Goal: Transaction & Acquisition: Purchase product/service

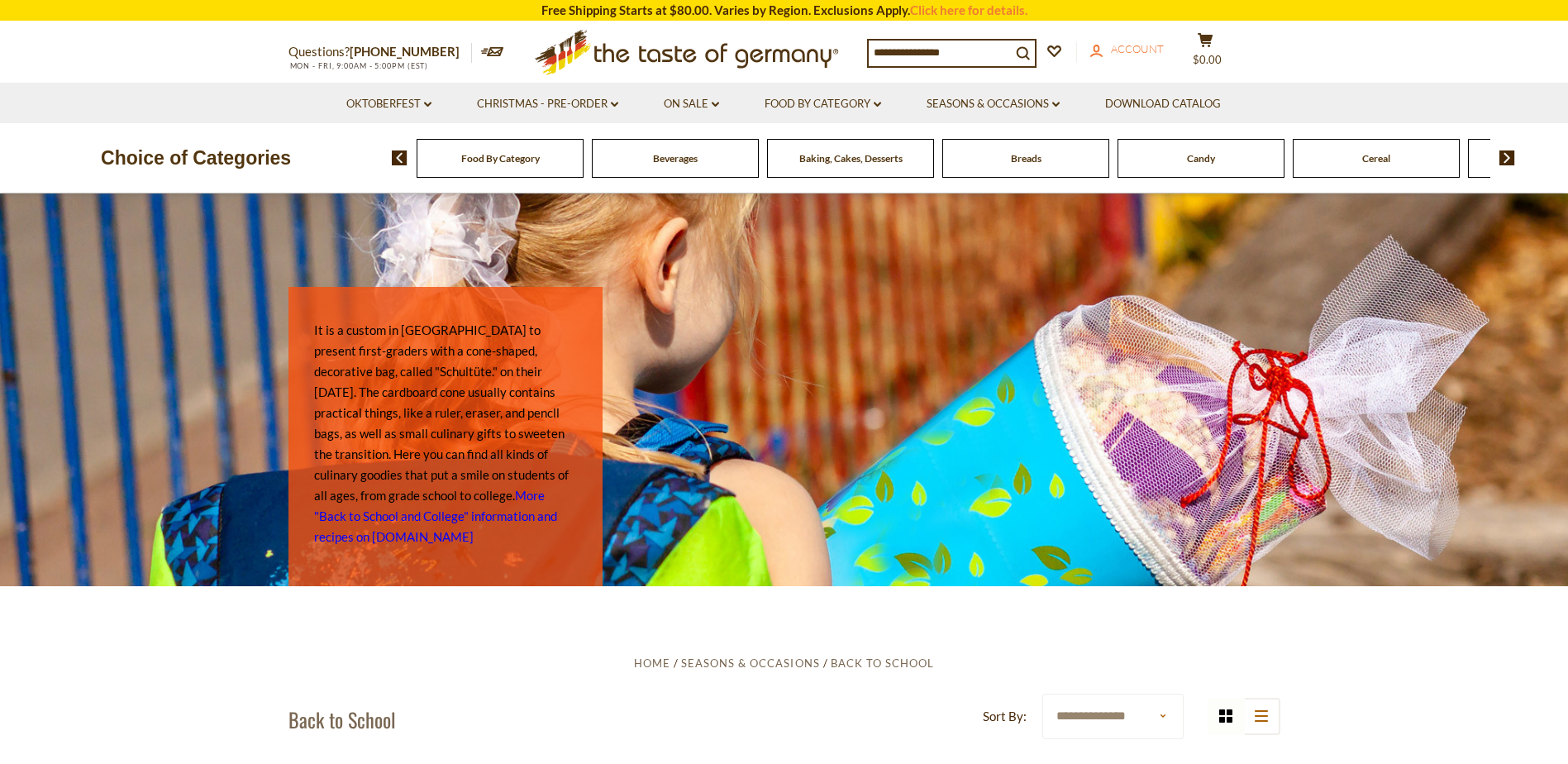
click at [1145, 51] on span "Account" at bounding box center [1138, 48] width 53 height 13
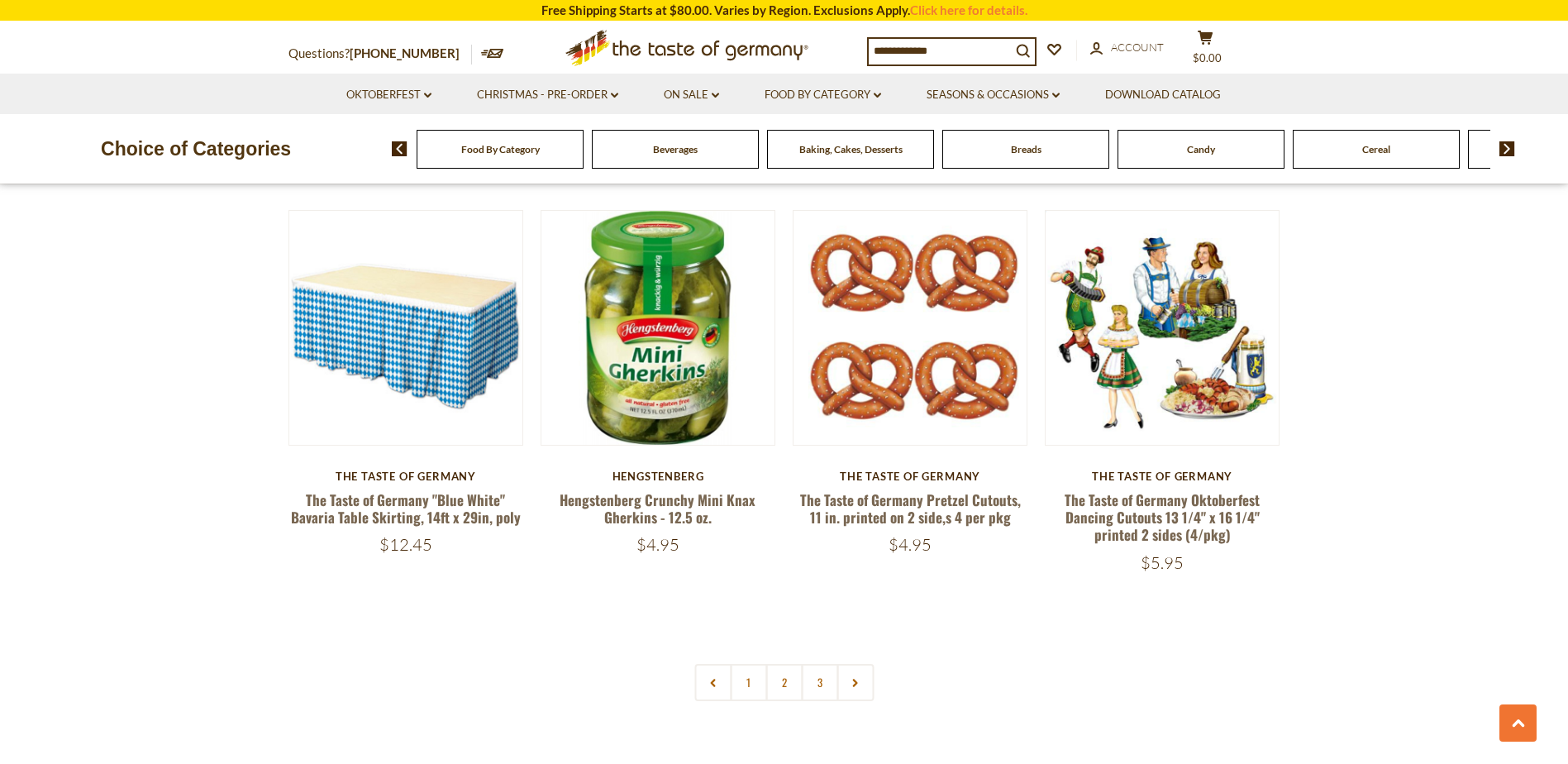
scroll to position [3858, 0]
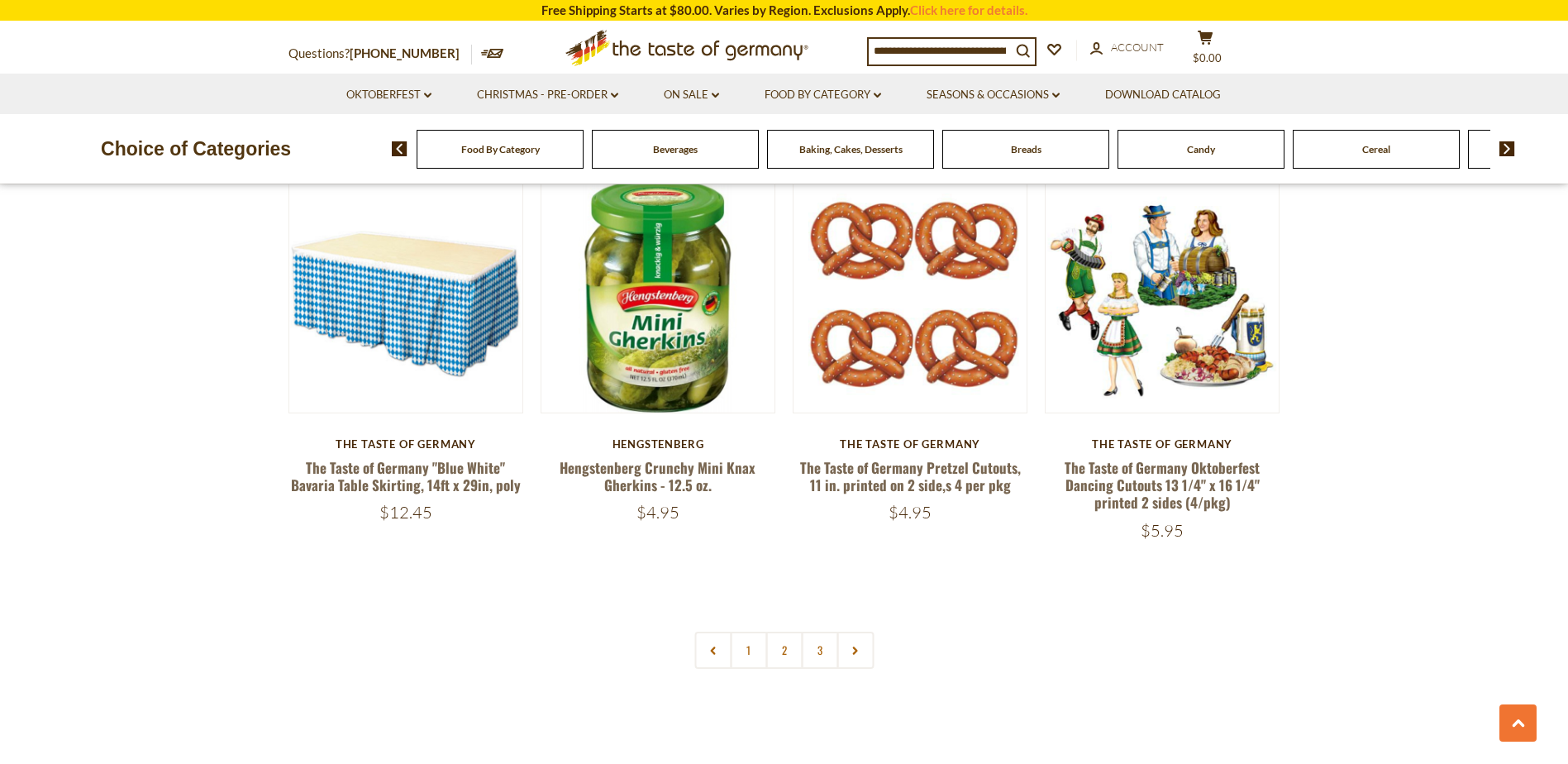
click at [782, 633] on link "2" at bounding box center [784, 650] width 37 height 37
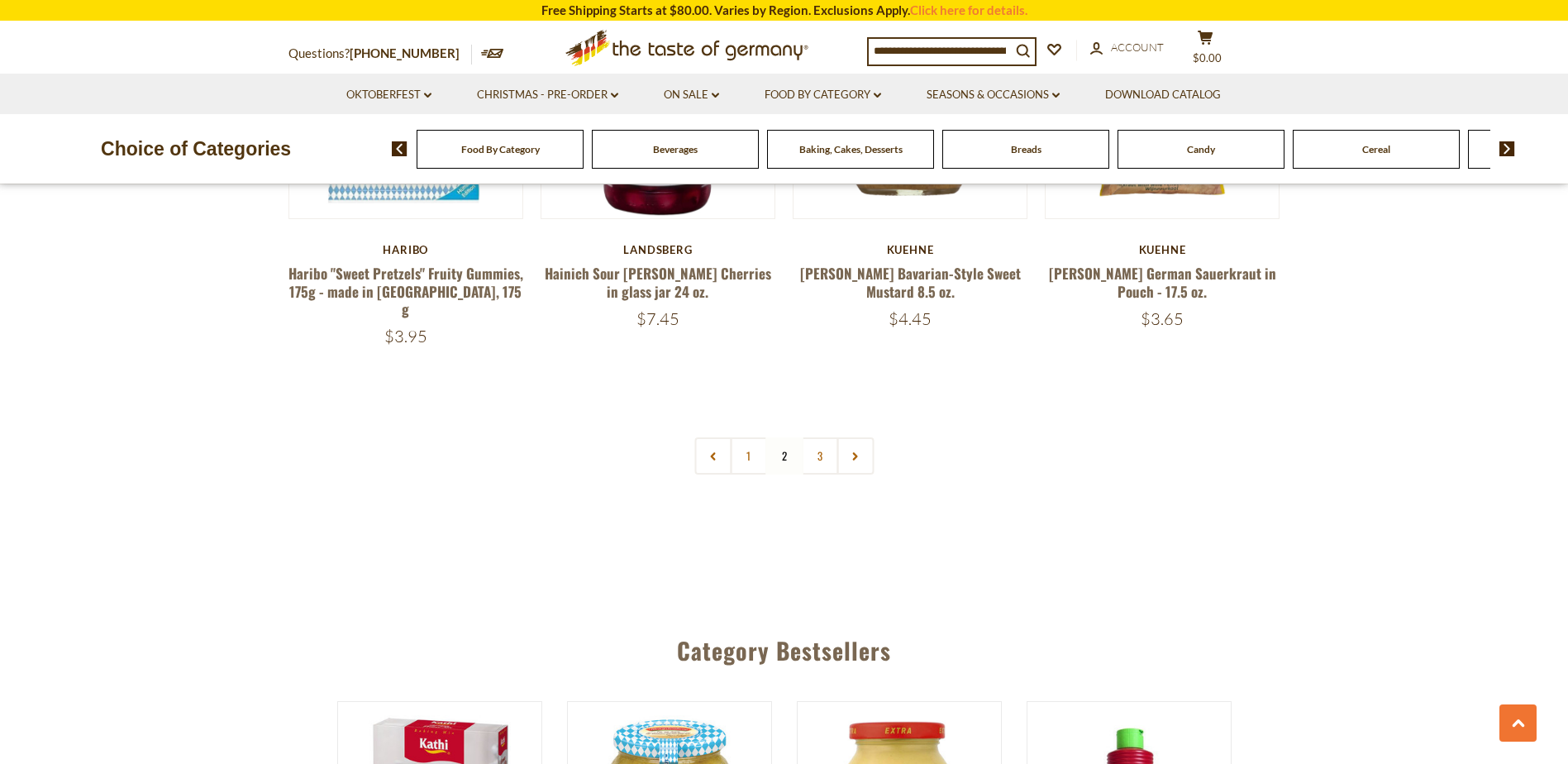
scroll to position [4000, 0]
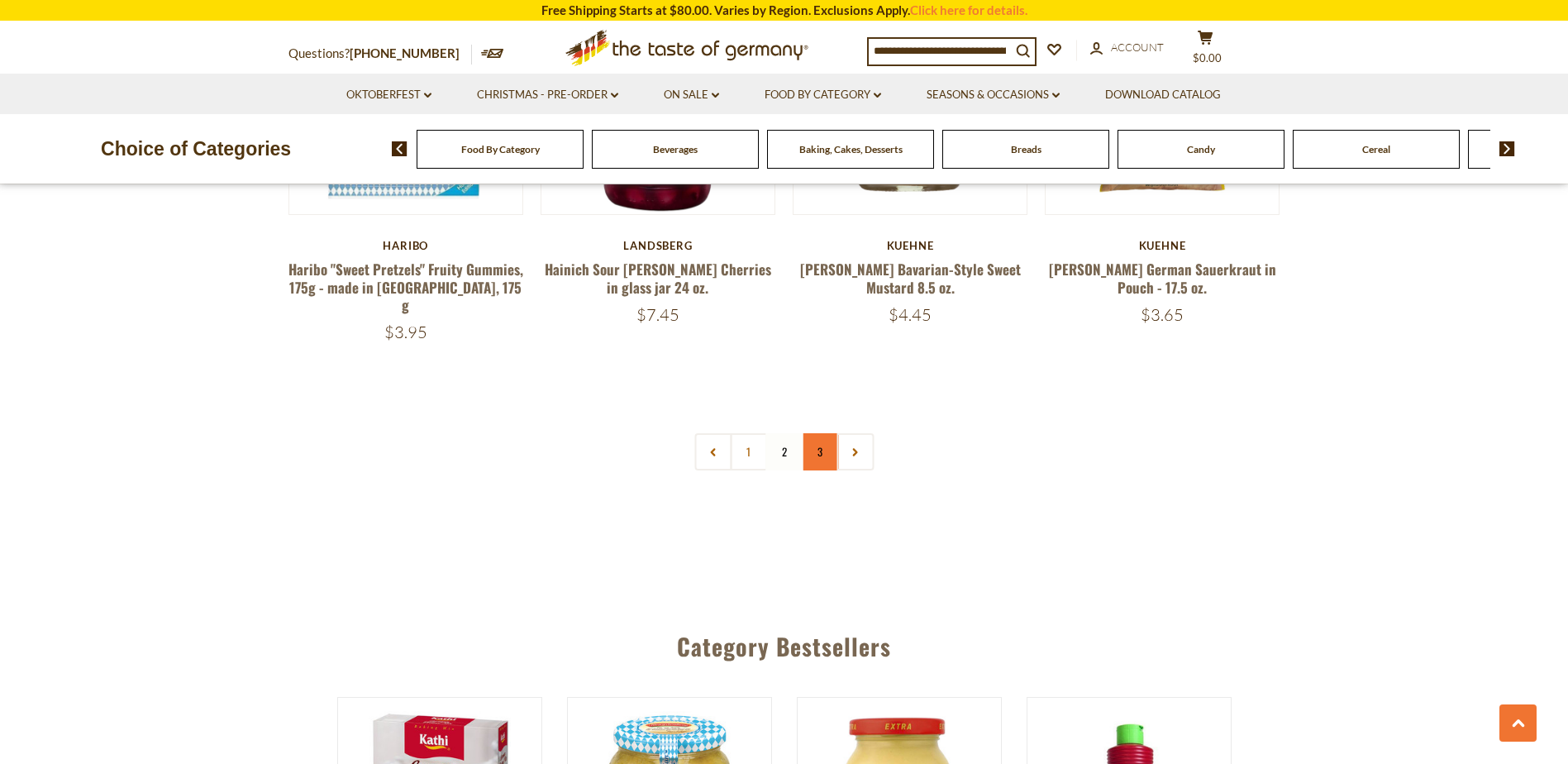
click at [822, 434] on link "3" at bounding box center [820, 452] width 37 height 37
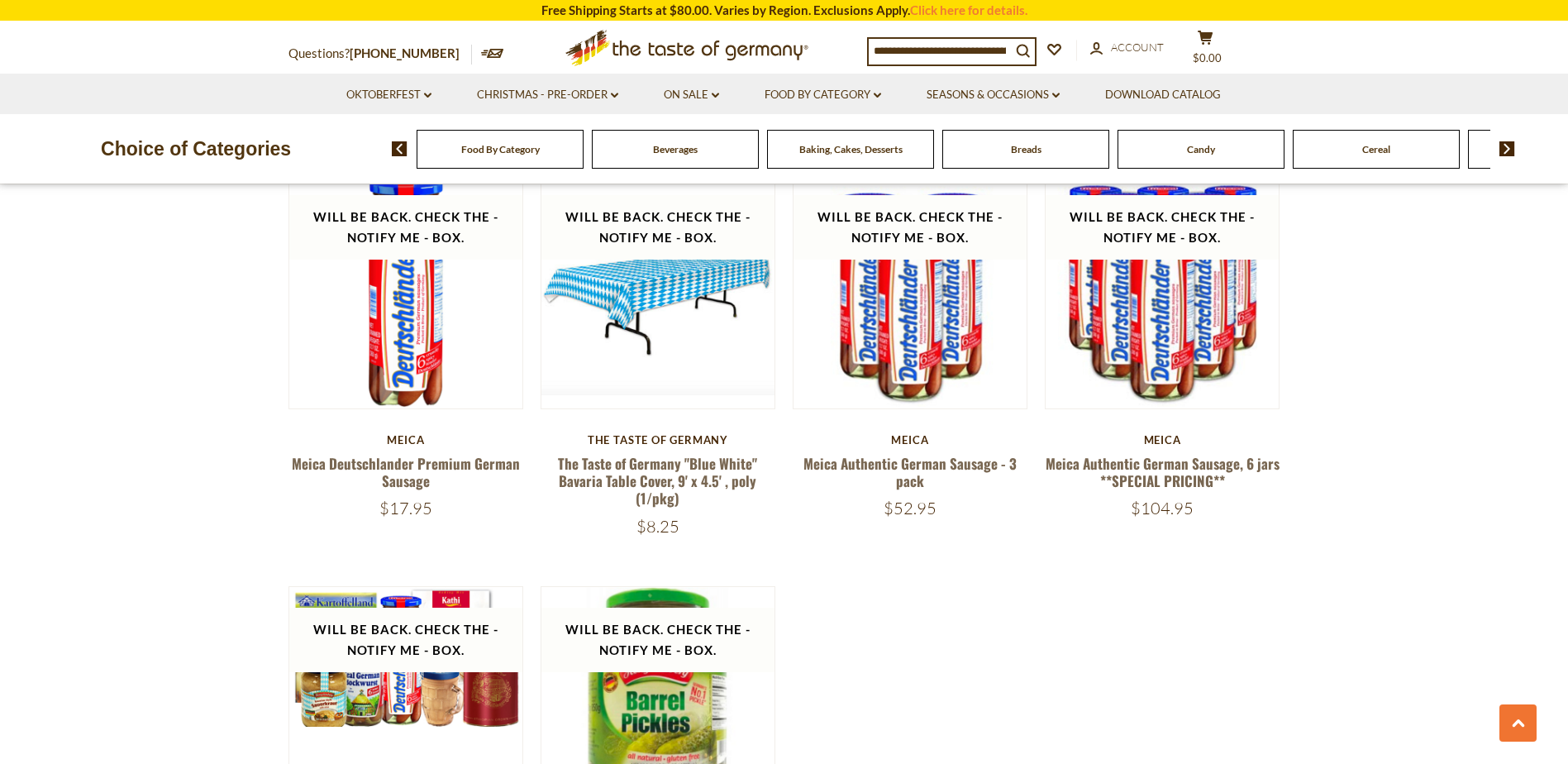
scroll to position [2897, 0]
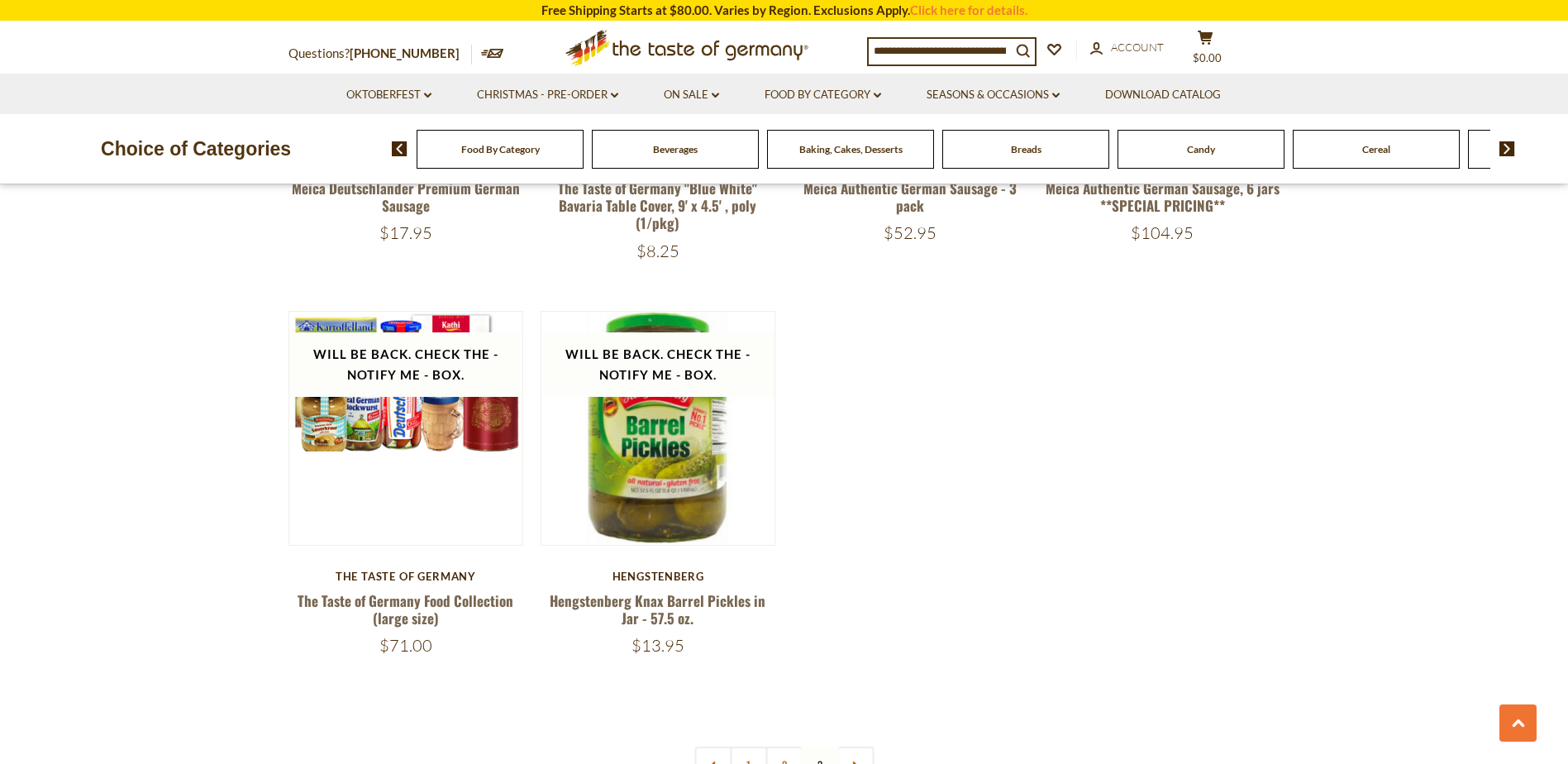
click at [503, 166] on div "Food By Category" at bounding box center [500, 149] width 167 height 39
click at [819, 88] on link "Food By Category dropdown_arrow" at bounding box center [823, 95] width 116 height 19
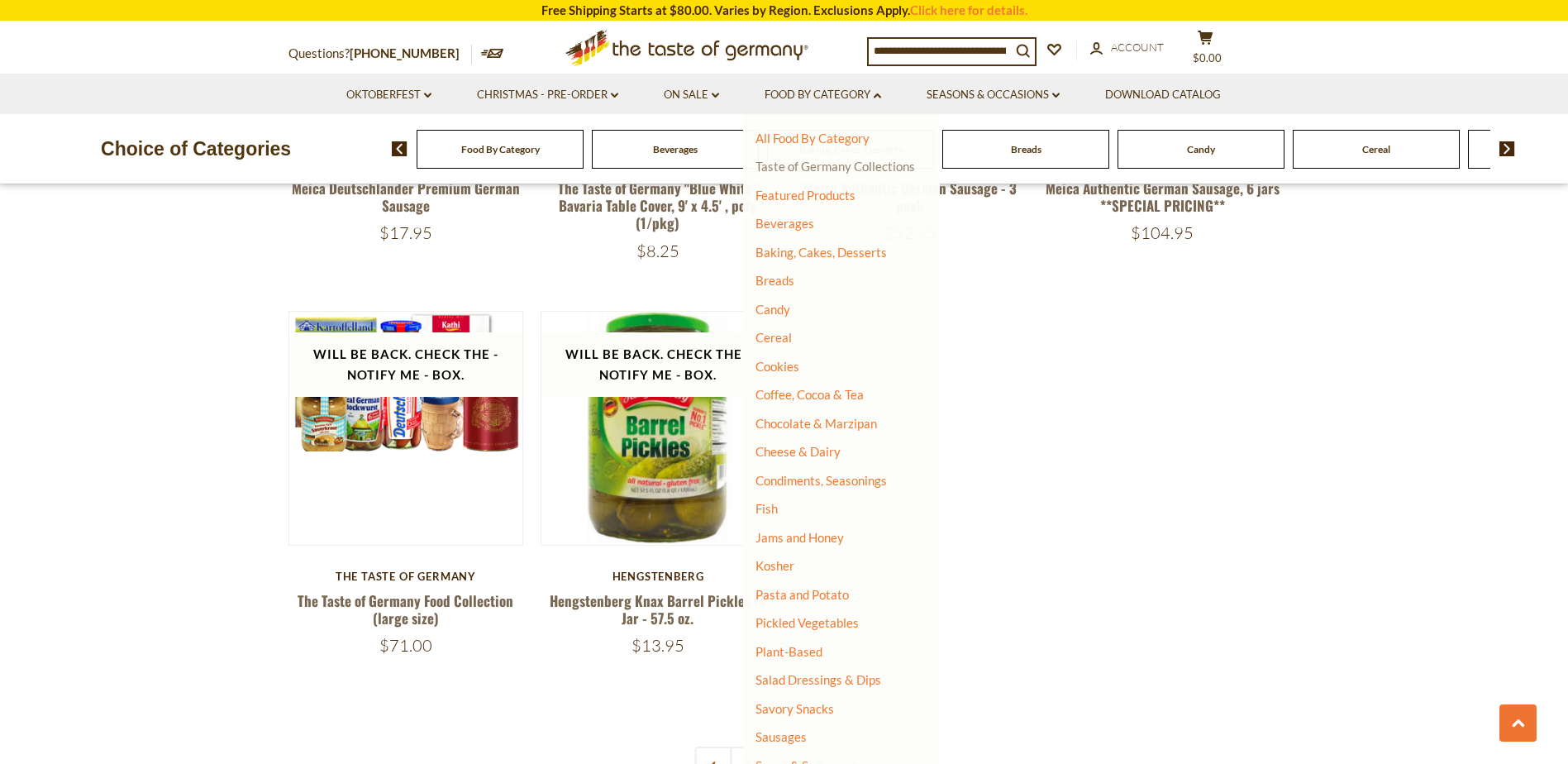
click at [812, 167] on link "Taste of Germany Collections" at bounding box center [835, 166] width 160 height 15
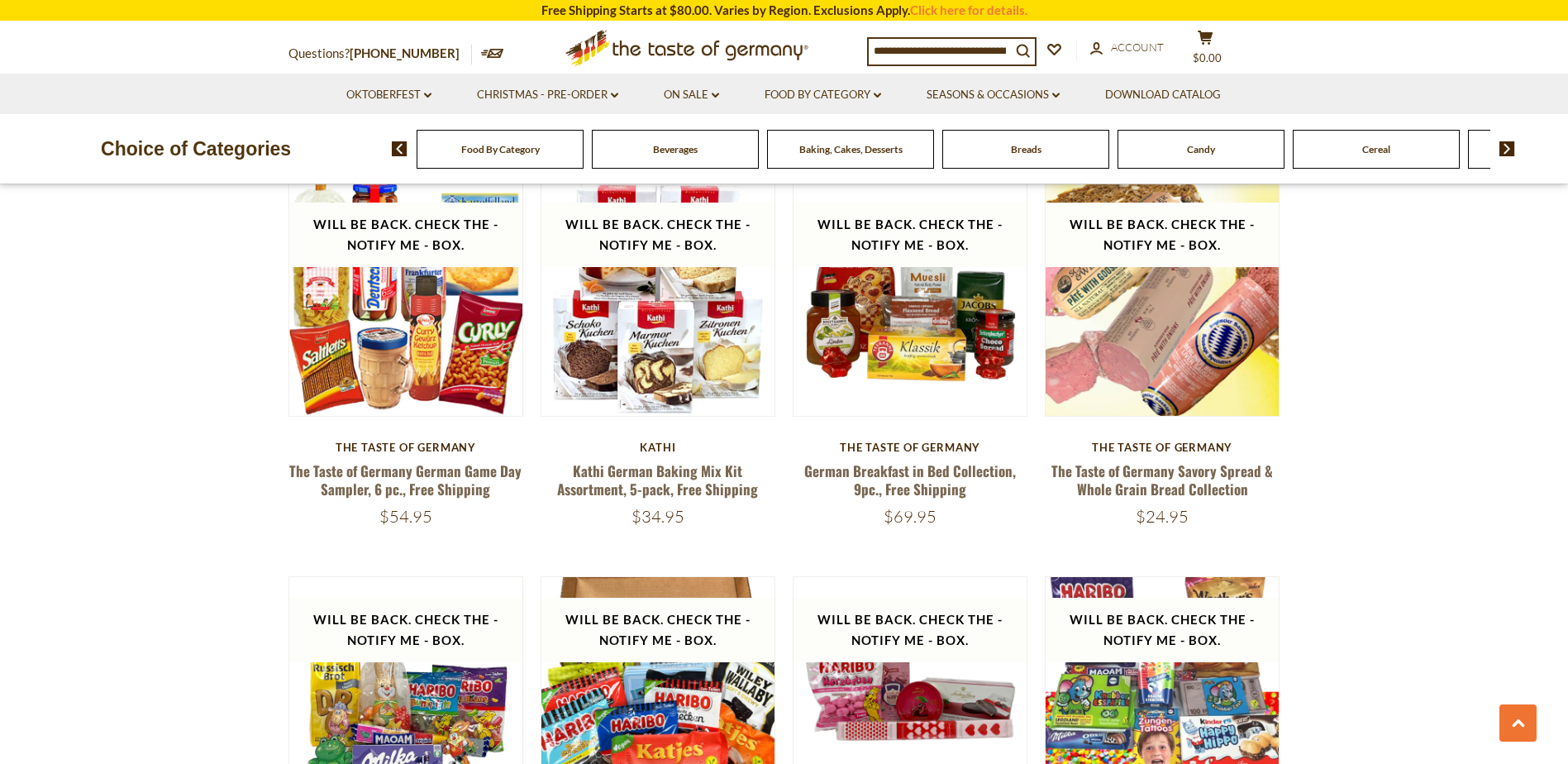
scroll to position [2480, 0]
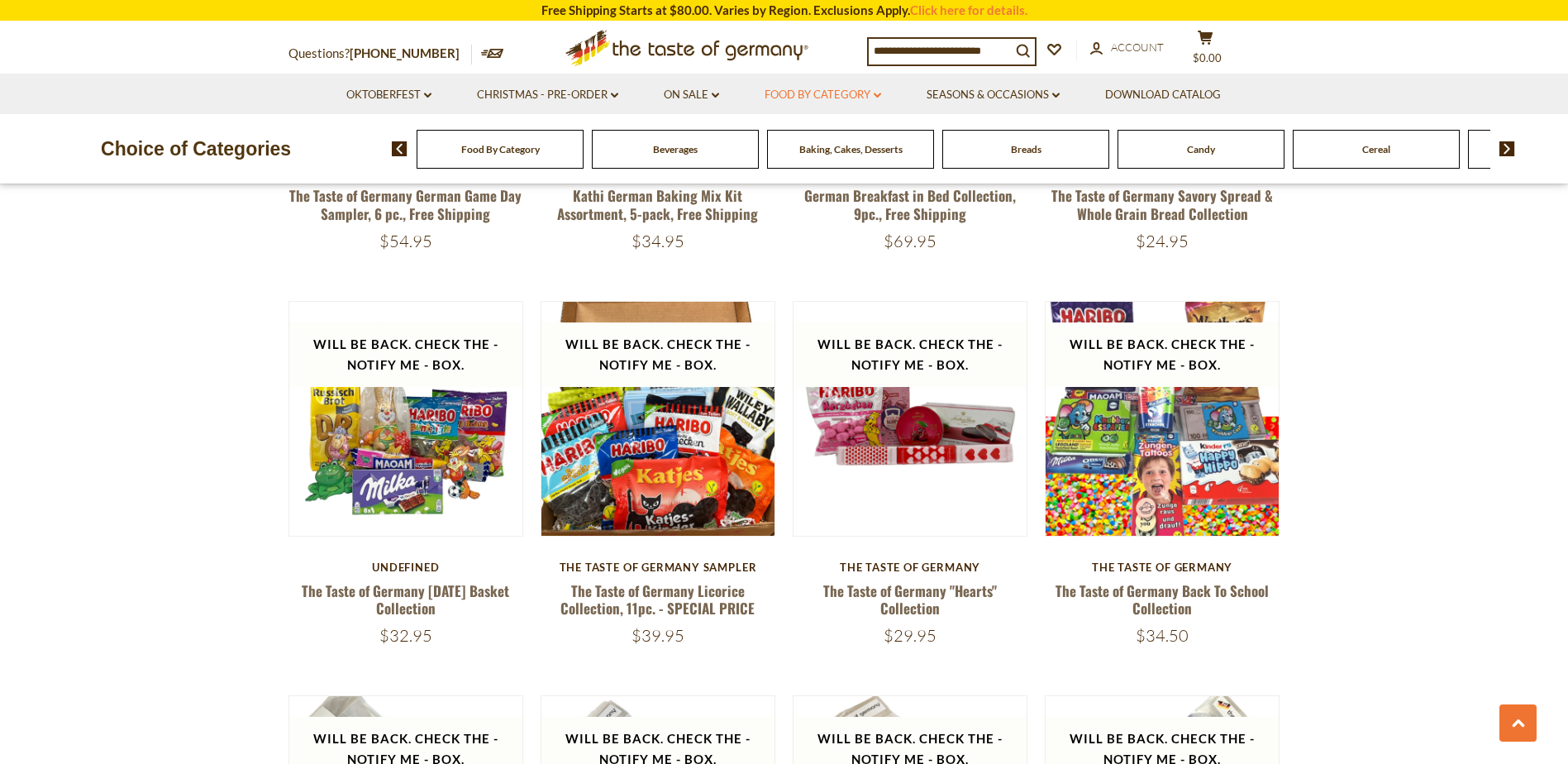
click at [834, 97] on link "Food By Category dropdown_arrow" at bounding box center [823, 95] width 116 height 19
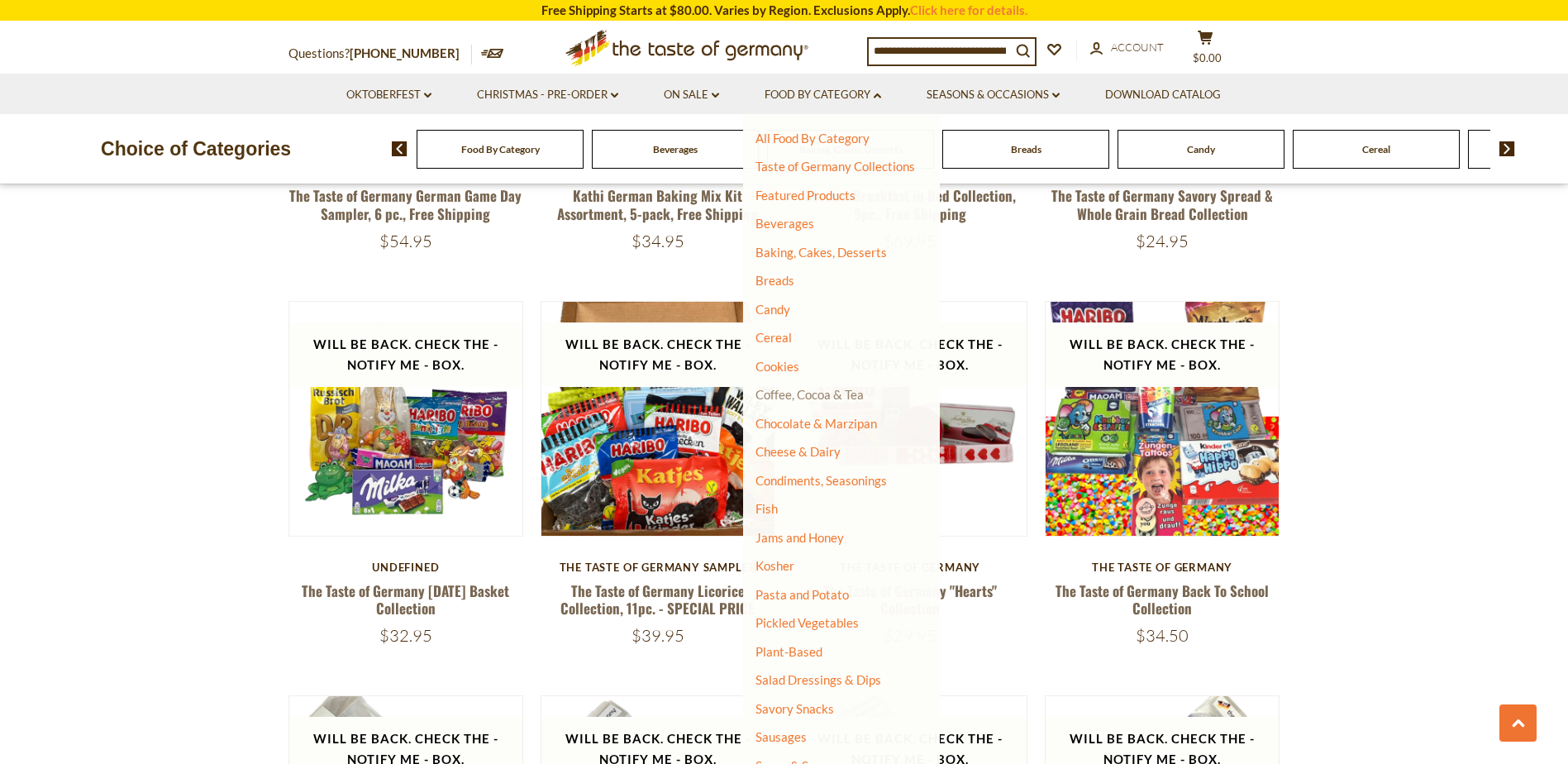
click at [806, 396] on link "Coffee, Cocoa & Tea" at bounding box center [809, 394] width 108 height 15
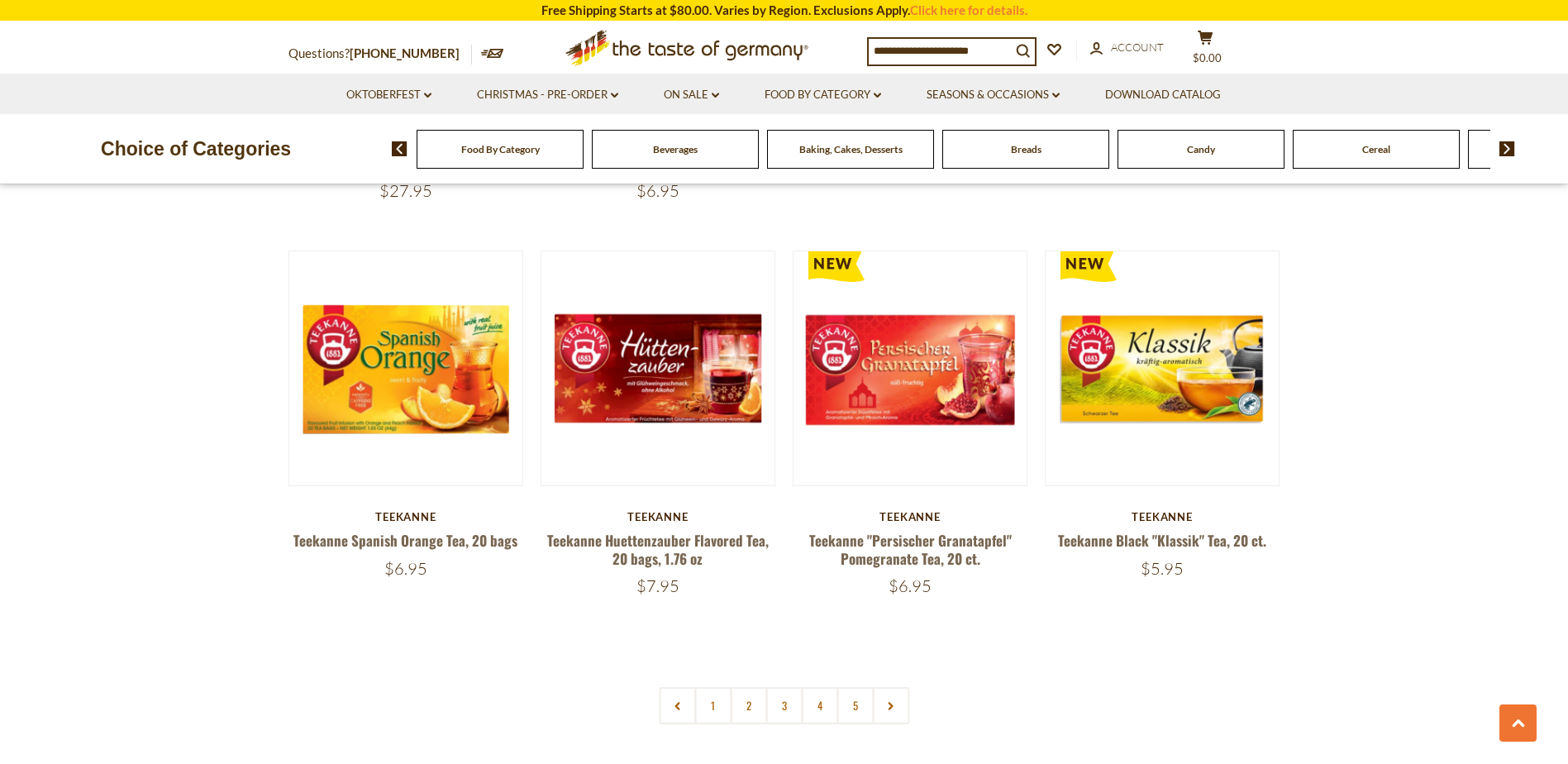
scroll to position [3858, 0]
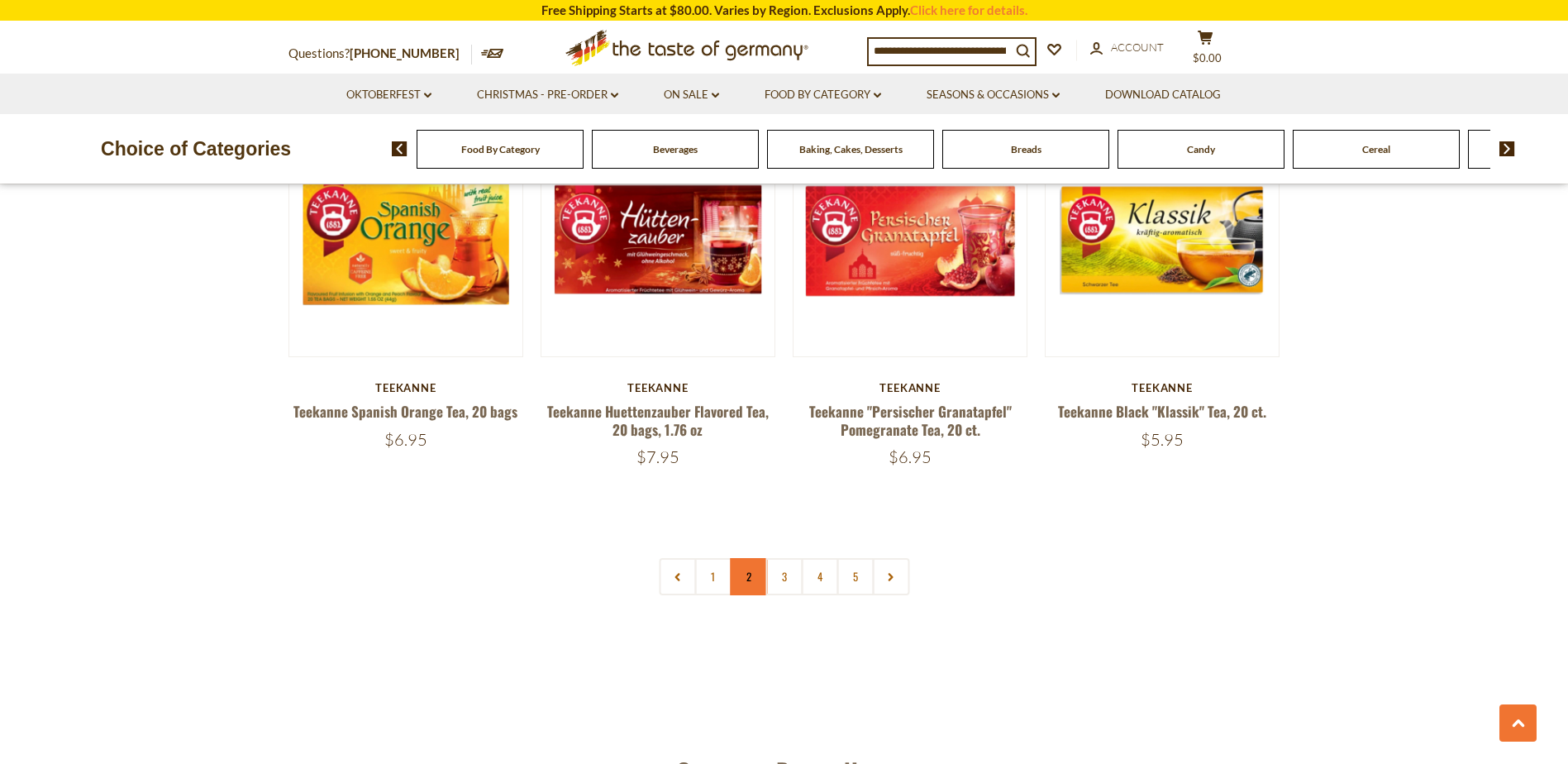
click at [755, 566] on link "2" at bounding box center [748, 576] width 37 height 37
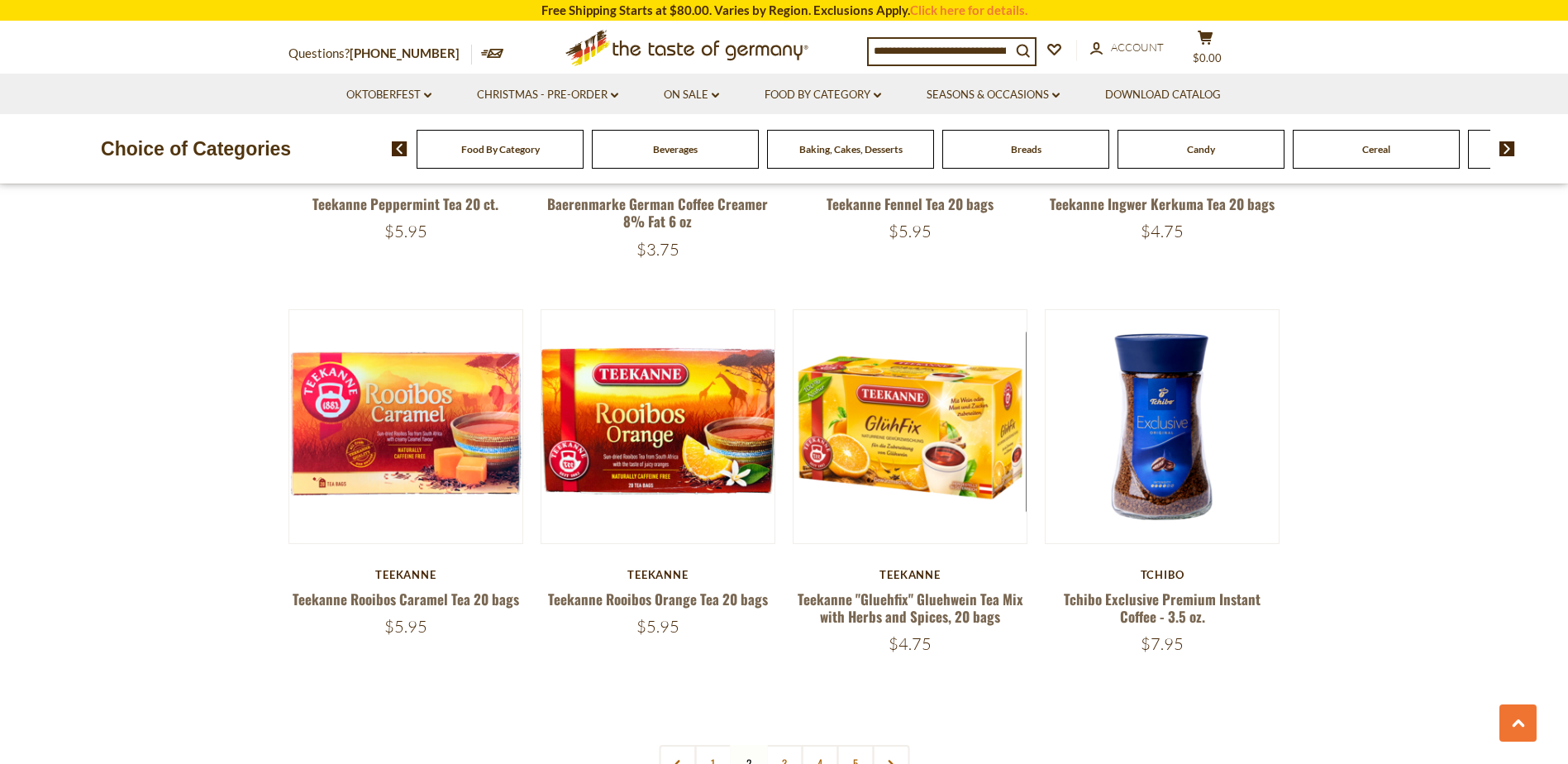
scroll to position [3724, 0]
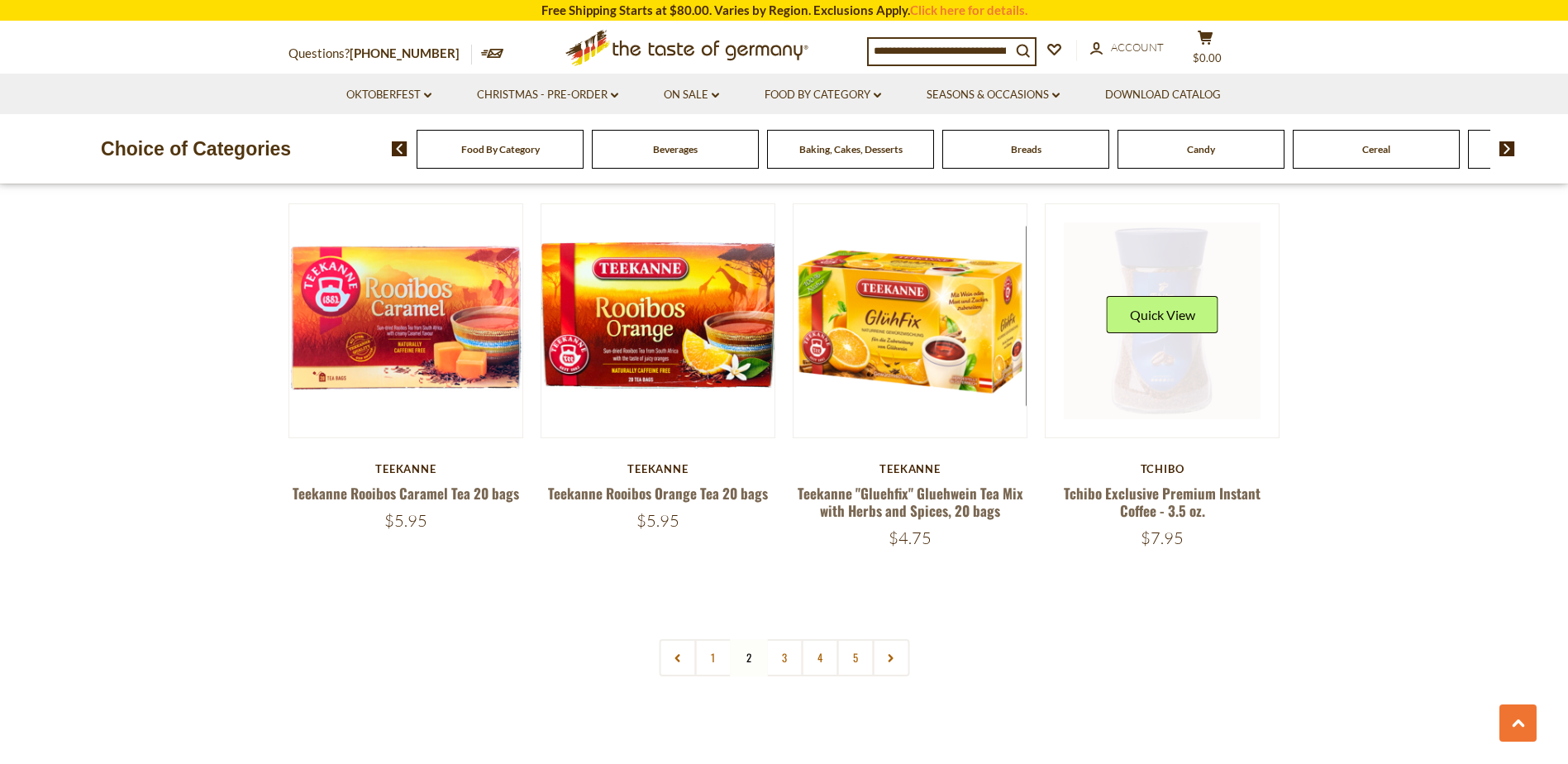
click at [1156, 349] on link at bounding box center [1162, 320] width 197 height 197
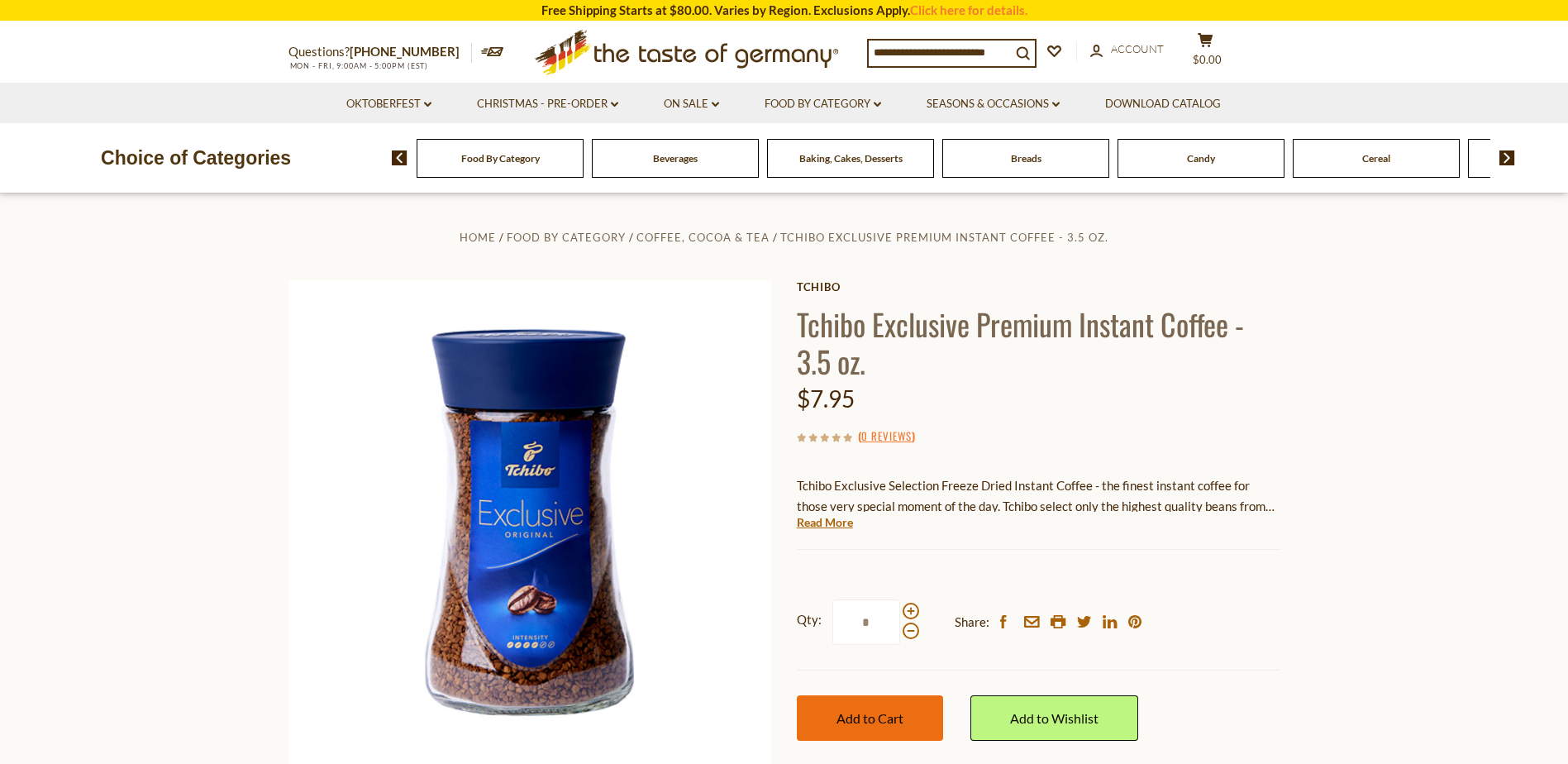
click at [829, 717] on button "Add to Cart" at bounding box center [870, 718] width 146 height 46
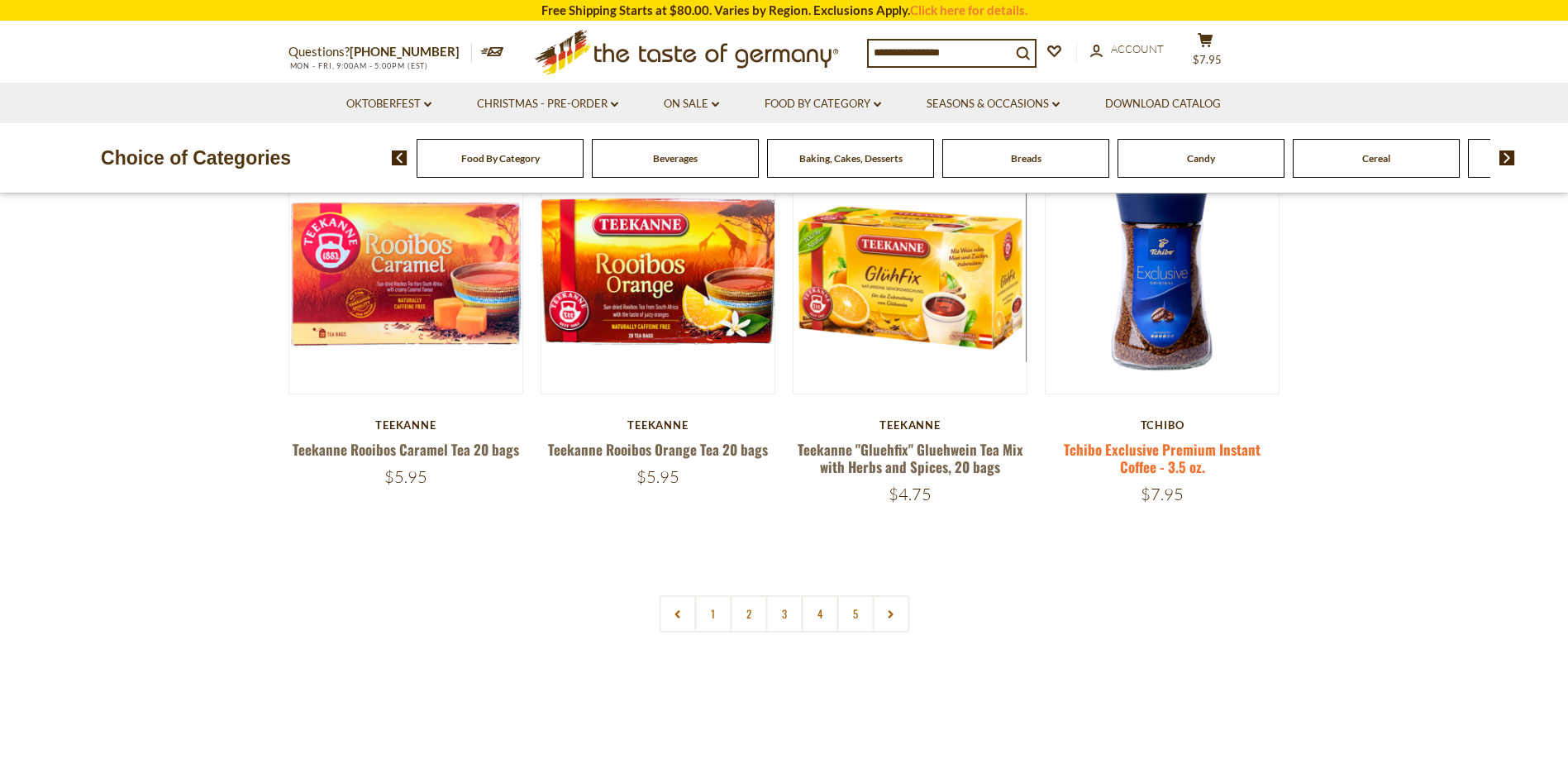
scroll to position [3724, 0]
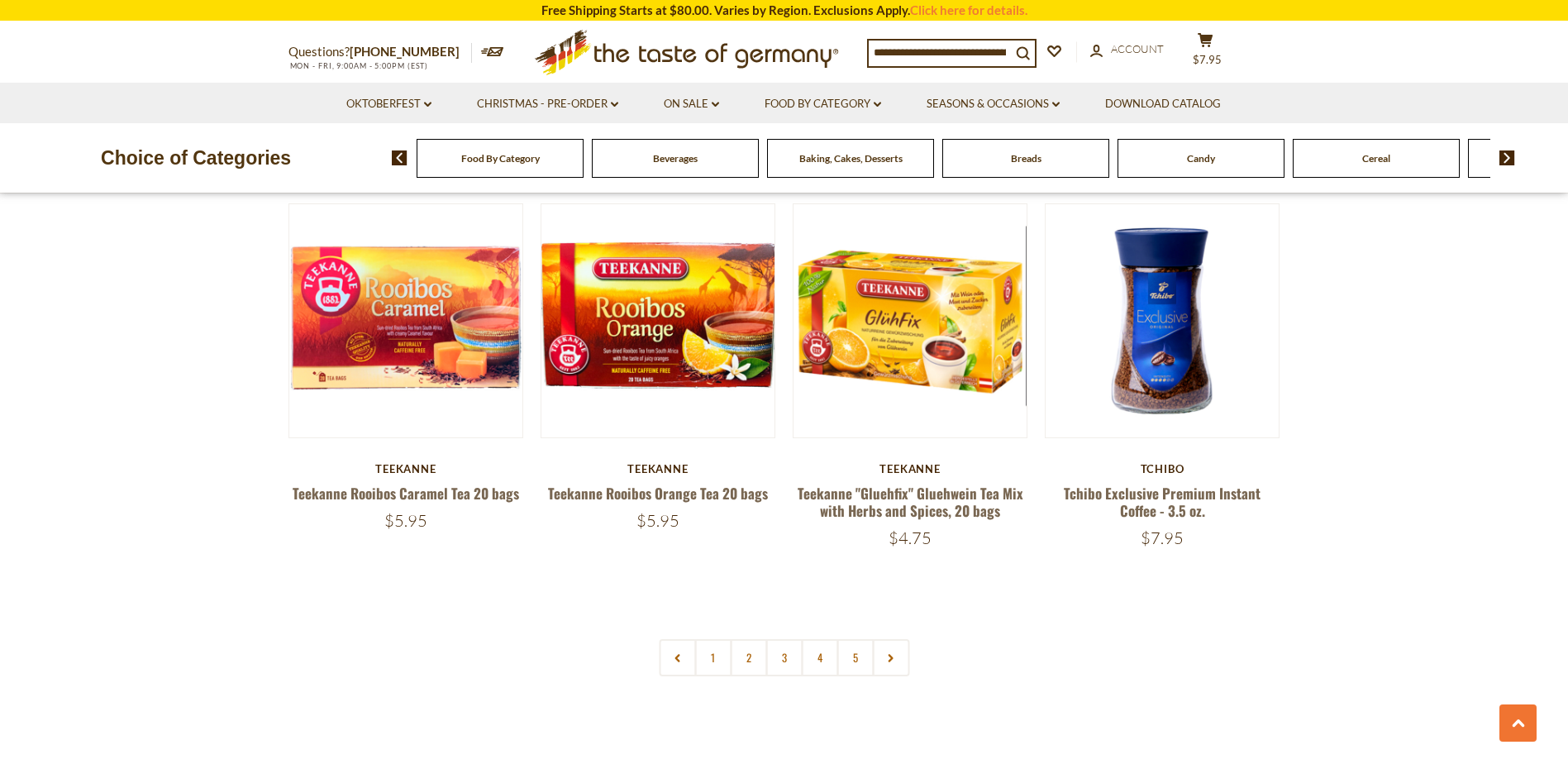
click at [740, 659] on link "2" at bounding box center [748, 657] width 37 height 37
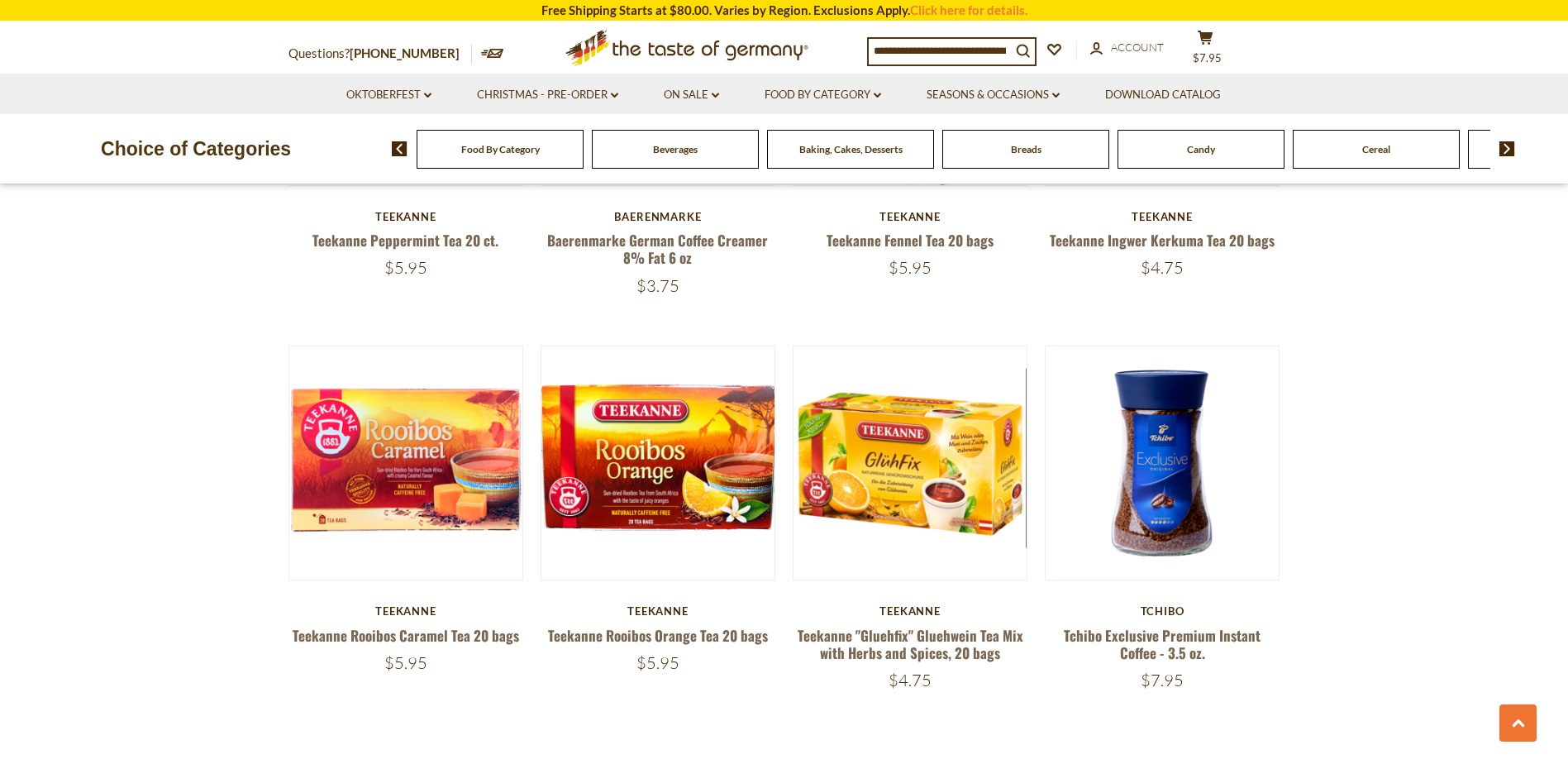
scroll to position [3858, 0]
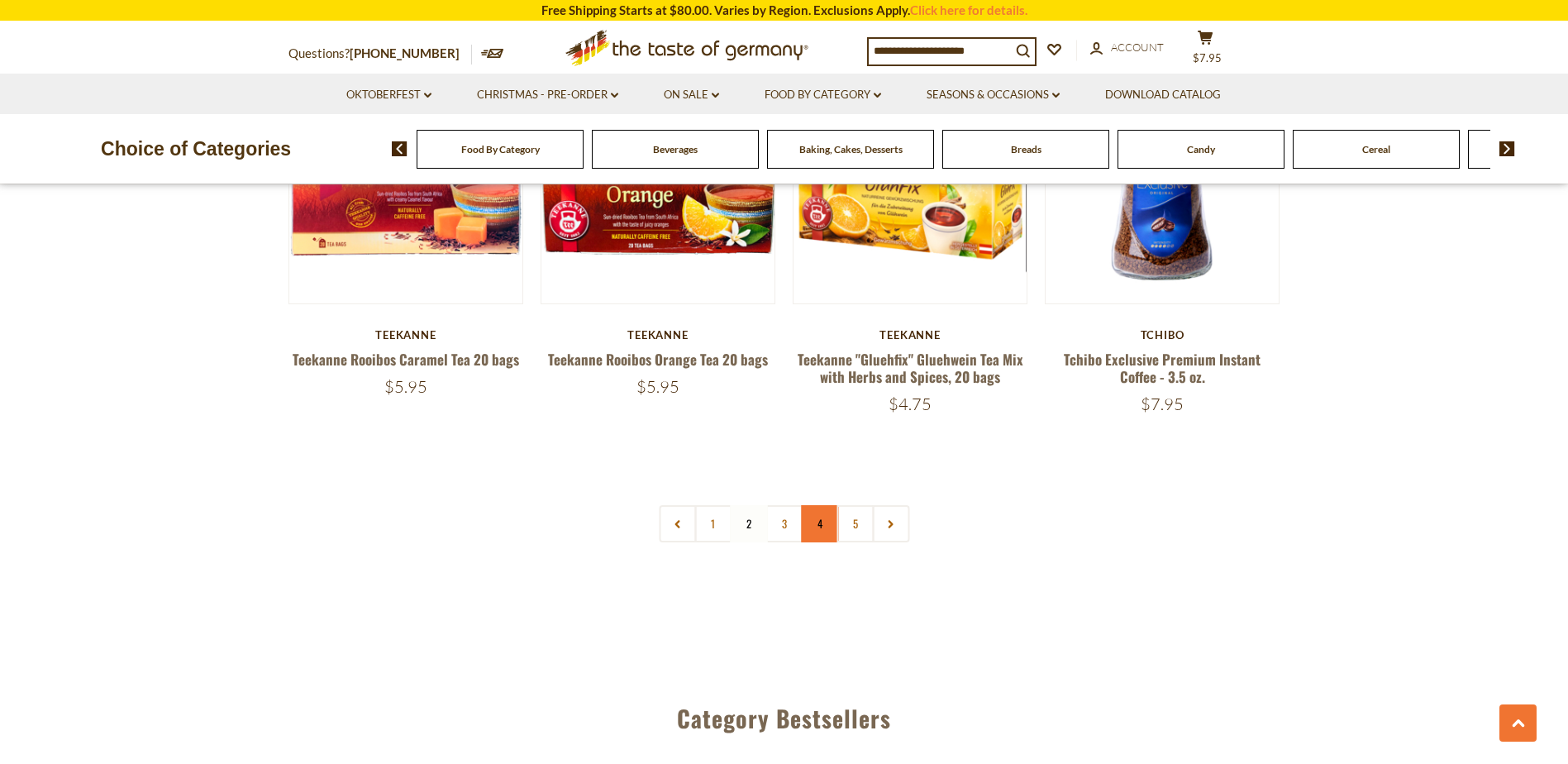
click at [810, 523] on link "4" at bounding box center [820, 523] width 37 height 37
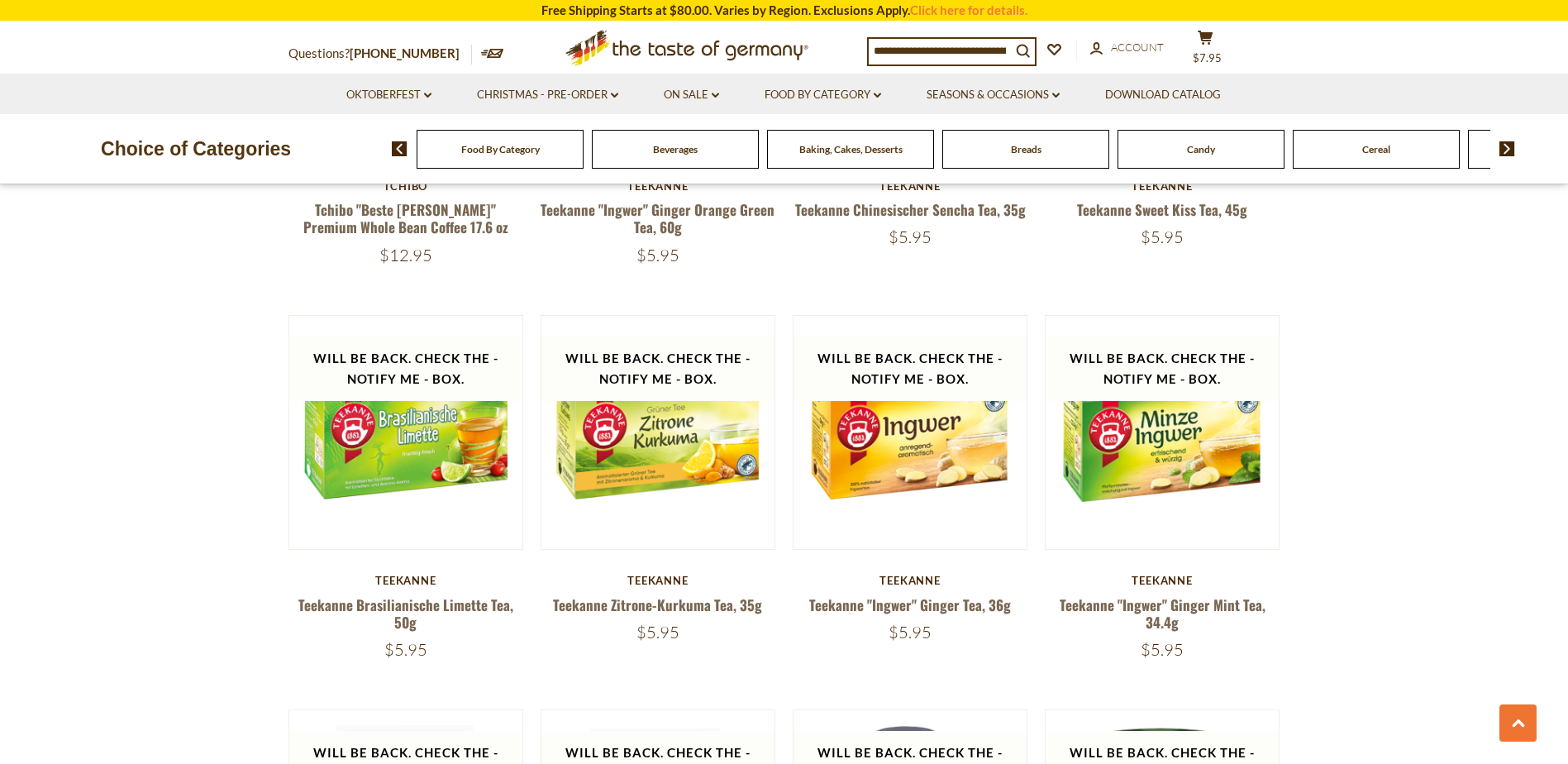
scroll to position [1520, 0]
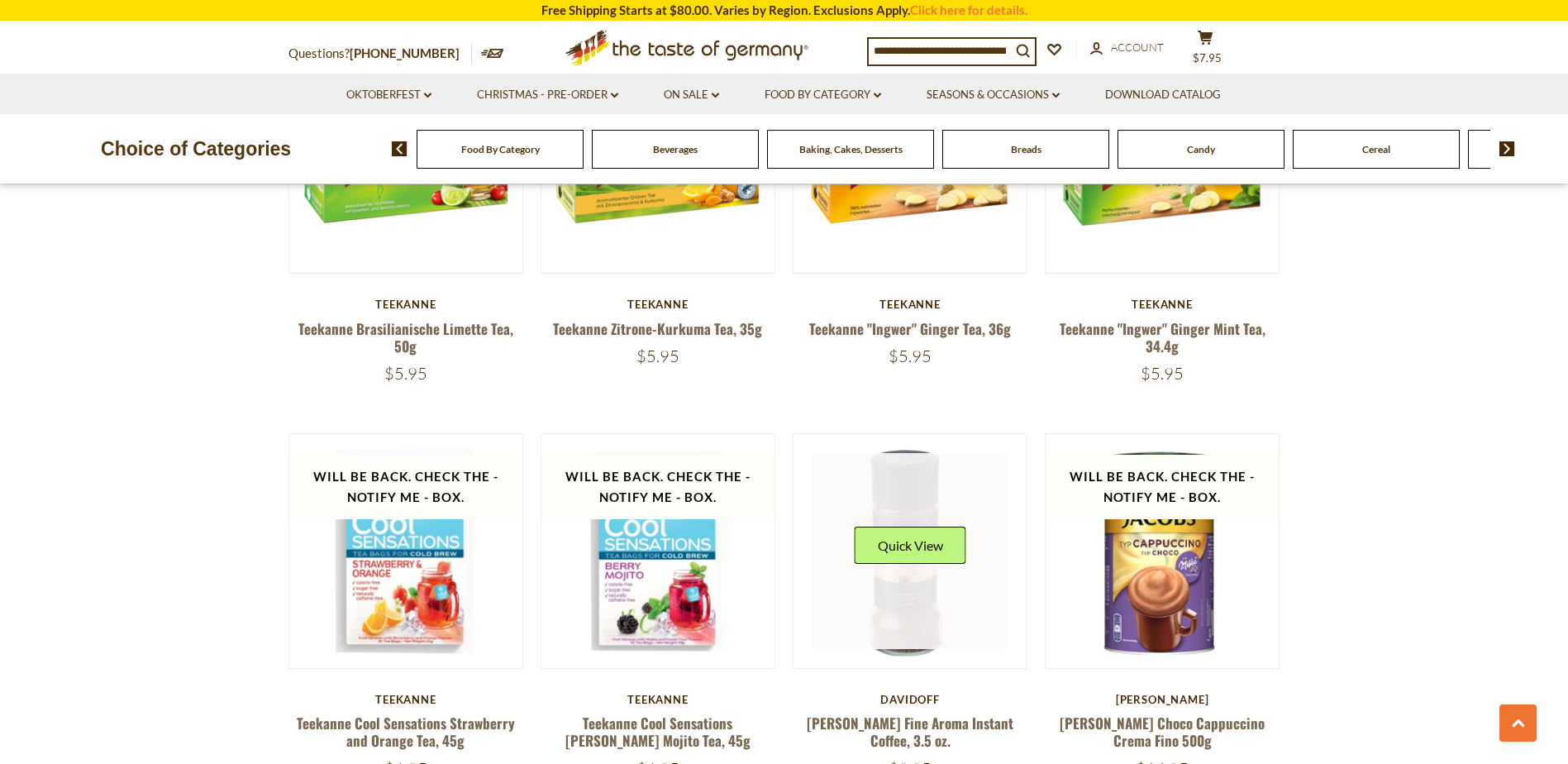
click at [903, 601] on link at bounding box center [910, 551] width 197 height 197
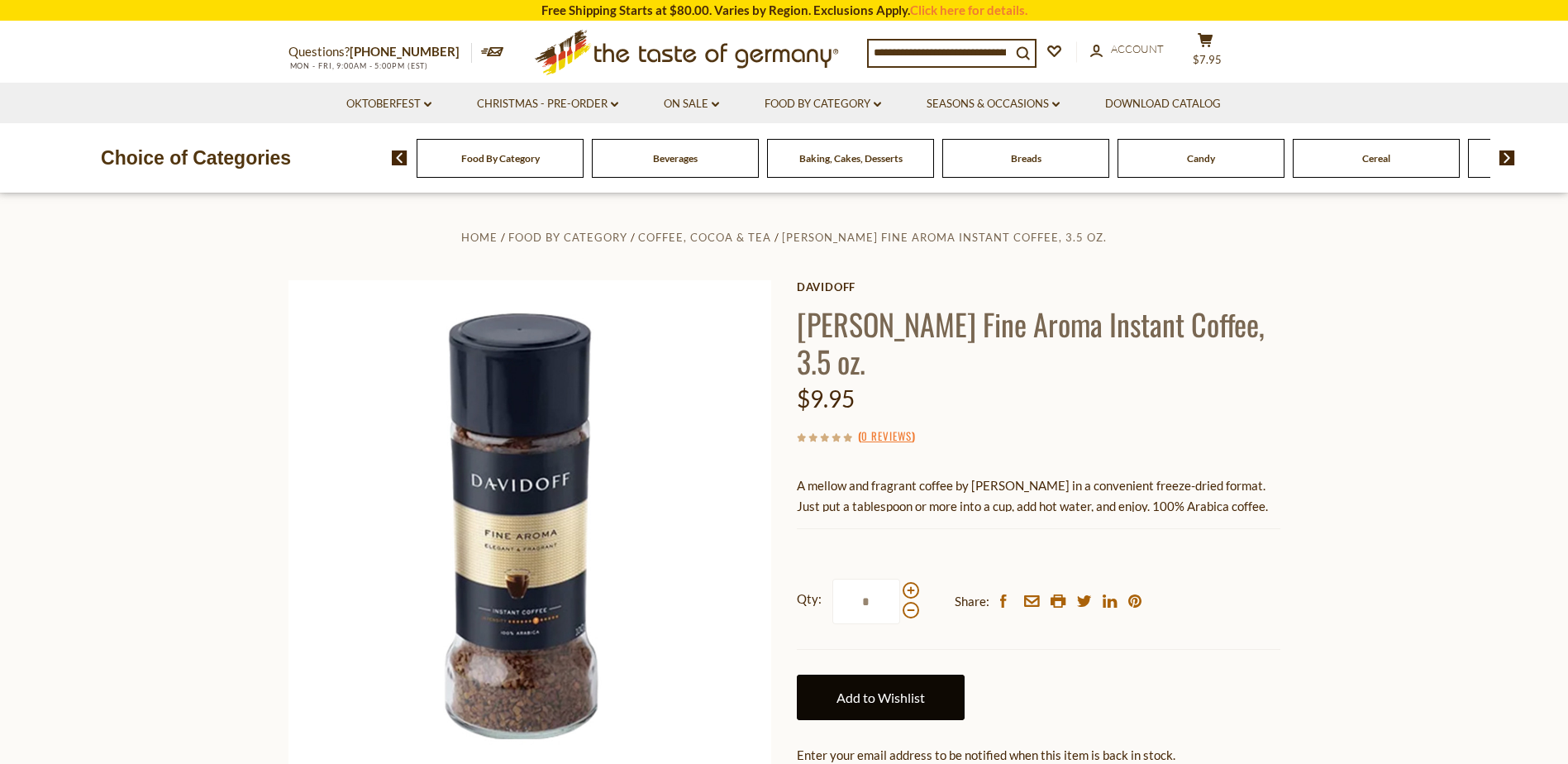
click at [881, 674] on link "Add to Wishlist" at bounding box center [881, 697] width 167 height 46
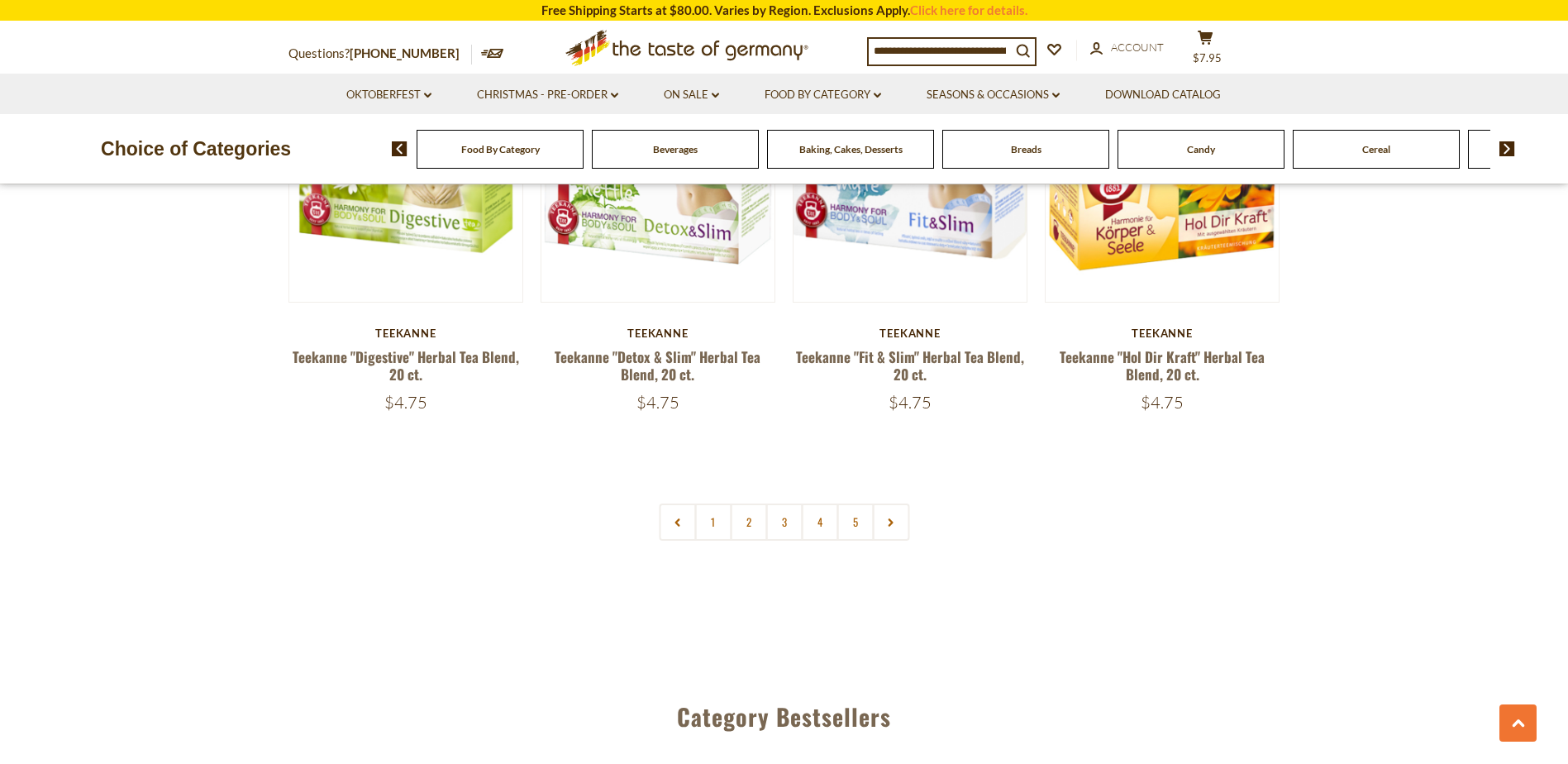
scroll to position [4000, 0]
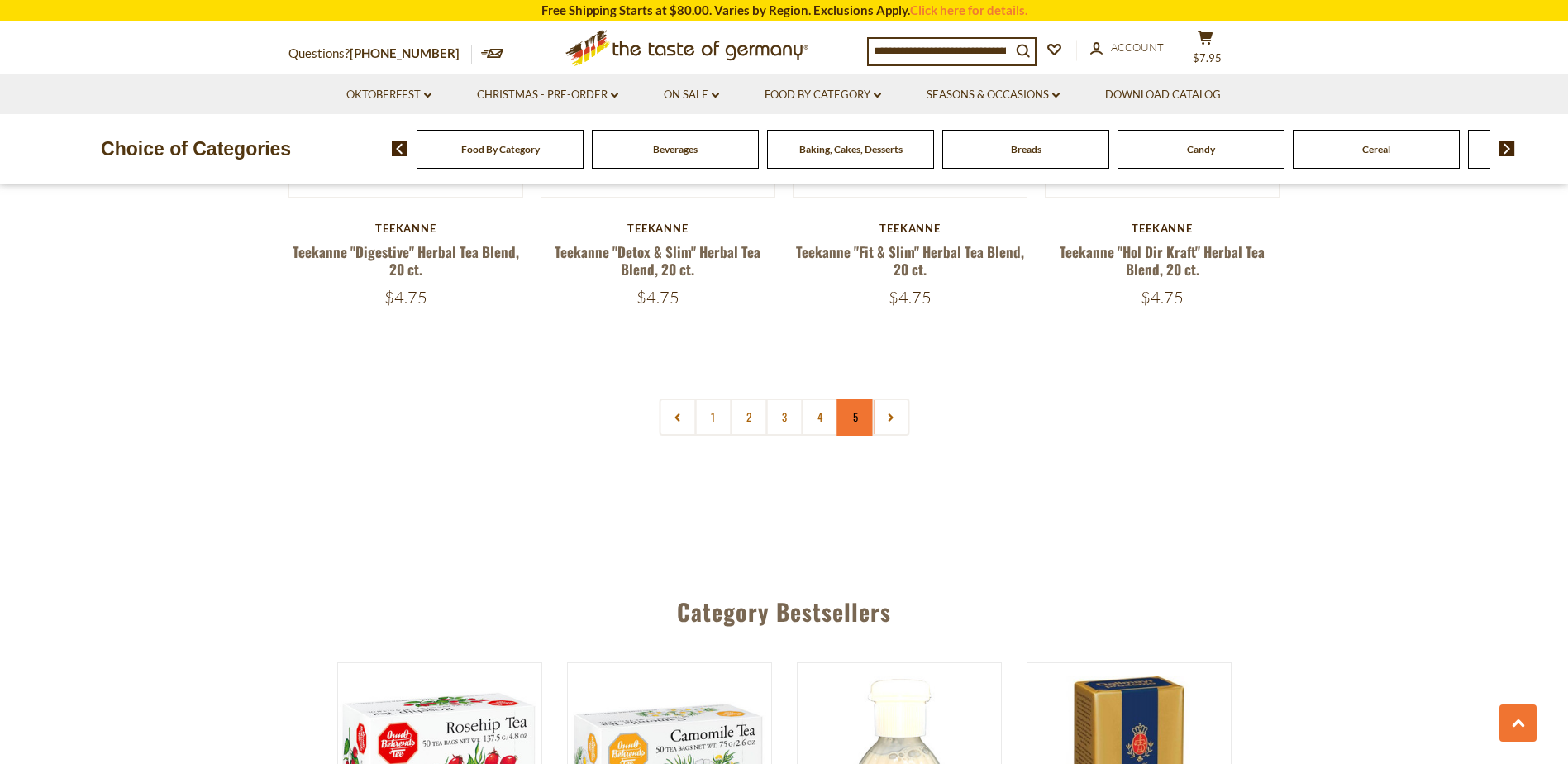
click at [850, 398] on link "5" at bounding box center [855, 417] width 37 height 37
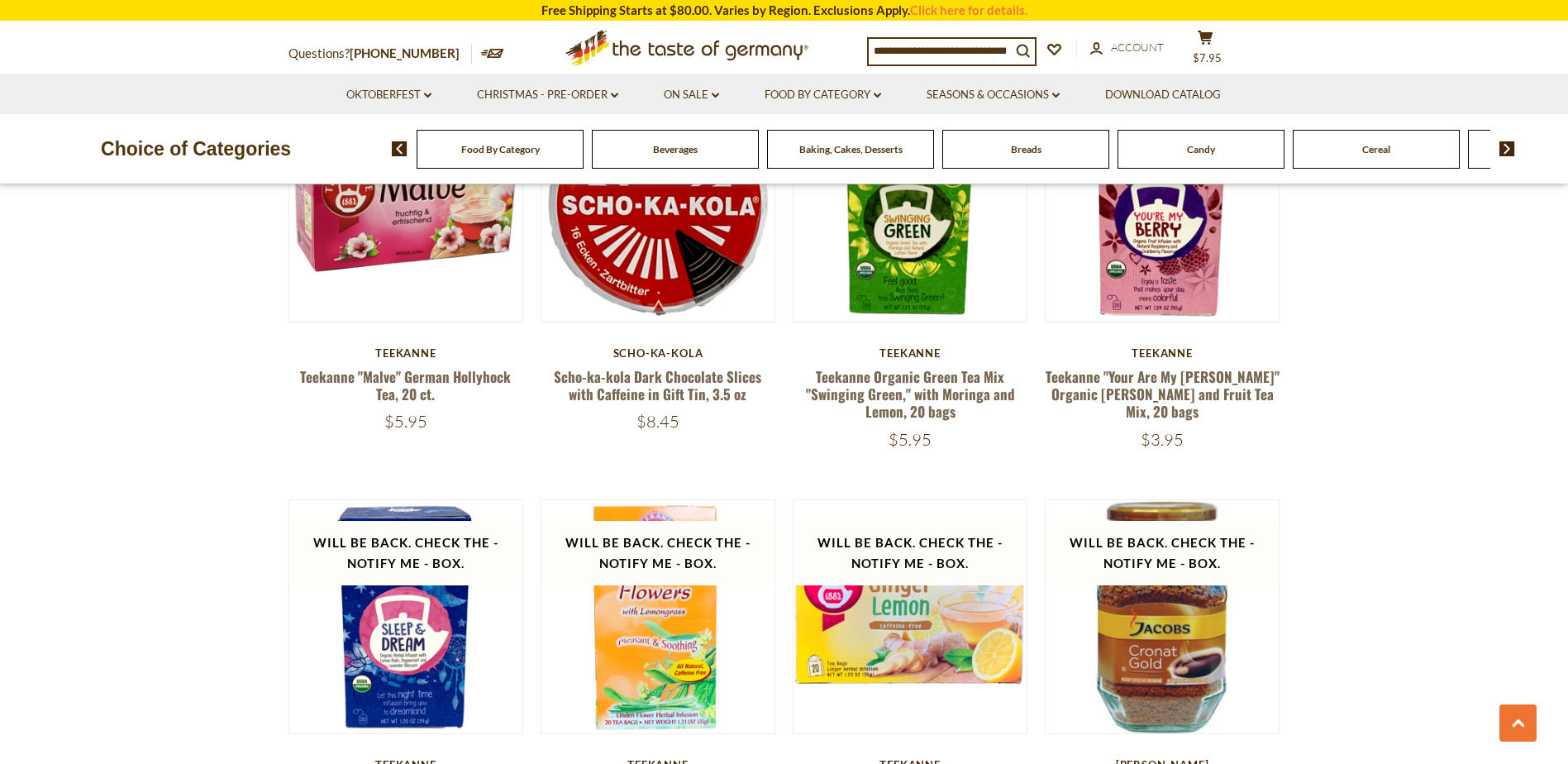
scroll to position [1520, 0]
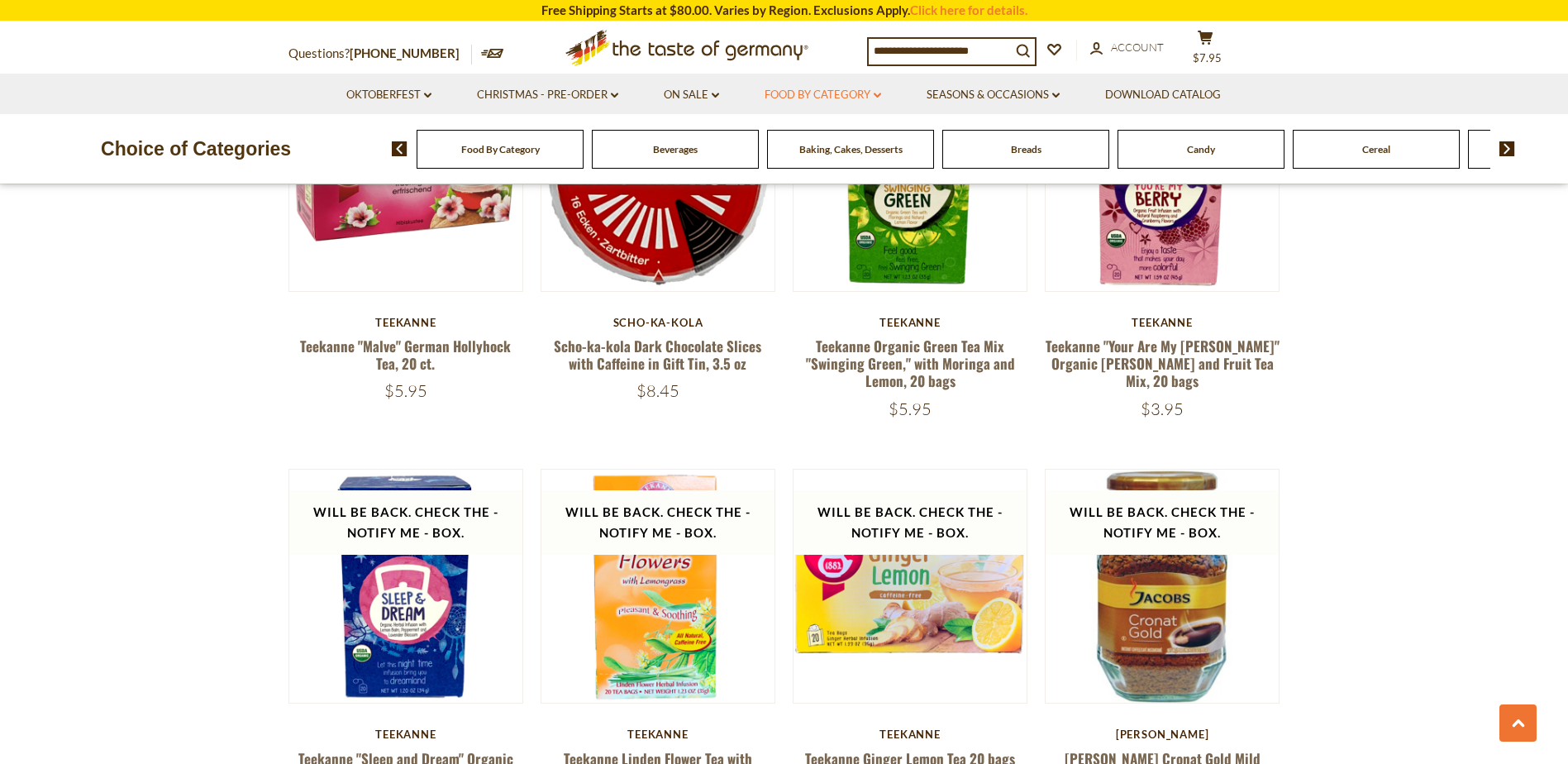
click at [803, 90] on link "Food By Category dropdown_arrow" at bounding box center [823, 95] width 116 height 19
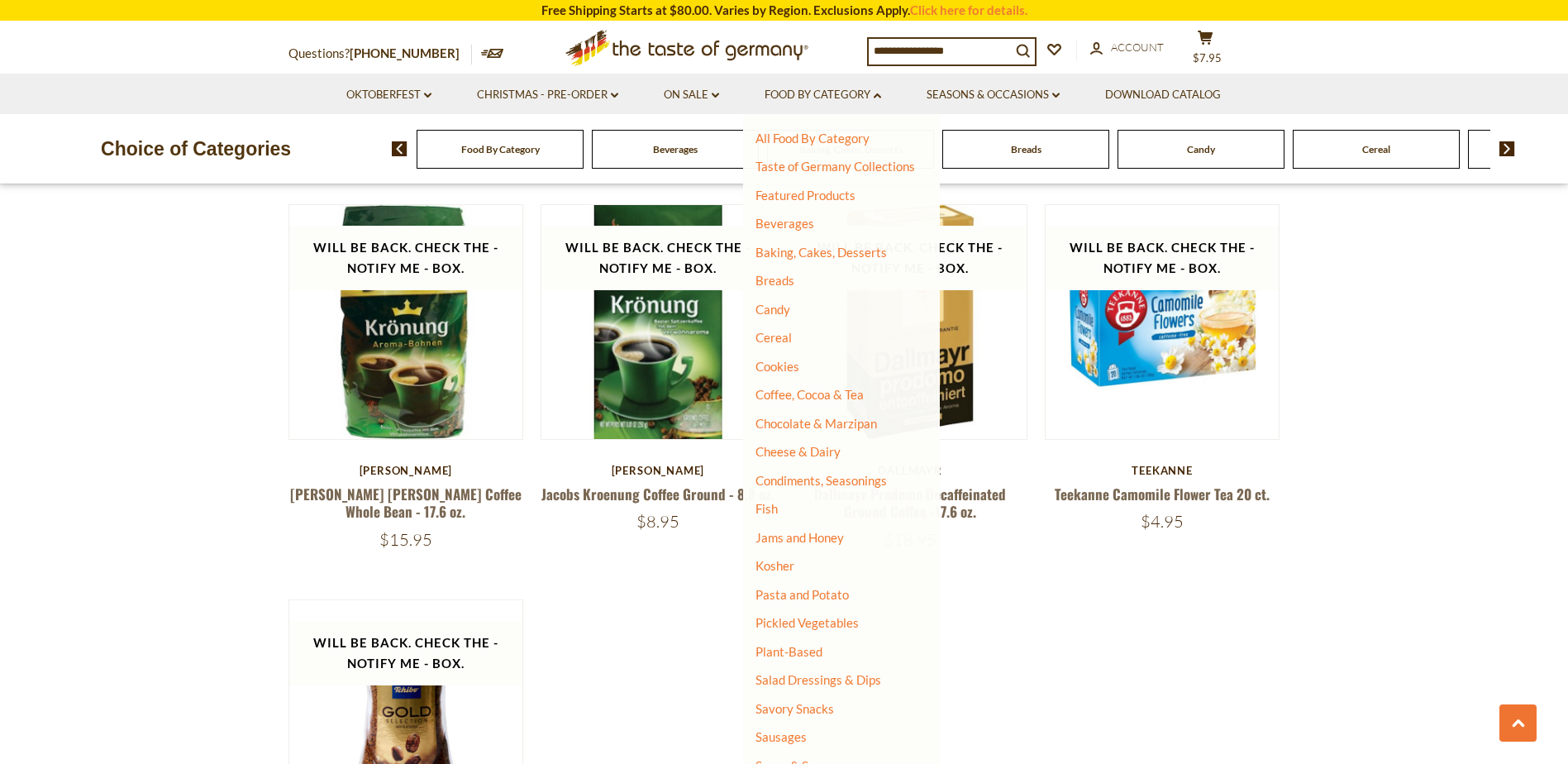
scroll to position [2072, 0]
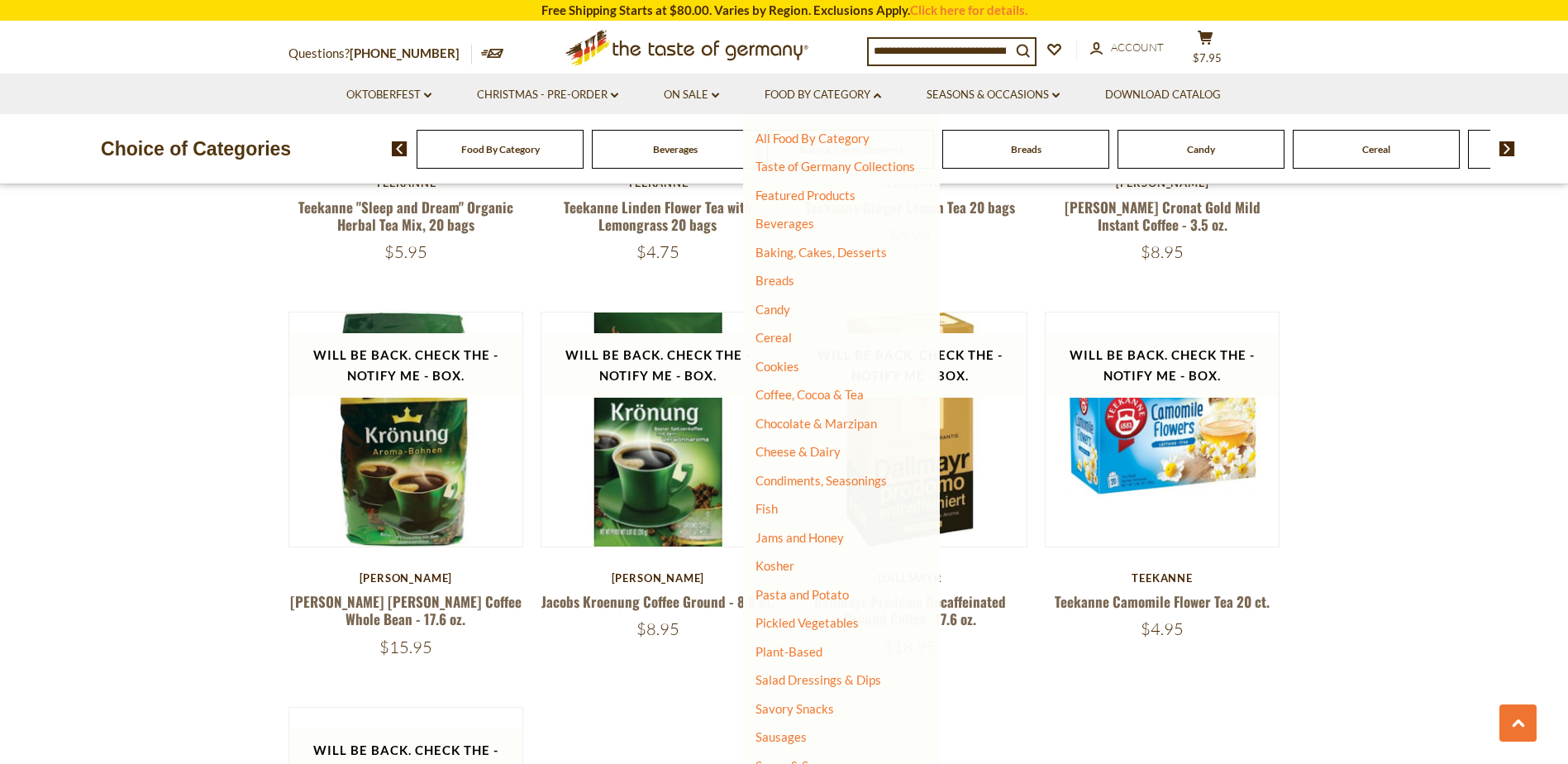
click at [829, 435] on ul "All Food By Category Taste of Germany Collections Featured Products [GEOGRAPHIC…" at bounding box center [835, 509] width 160 height 758
click at [837, 425] on link "Chocolate & Marzipan" at bounding box center [816, 423] width 122 height 15
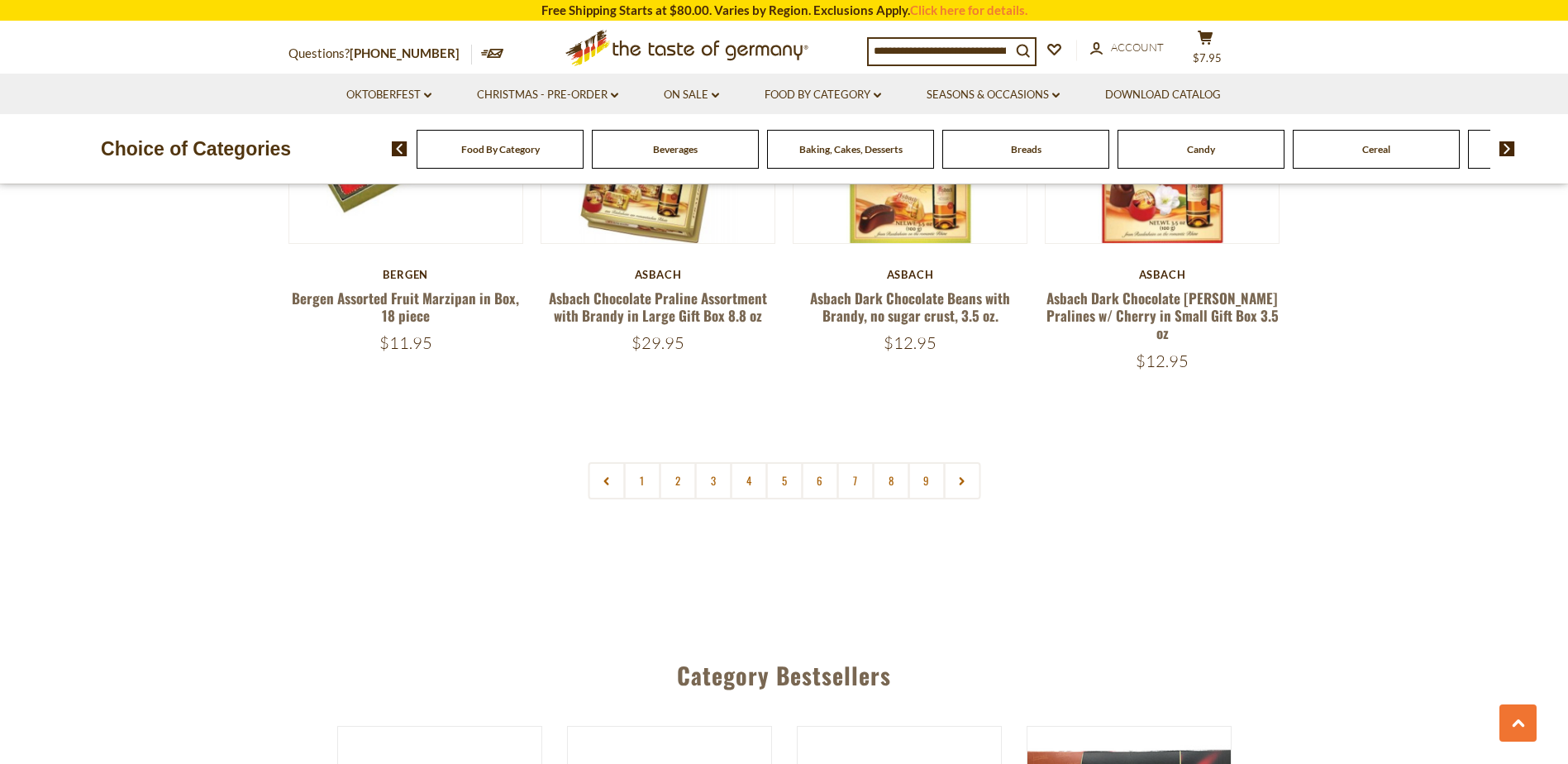
scroll to position [4133, 0]
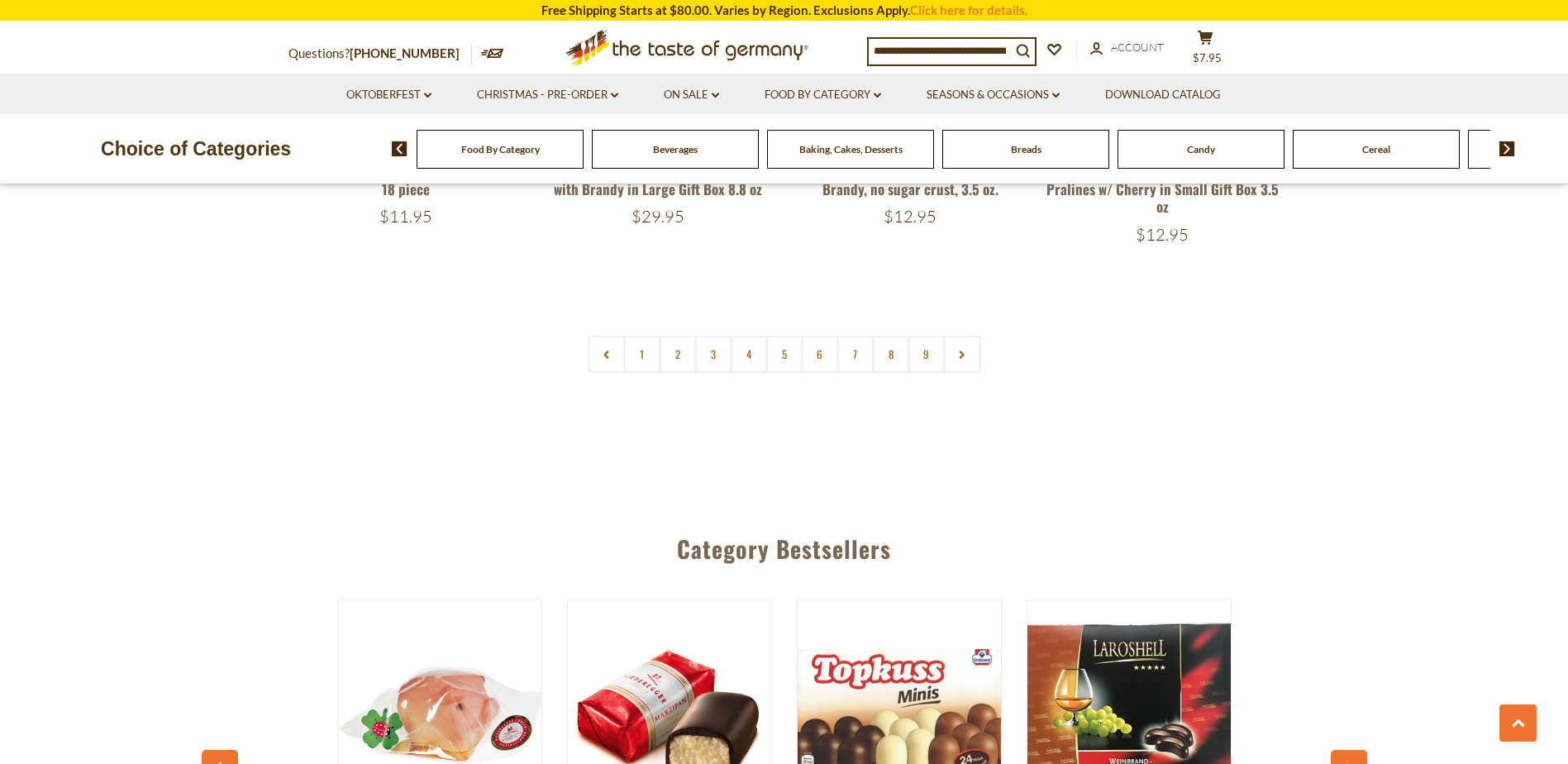
click at [675, 336] on link "2" at bounding box center [678, 354] width 37 height 37
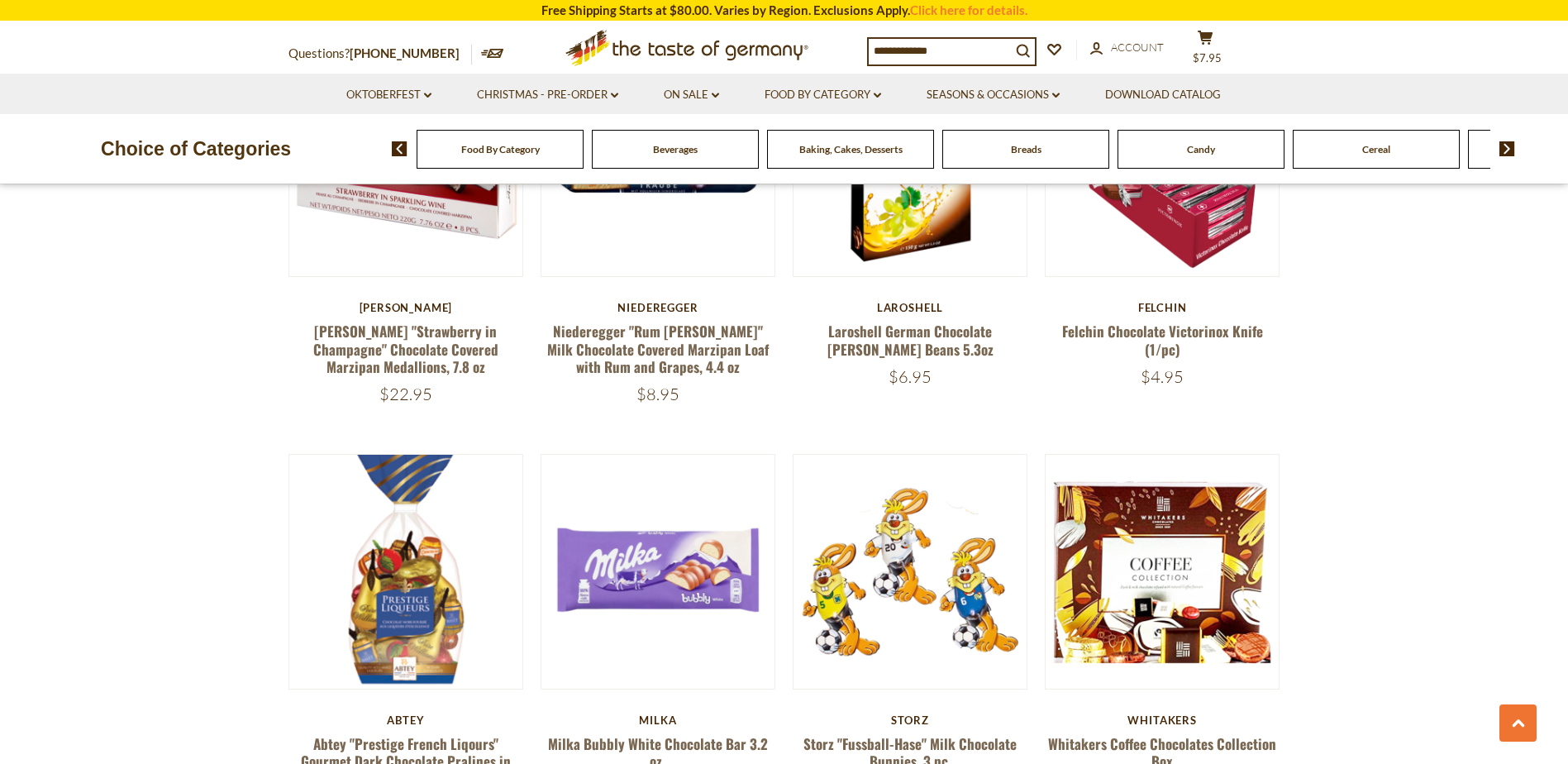
scroll to position [1245, 0]
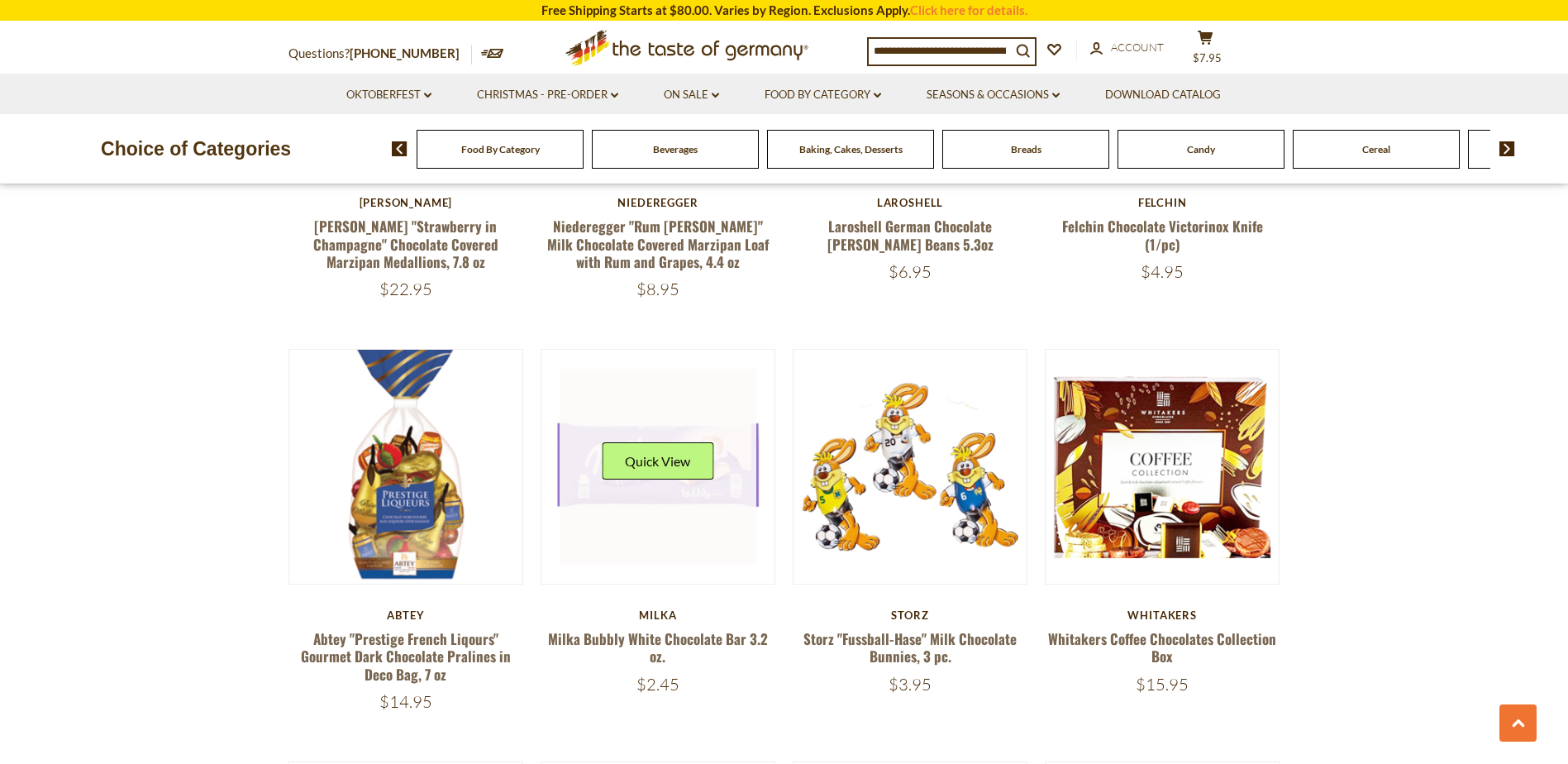
click at [679, 510] on link at bounding box center [658, 466] width 197 height 197
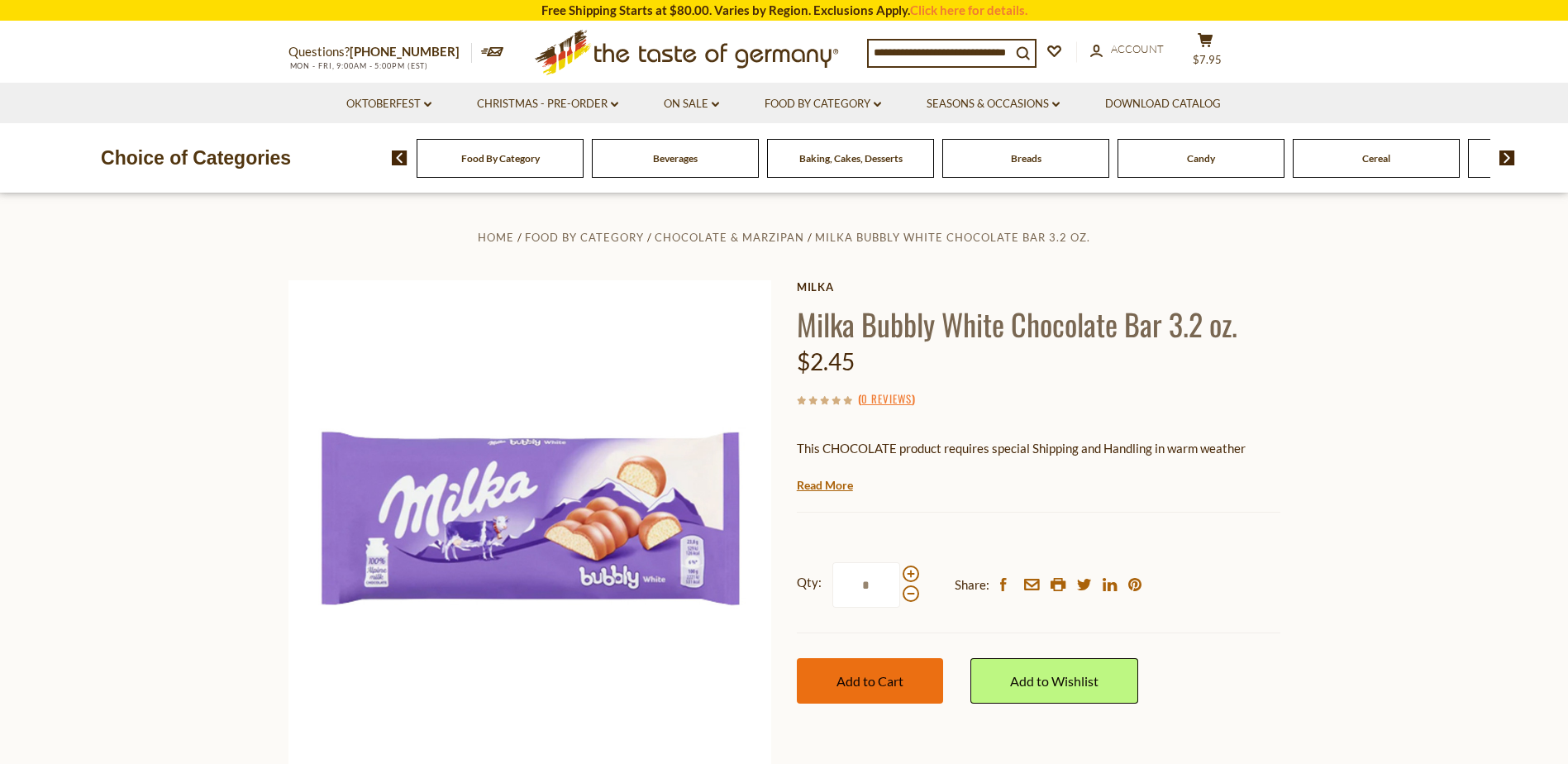
click at [867, 688] on span "Add to Cart" at bounding box center [870, 681] width 67 height 16
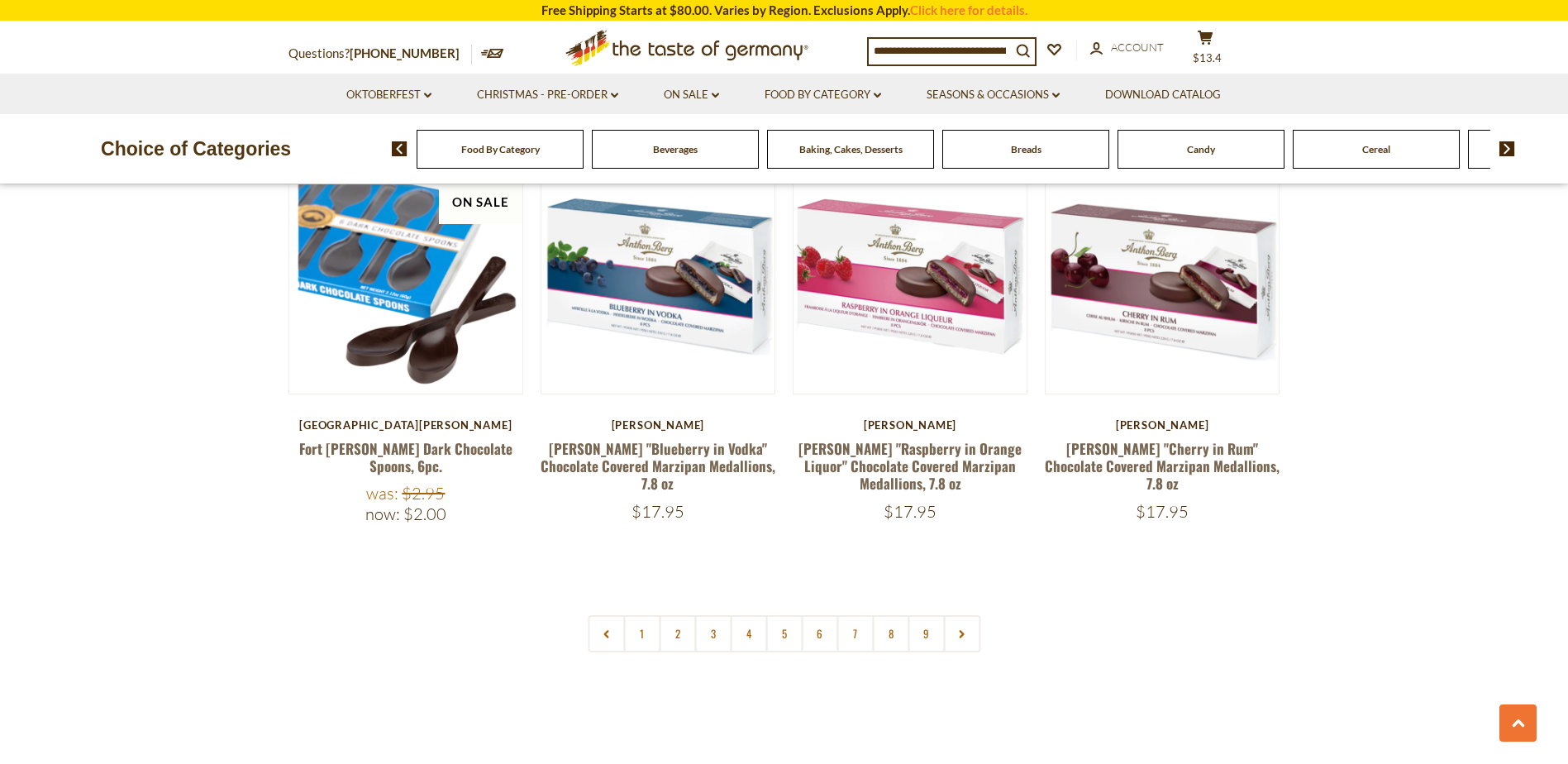
scroll to position [4000, 0]
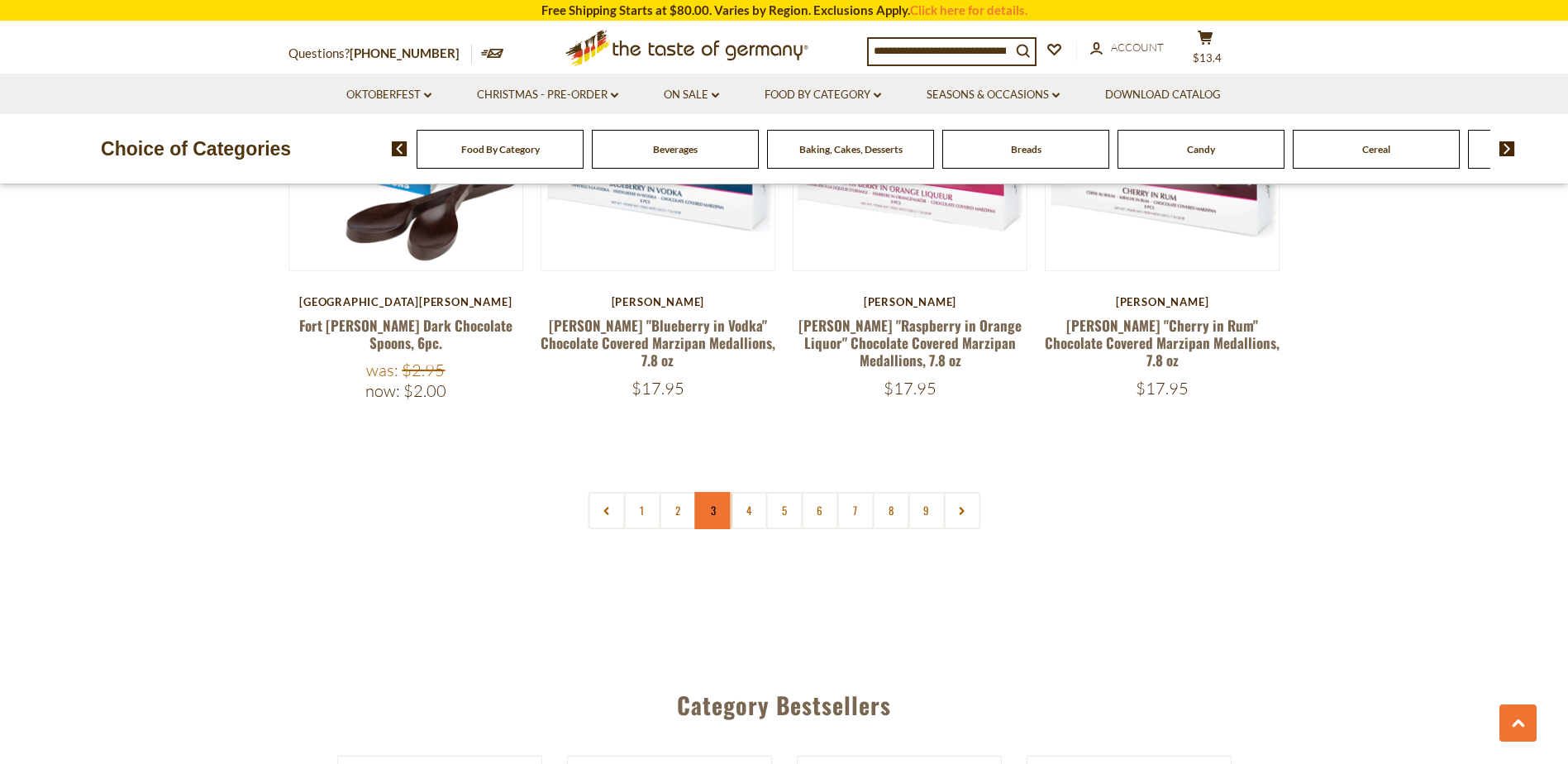
click at [718, 492] on link "3" at bounding box center [713, 510] width 37 height 37
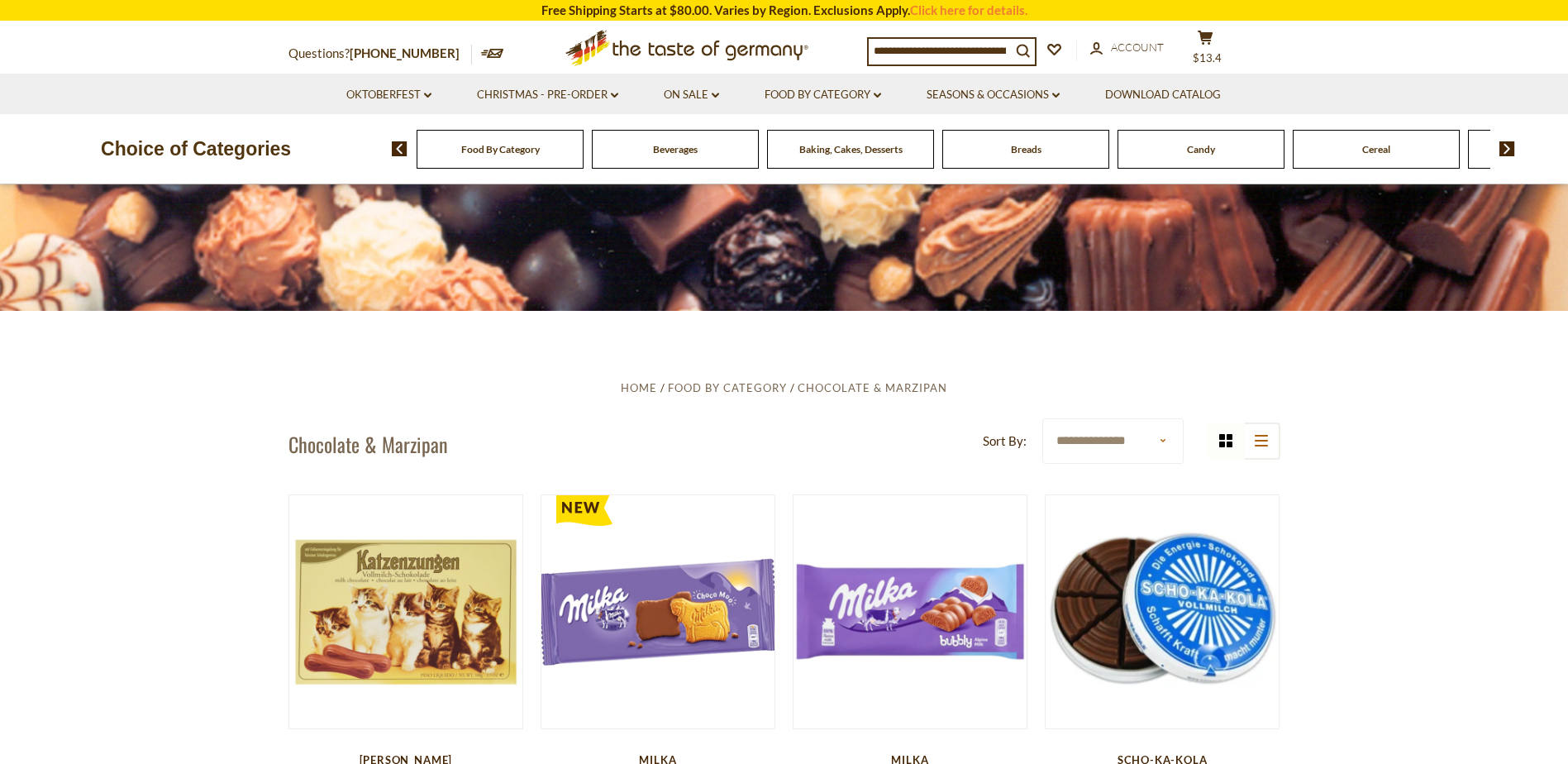
scroll to position [552, 0]
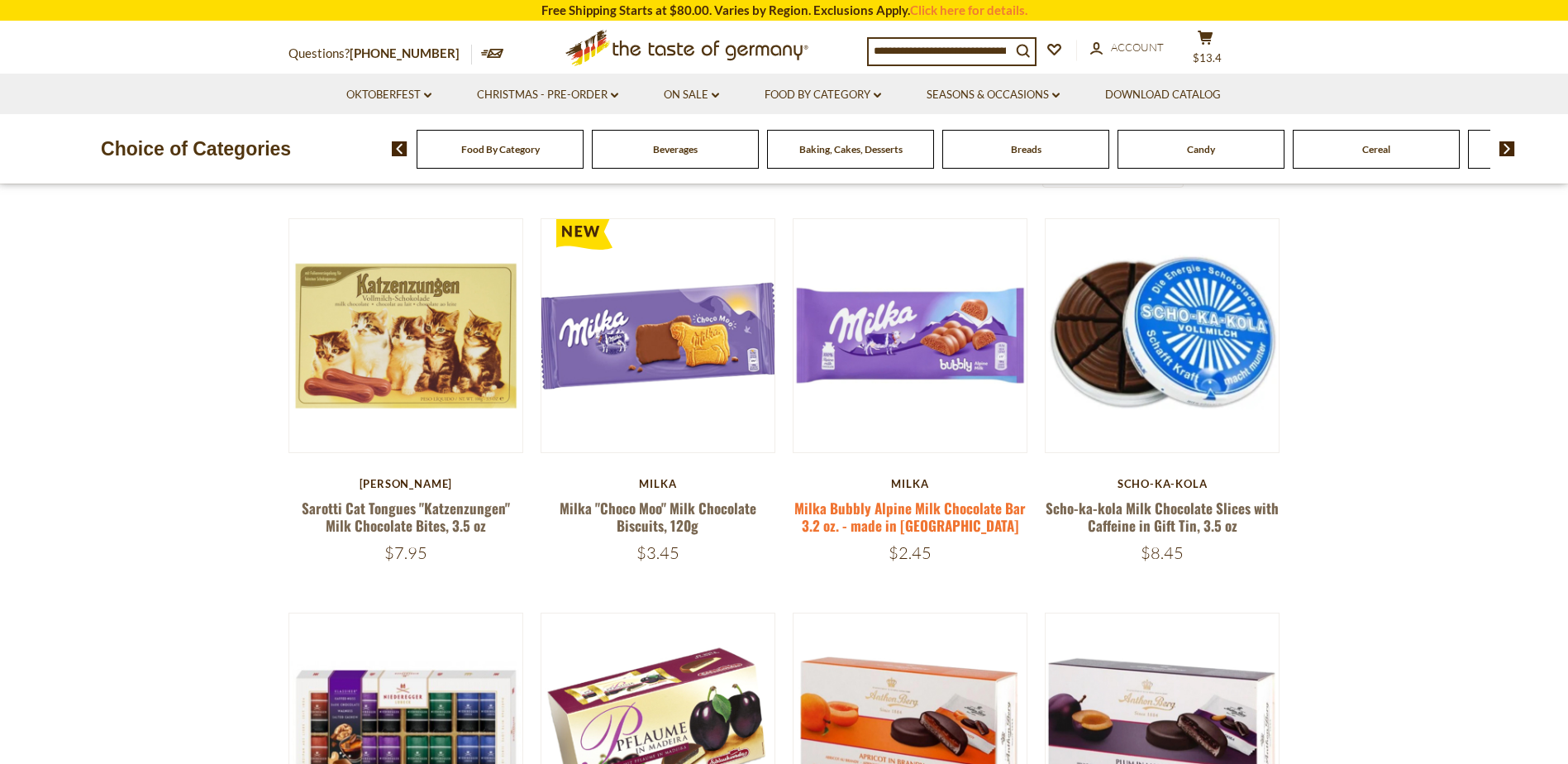
click at [895, 504] on link "Milka Bubbly Alpine Milk Chocolate Bar 3.2 oz. - made in [GEOGRAPHIC_DATA]" at bounding box center [910, 516] width 232 height 38
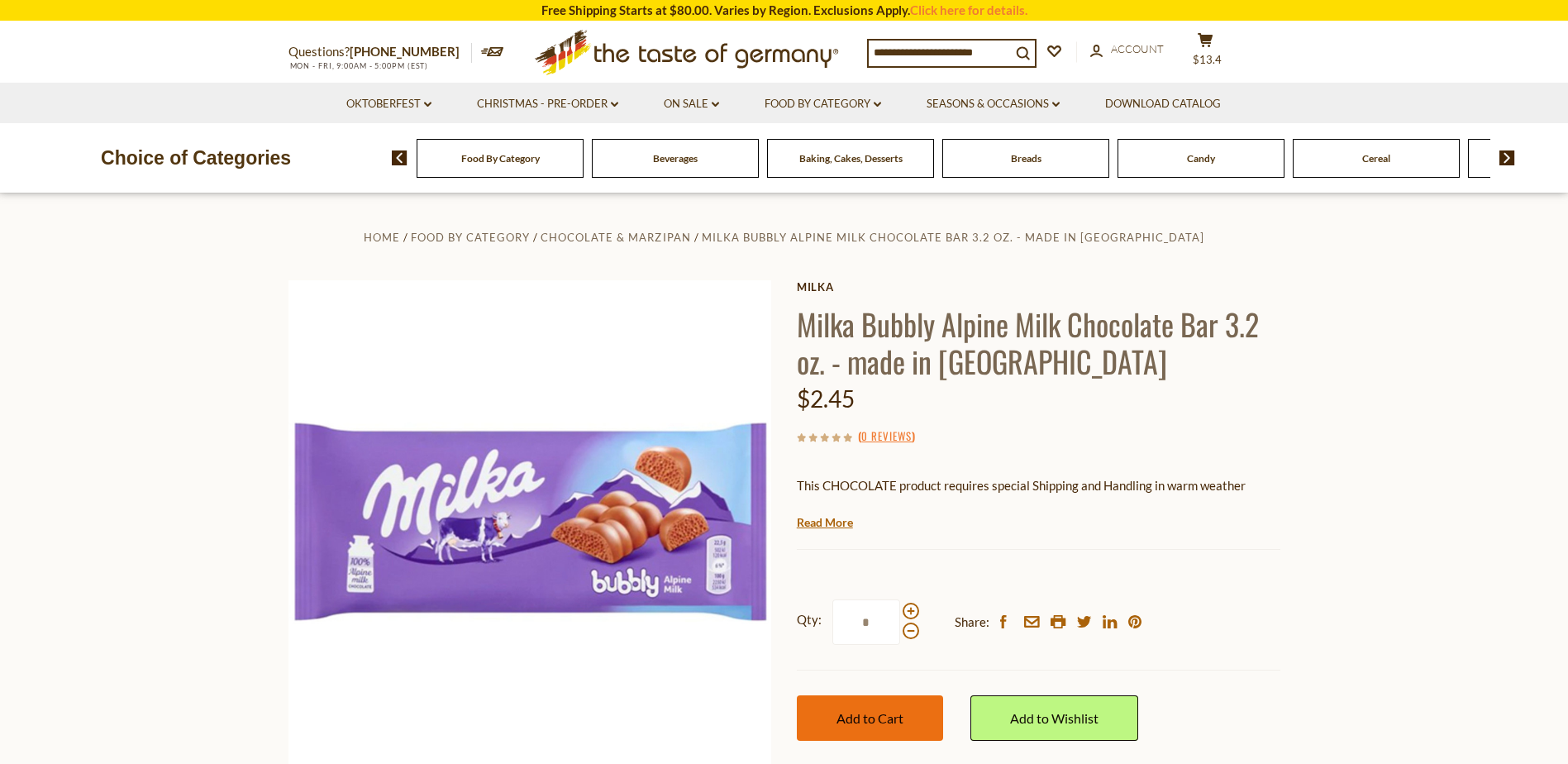
click at [872, 708] on button "Add to Cart" at bounding box center [870, 718] width 146 height 46
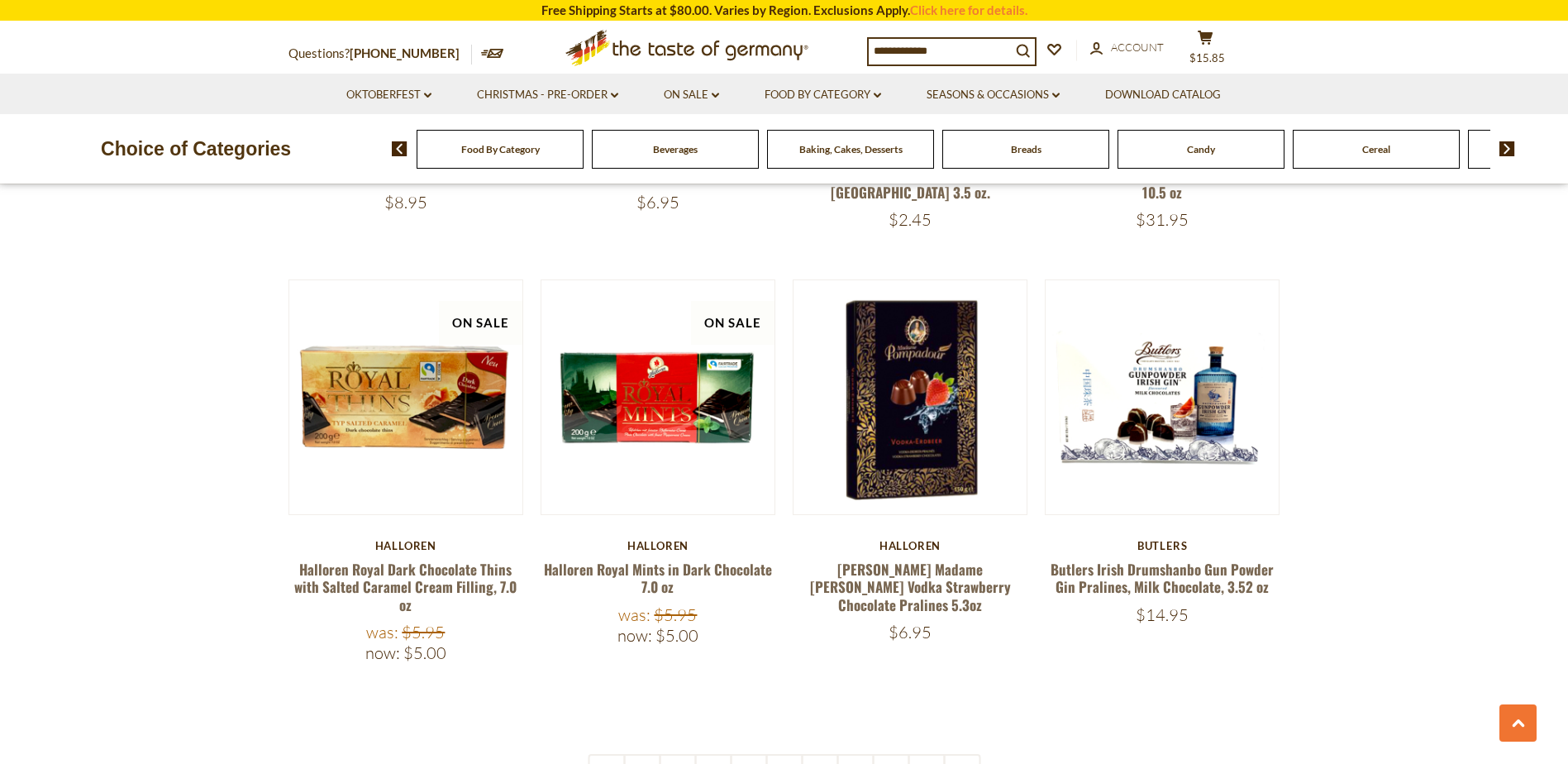
scroll to position [3858, 0]
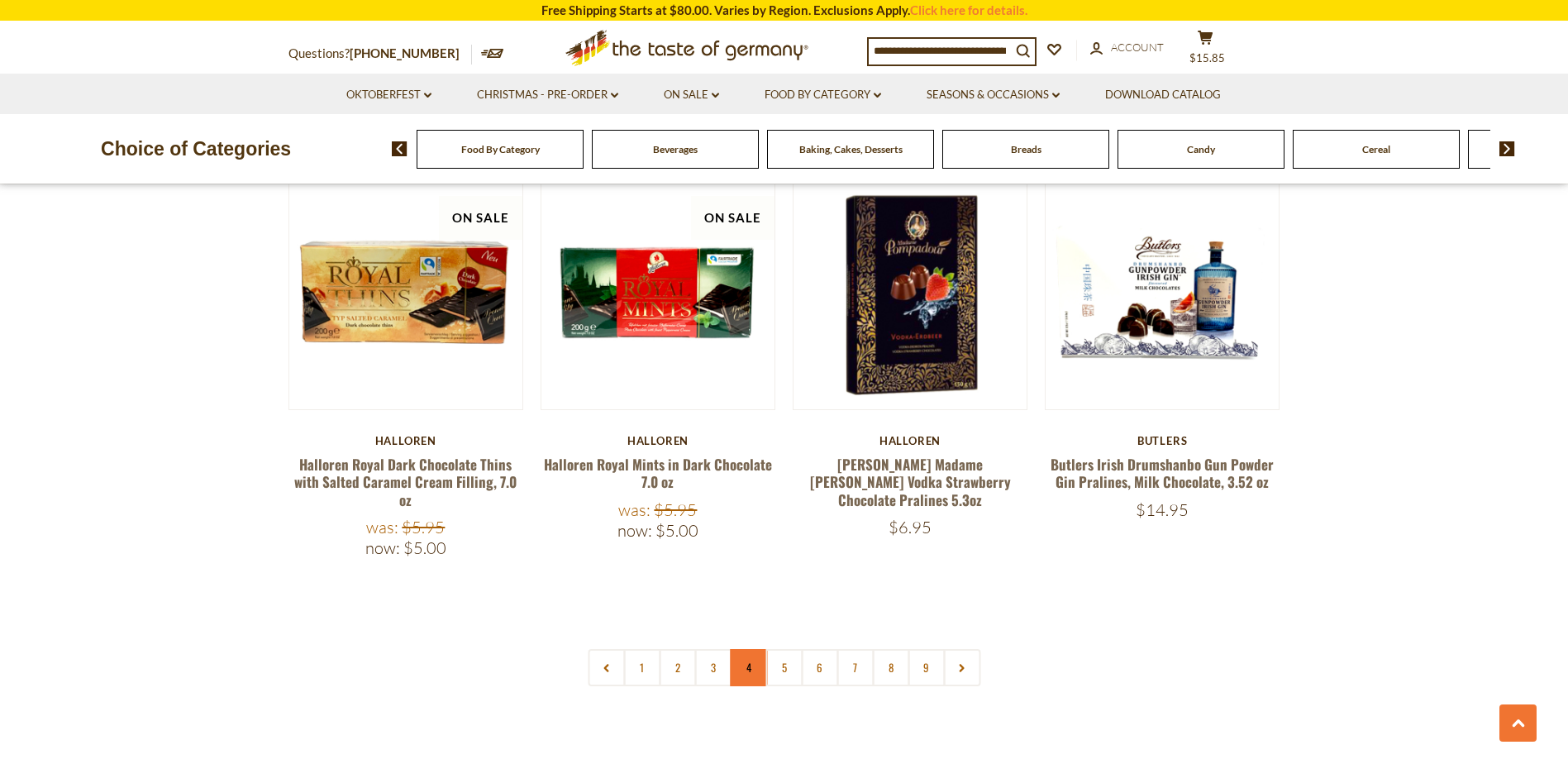
click at [743, 649] on link "4" at bounding box center [748, 667] width 37 height 37
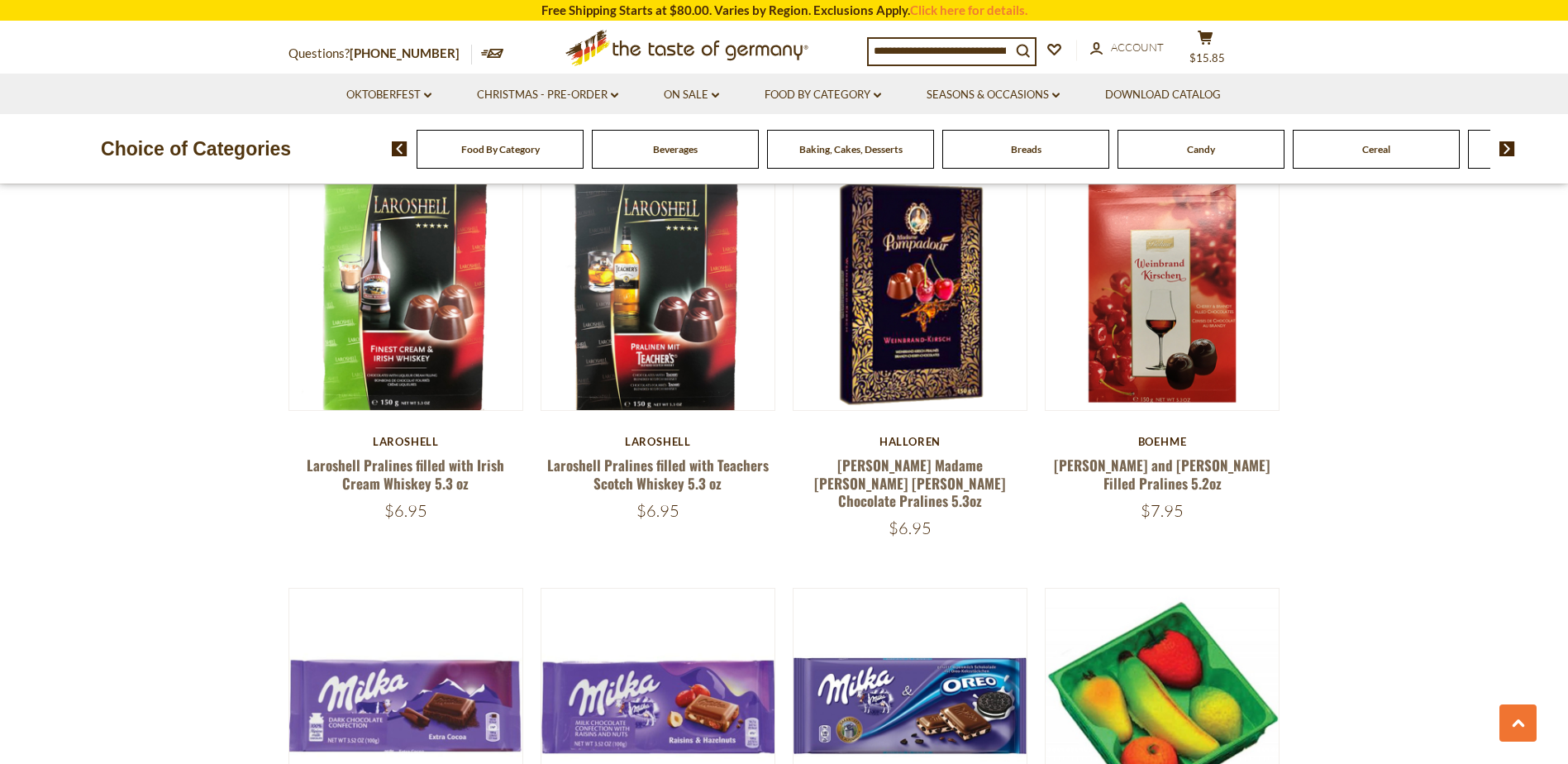
scroll to position [2072, 0]
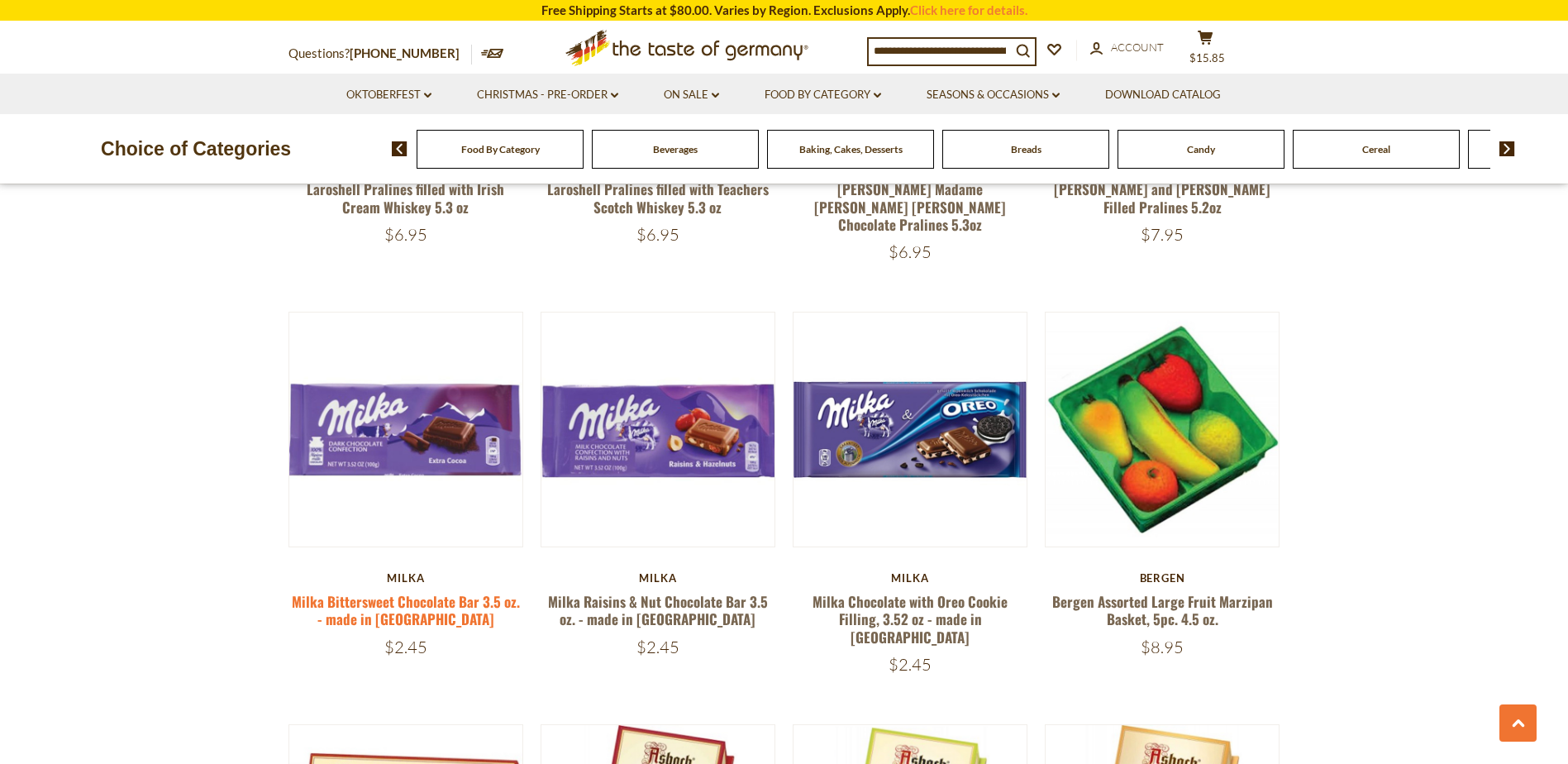
click at [424, 591] on link "Milka Bittersweet Chocolate Bar 3.5 oz. - made in [GEOGRAPHIC_DATA]" at bounding box center [405, 610] width 228 height 38
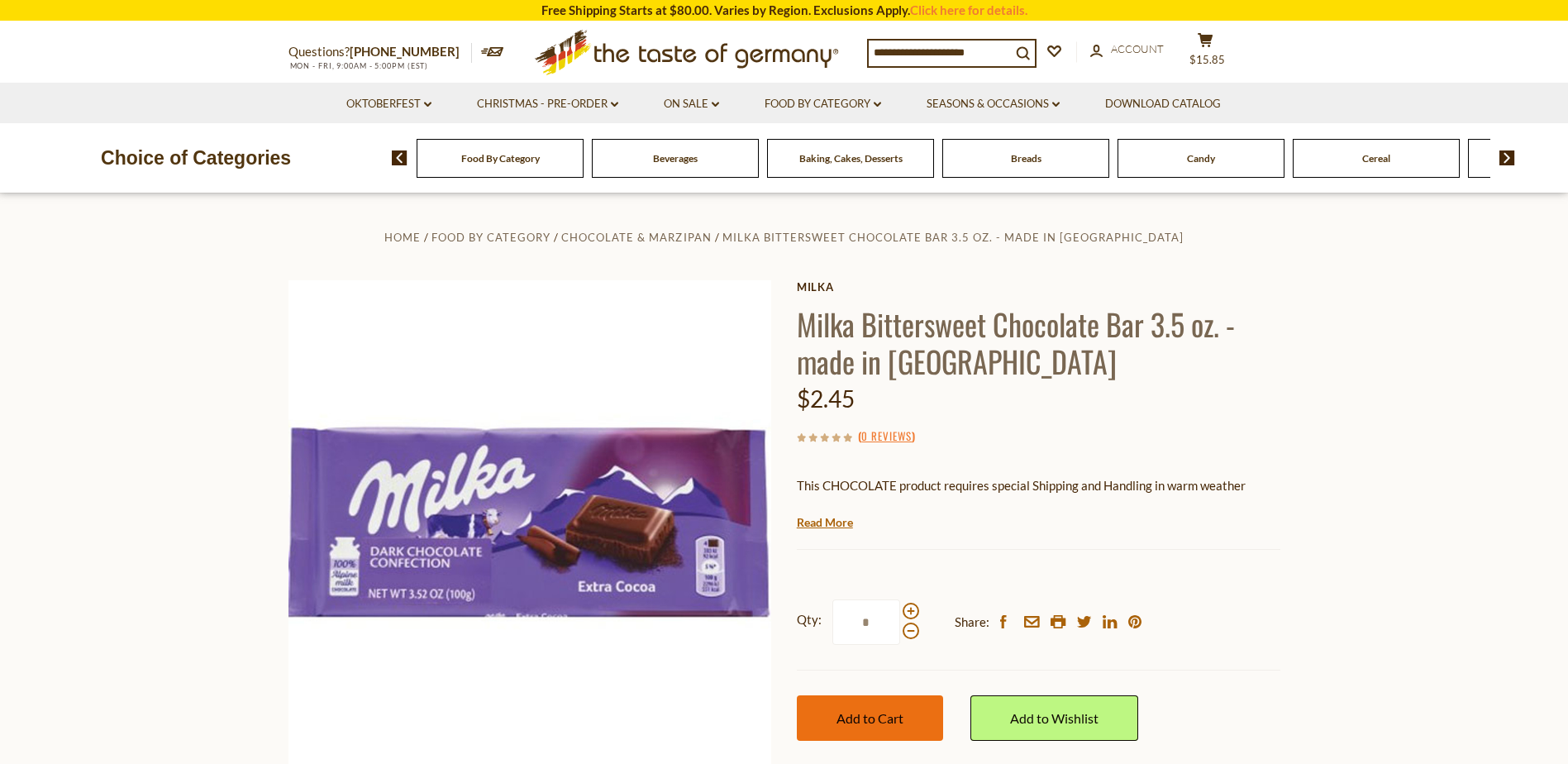
click at [887, 711] on span "Add to Cart" at bounding box center [870, 718] width 67 height 16
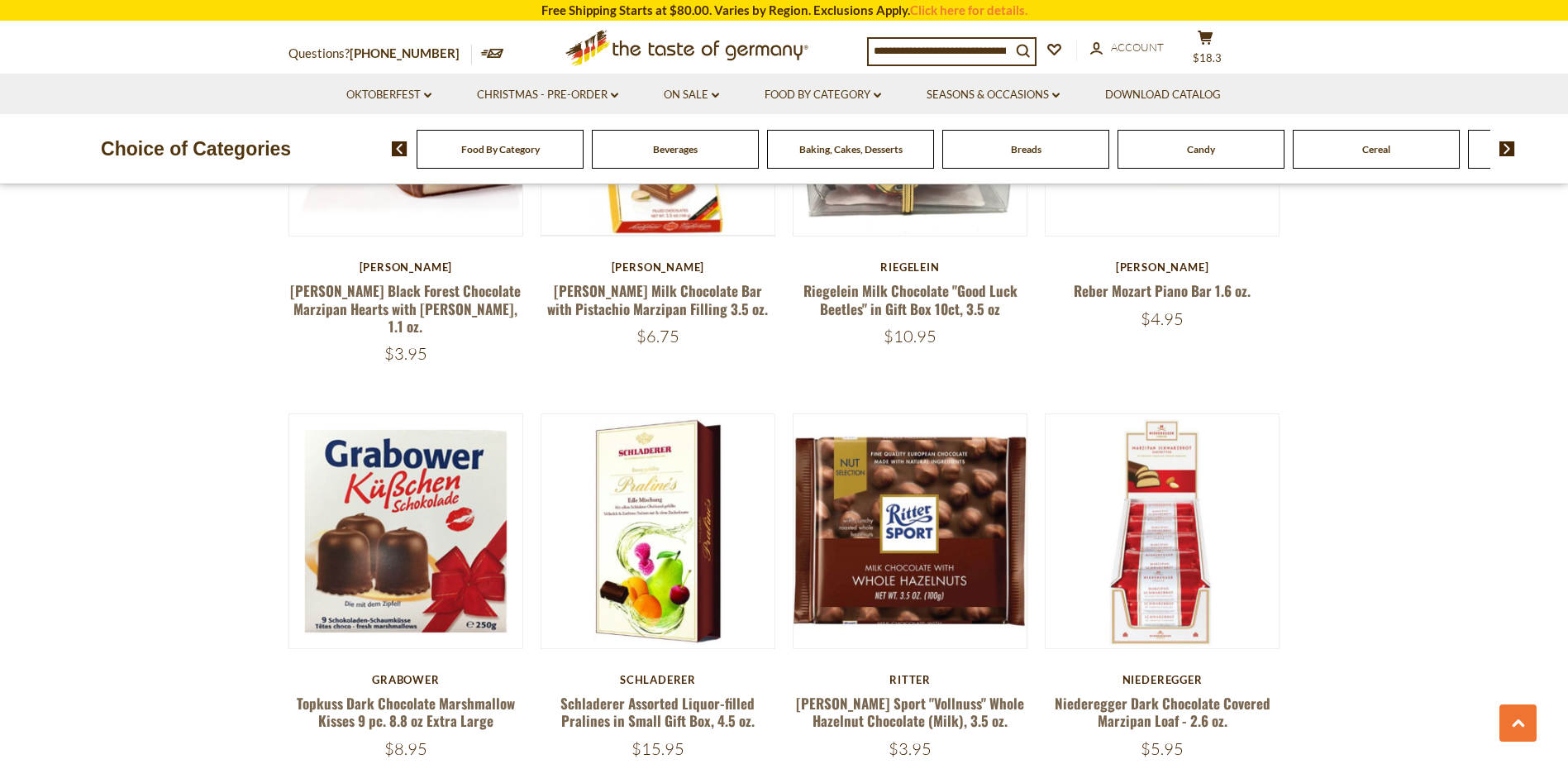
scroll to position [3725, 0]
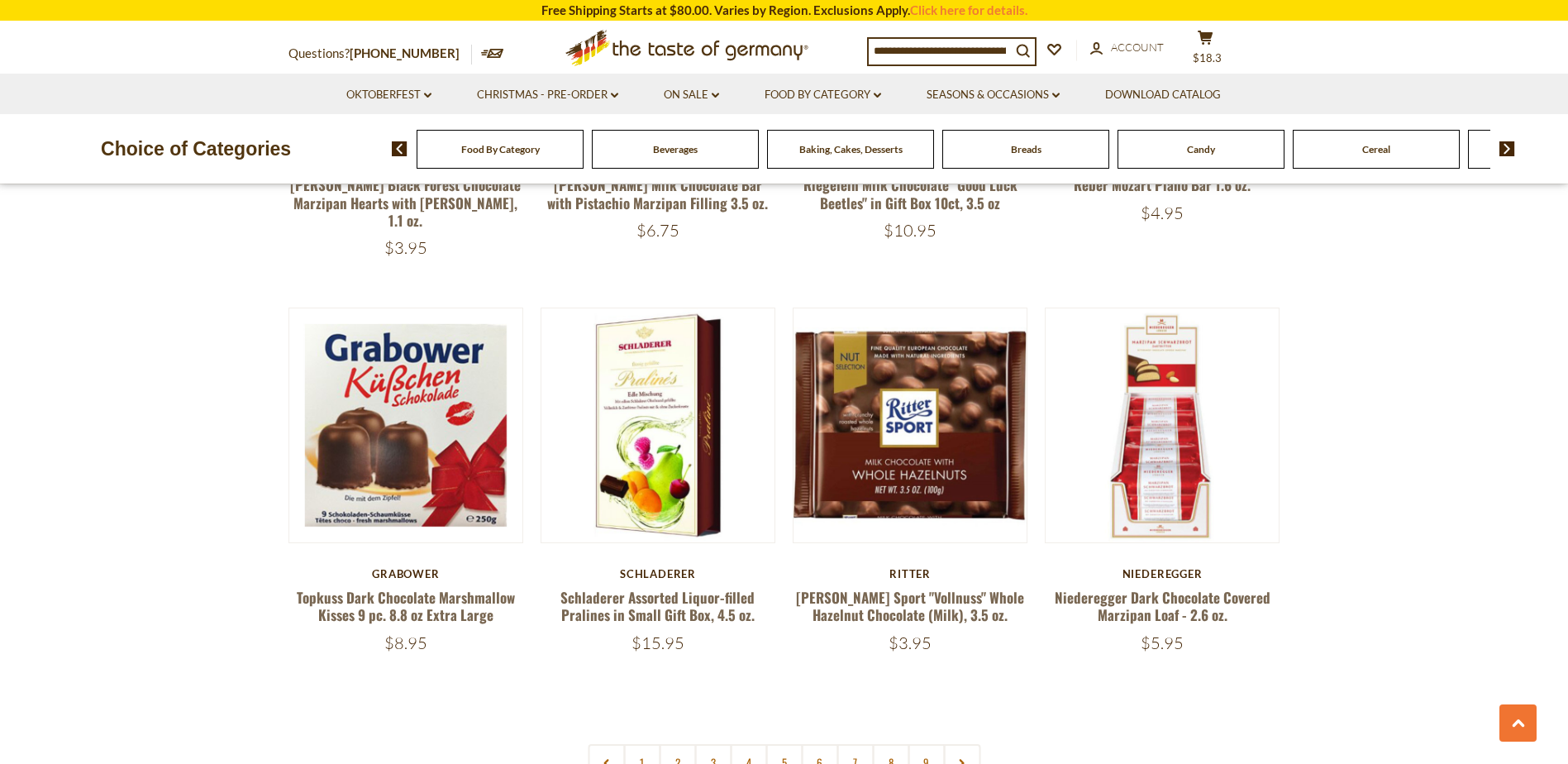
click at [773, 744] on link "5" at bounding box center [784, 762] width 37 height 37
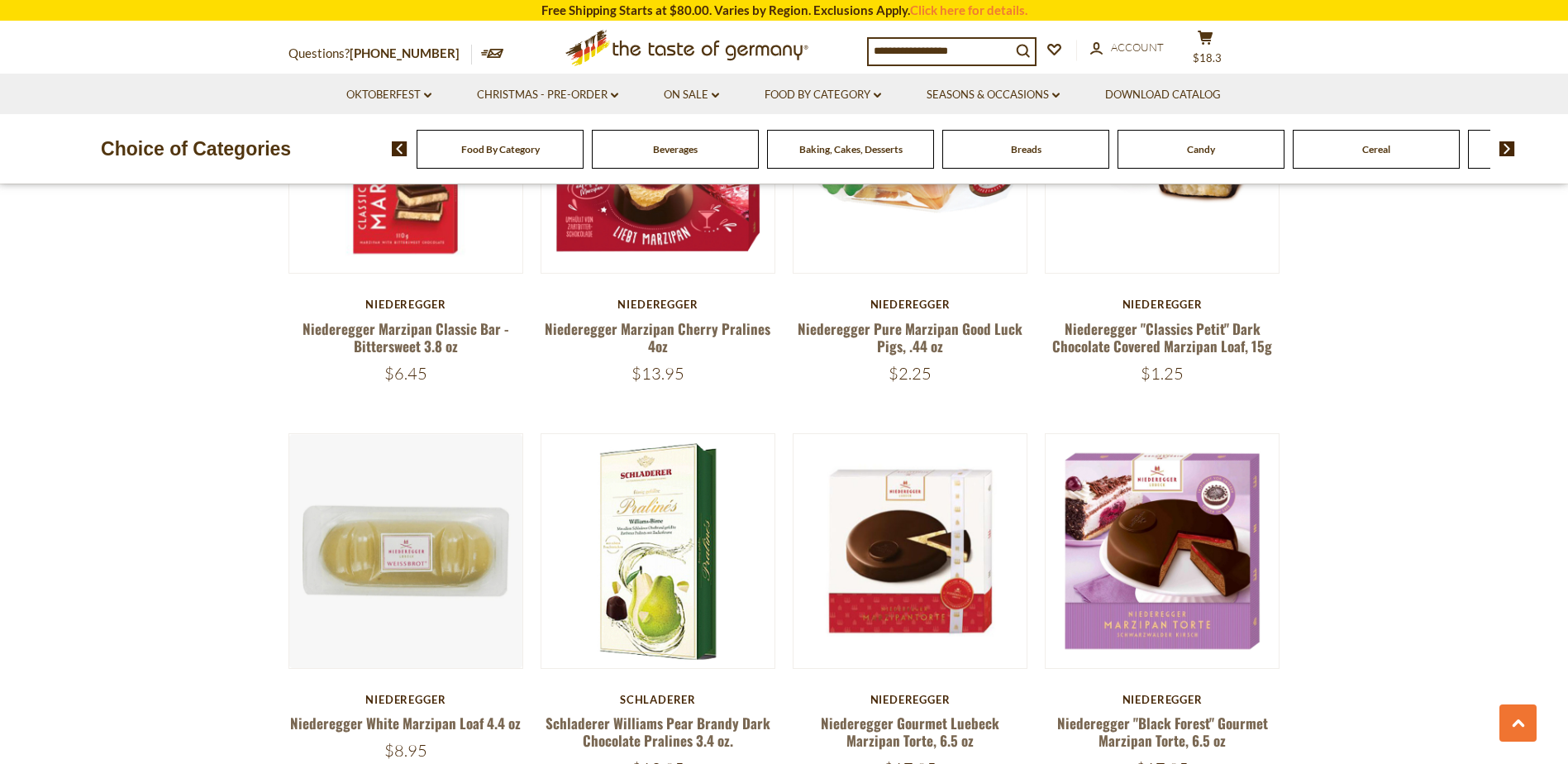
scroll to position [1795, 0]
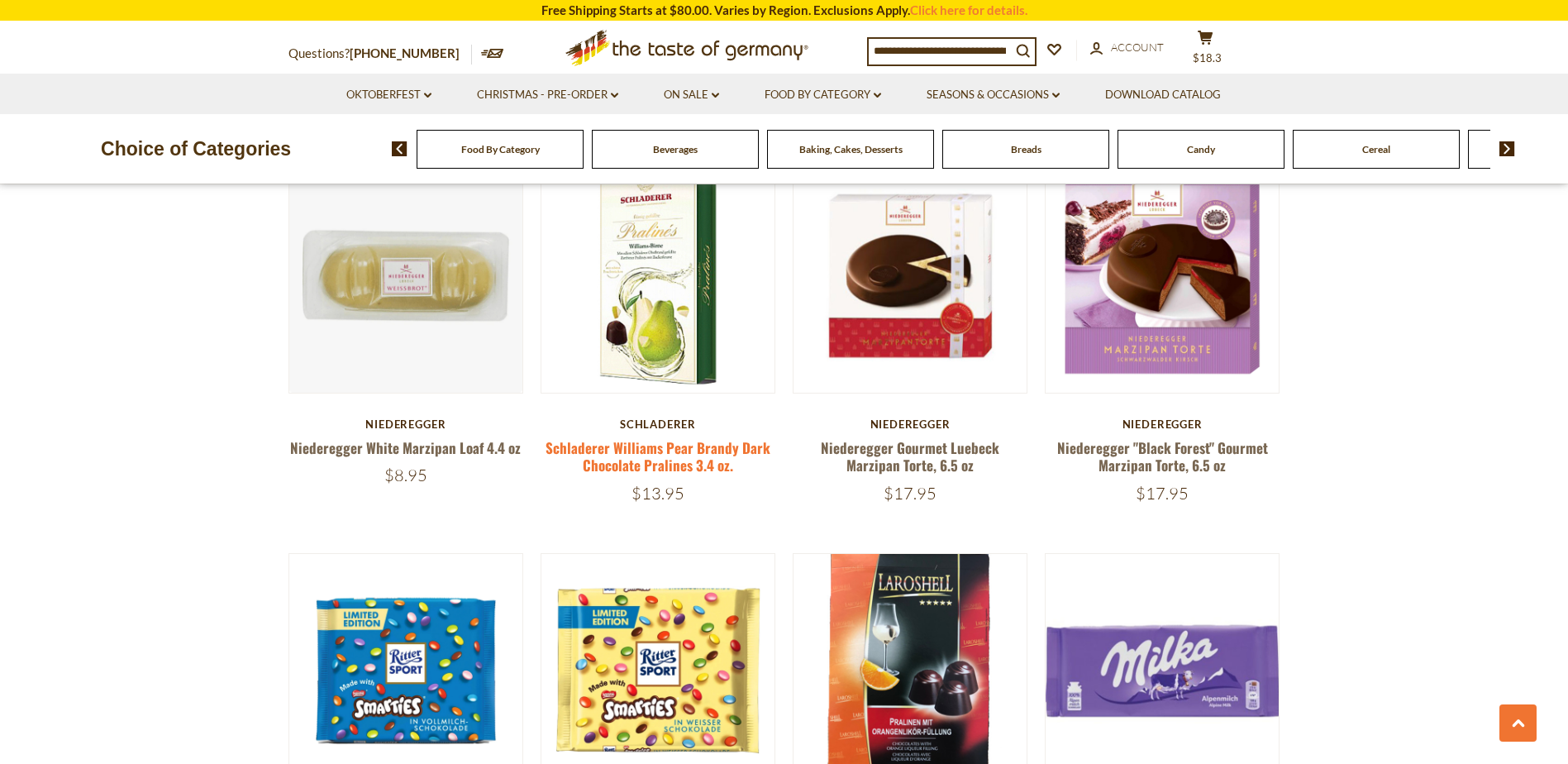
click at [624, 447] on link "Schladerer Williams Pear Brandy Dark Chocolate Pralines 3.4 oz." at bounding box center [658, 456] width 225 height 38
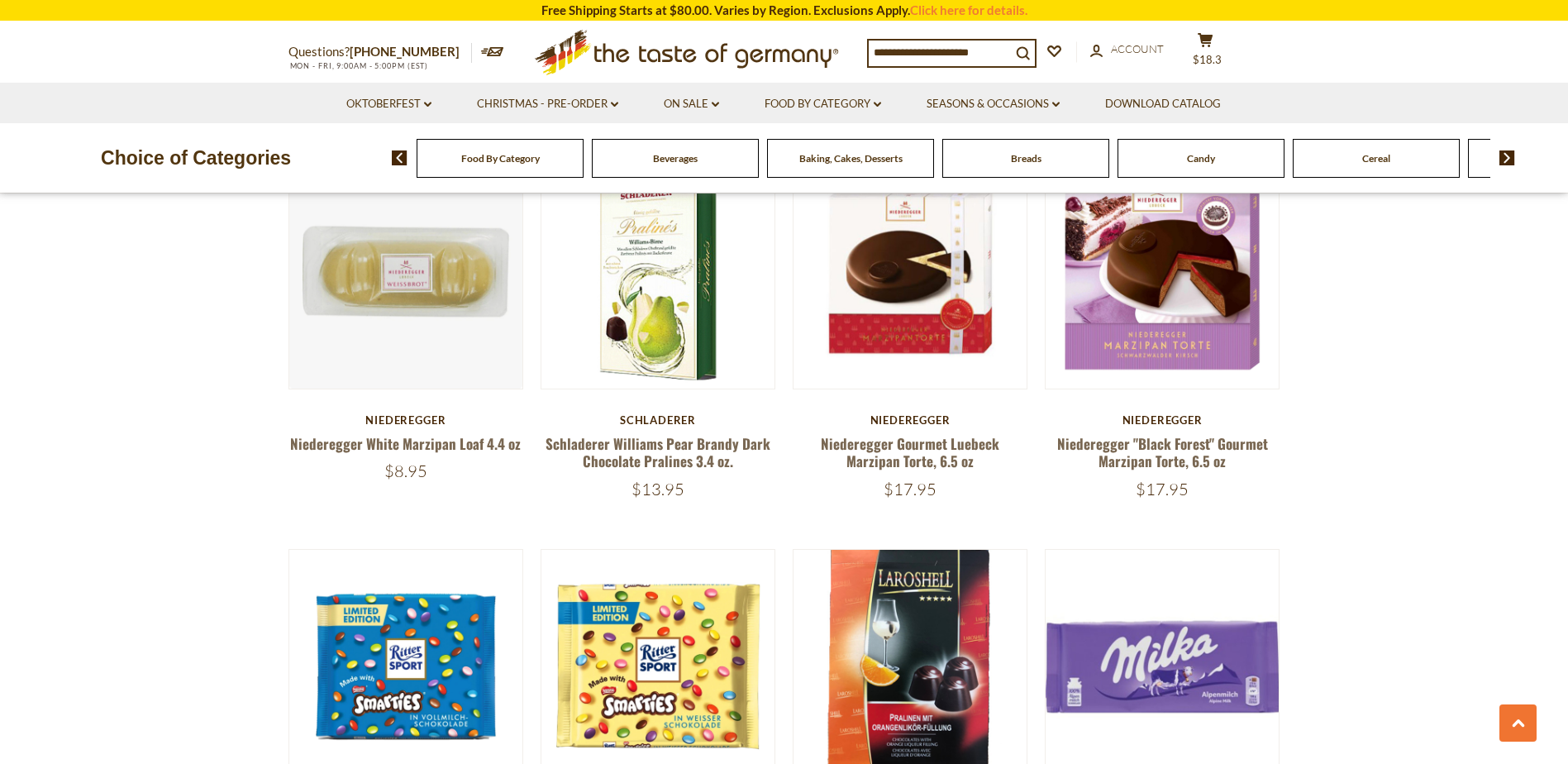
scroll to position [2071, 0]
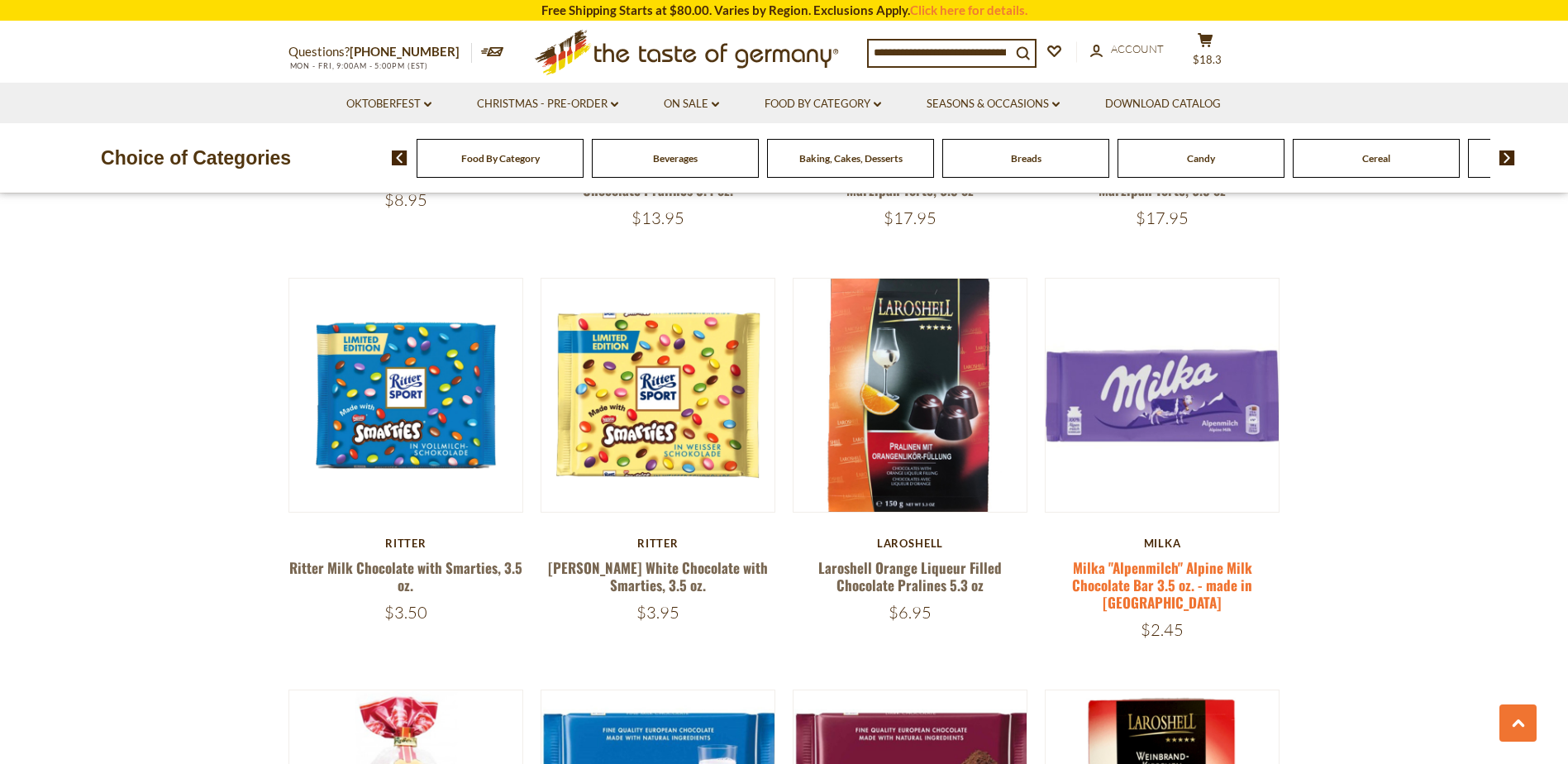
click at [1175, 578] on link "Milka "Alpenmilch" Alpine Milk Chocolate Bar 3.5 oz. - made in [GEOGRAPHIC_DATA]" at bounding box center [1163, 585] width 180 height 56
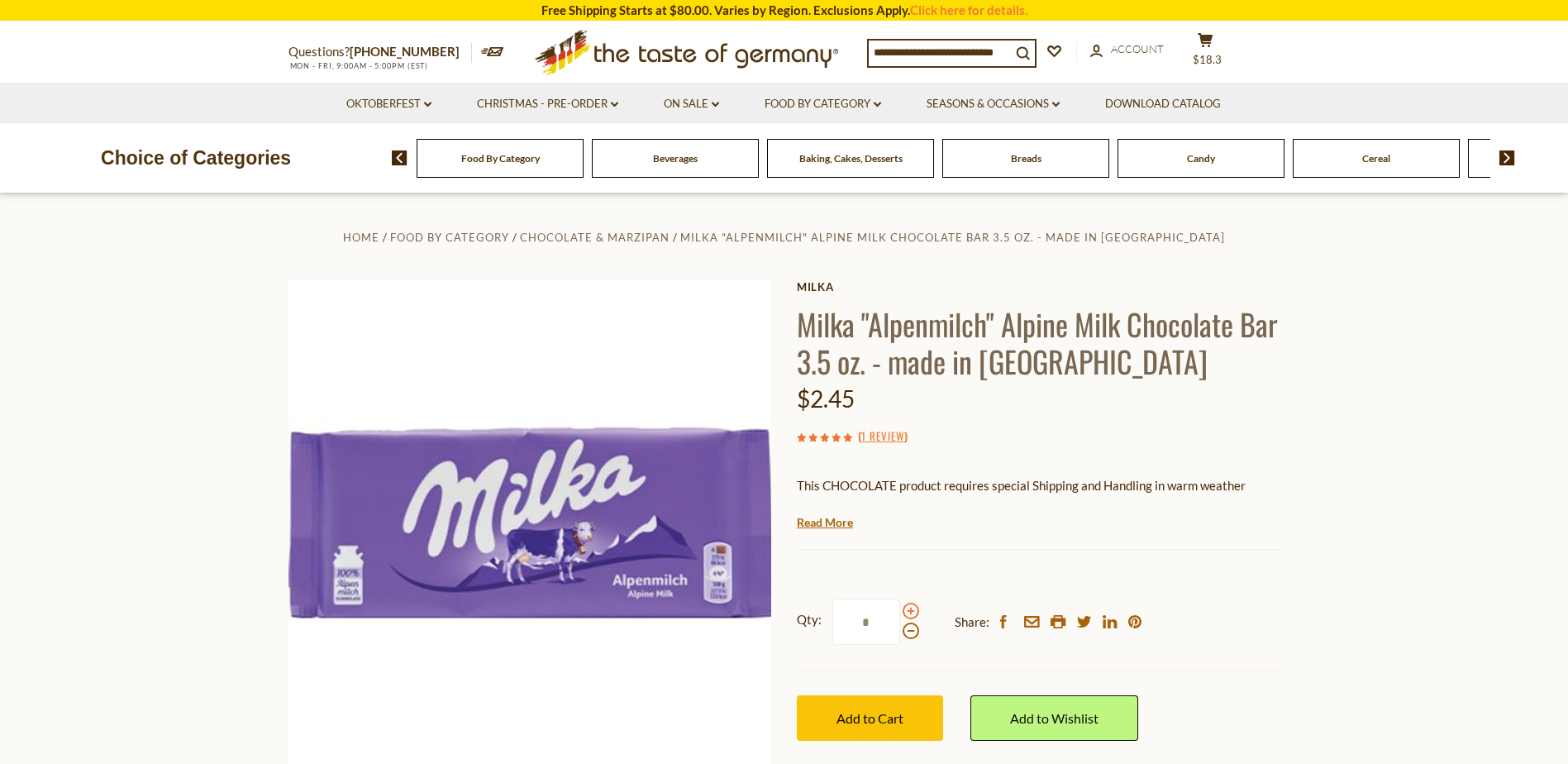
click at [909, 608] on span at bounding box center [910, 611] width 17 height 17
click at [900, 608] on input "*" at bounding box center [866, 622] width 68 height 46
click at [909, 608] on span at bounding box center [910, 611] width 17 height 17
click at [900, 608] on input "*" at bounding box center [866, 622] width 68 height 46
type input "*"
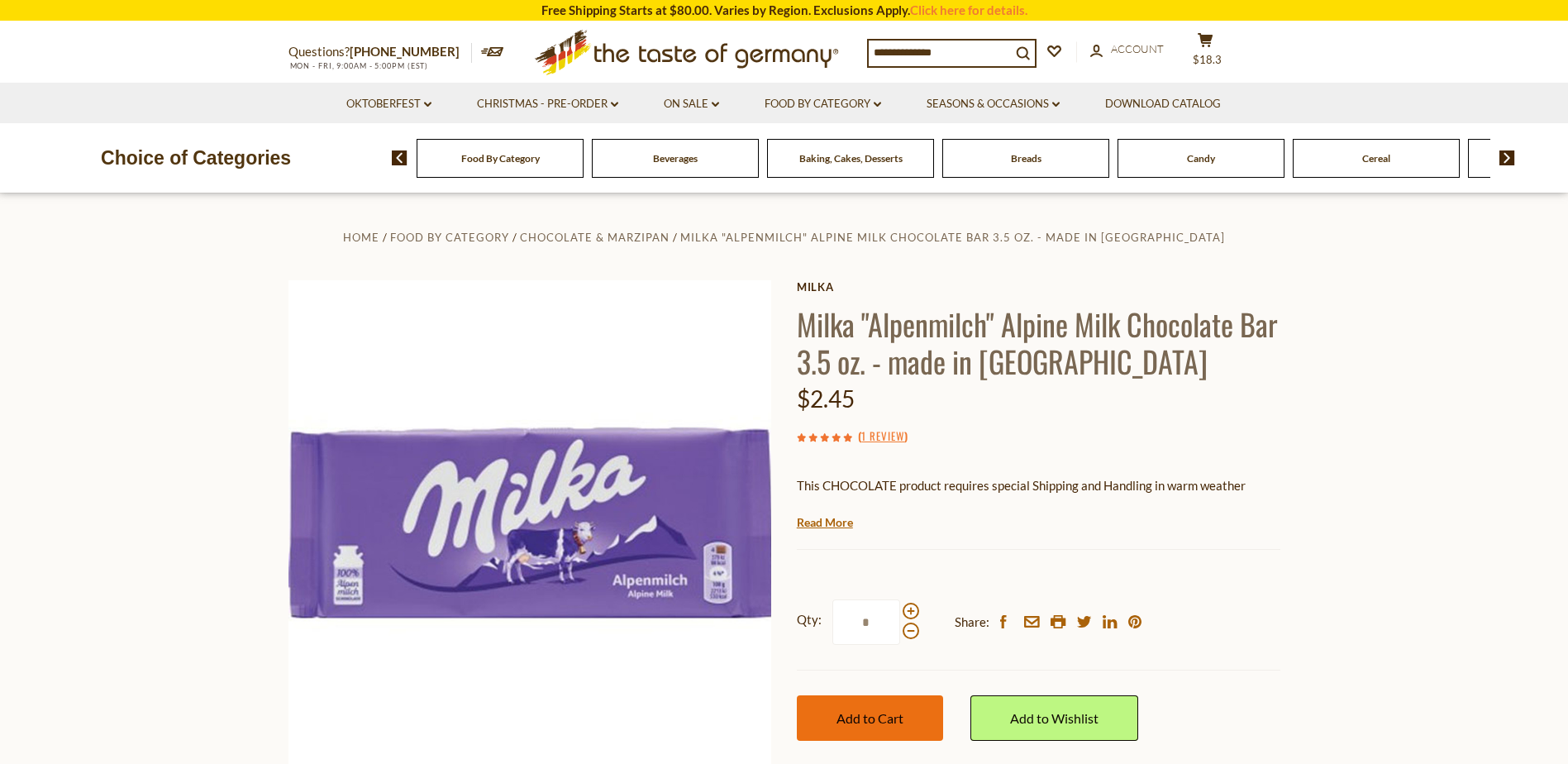
click at [873, 717] on span "Add to Cart" at bounding box center [870, 718] width 67 height 16
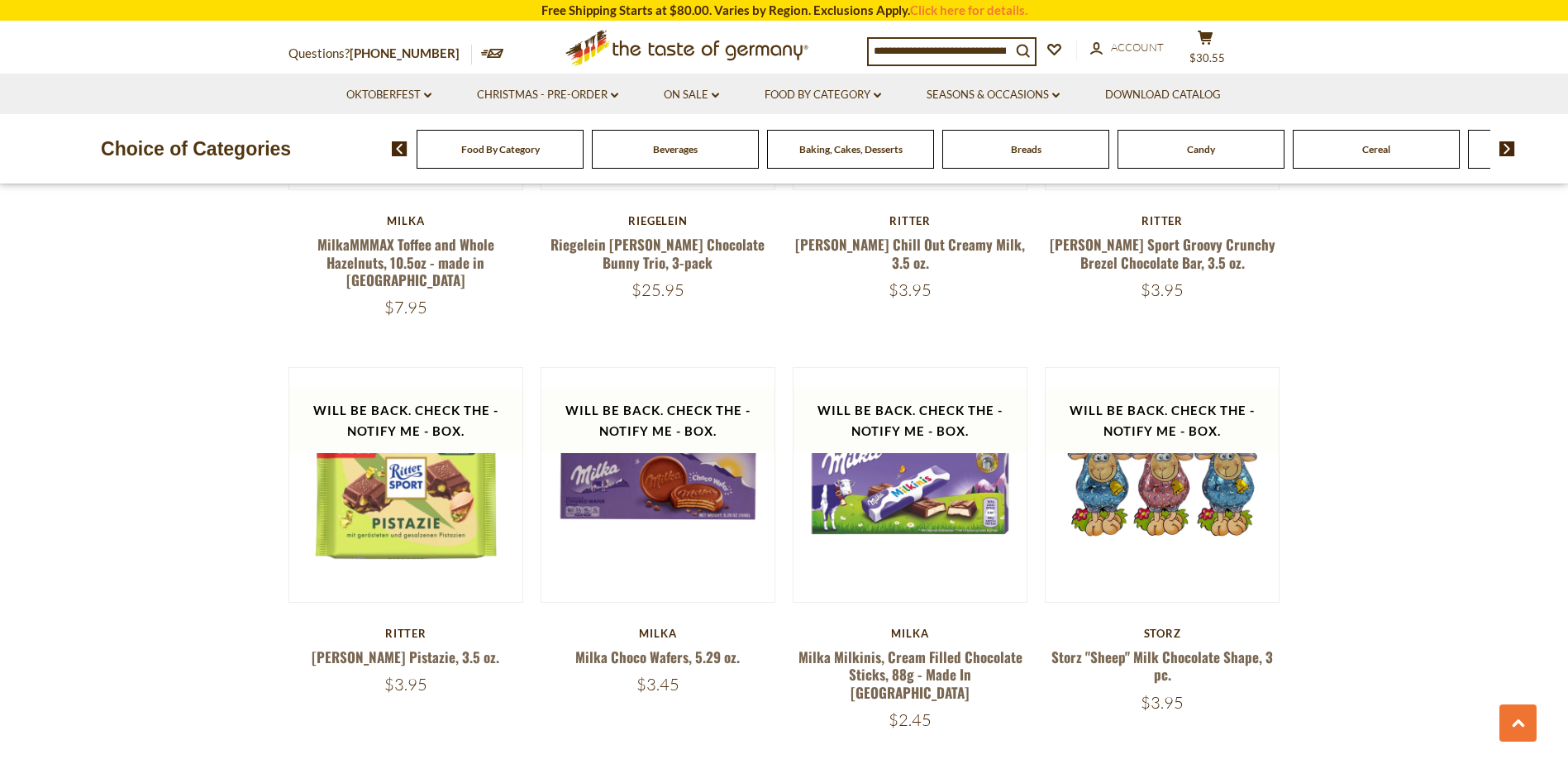
scroll to position [3724, 0]
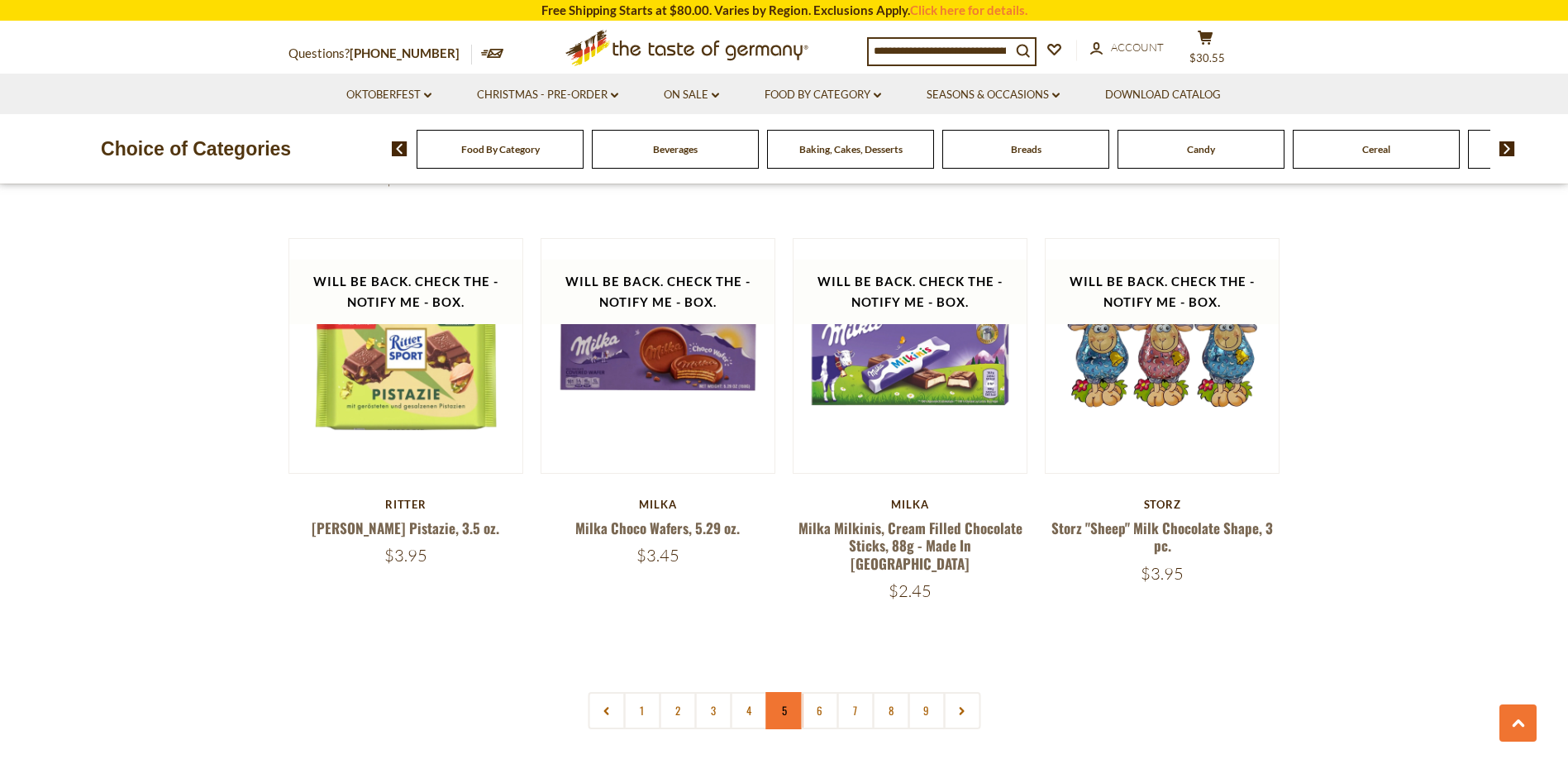
click at [775, 692] on link "5" at bounding box center [784, 710] width 37 height 37
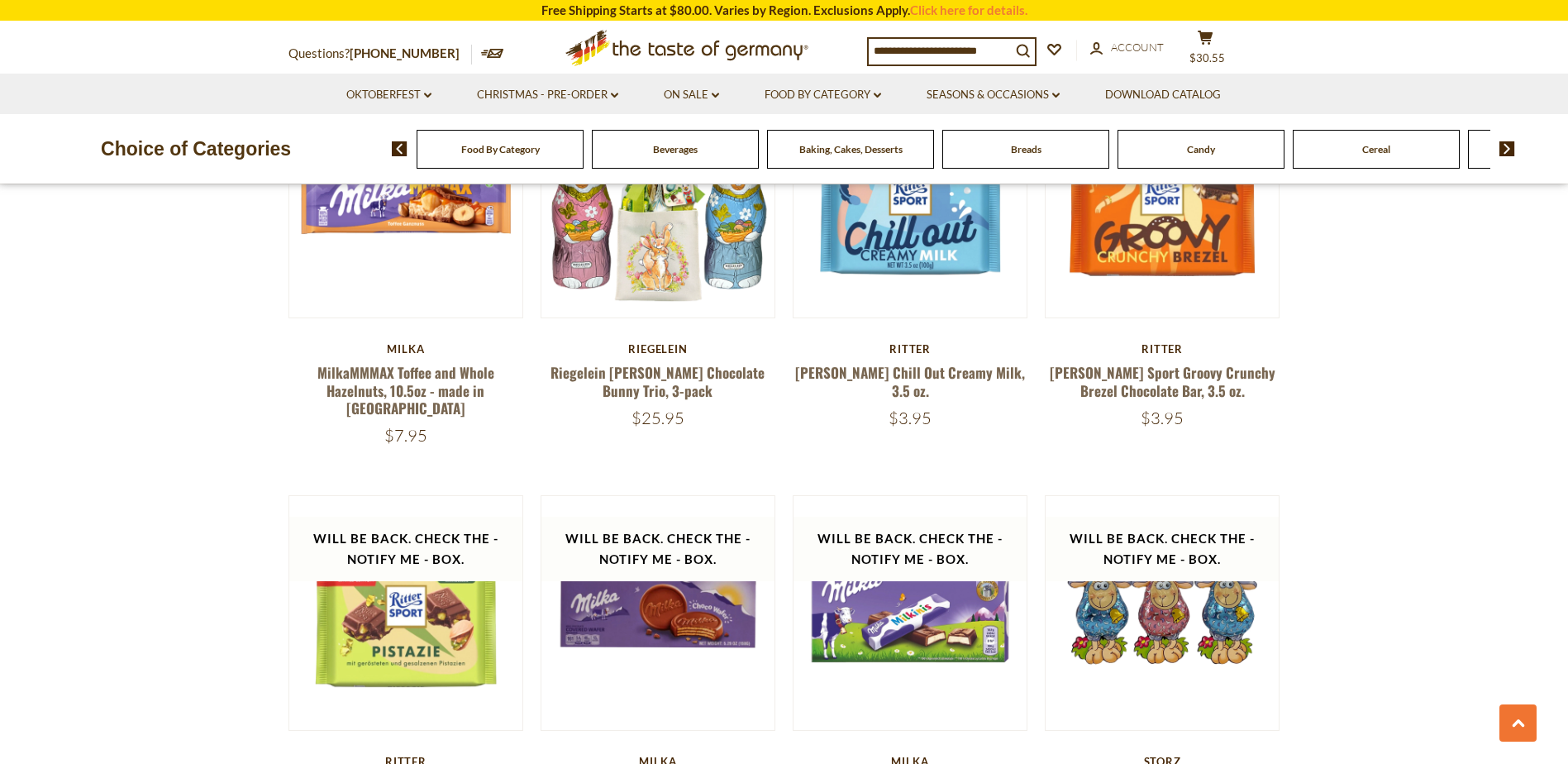
scroll to position [3725, 0]
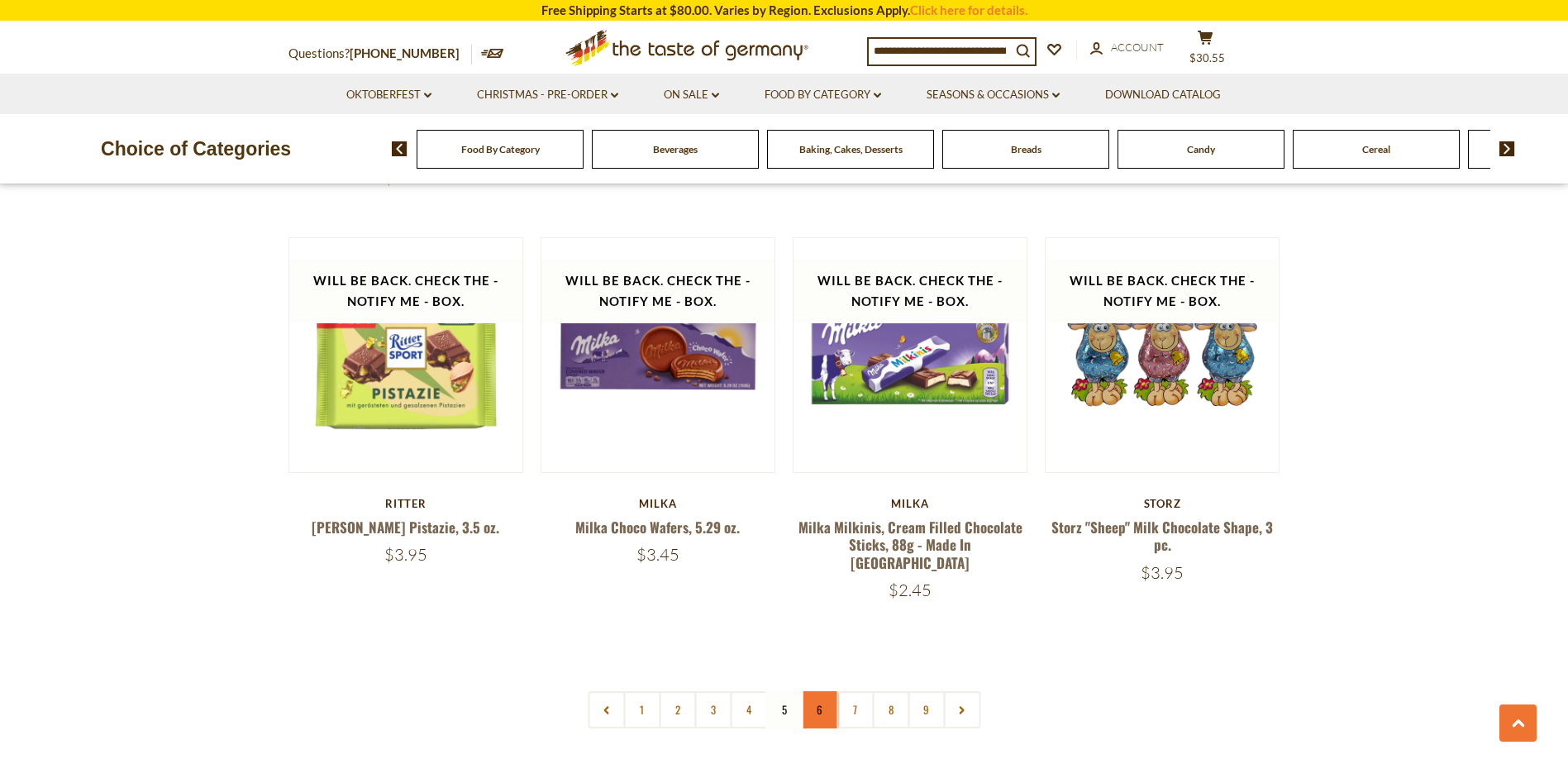
click at [827, 691] on link "6" at bounding box center [820, 709] width 37 height 37
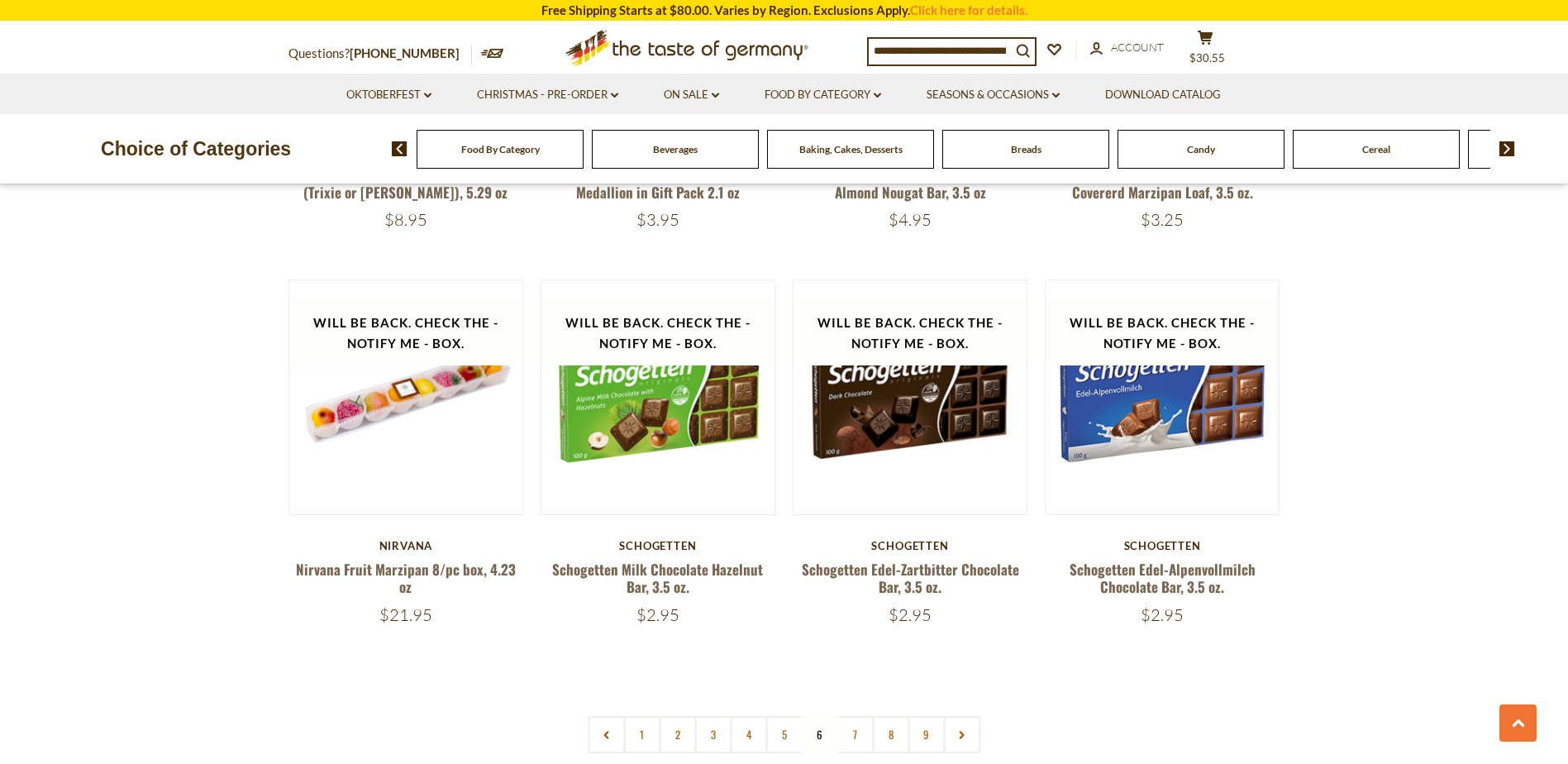
scroll to position [4000, 0]
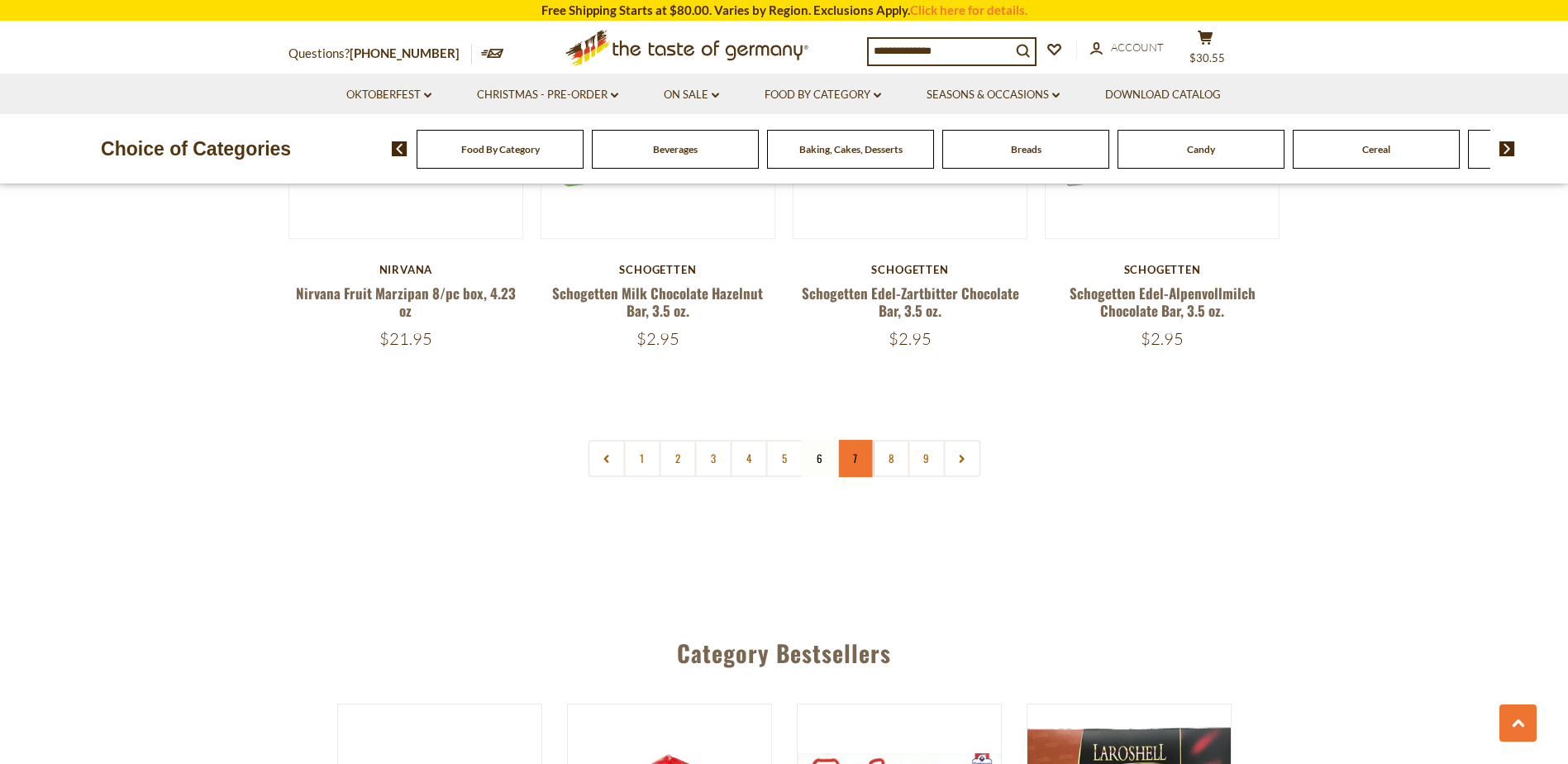
click at [856, 465] on link "7" at bounding box center [855, 458] width 37 height 37
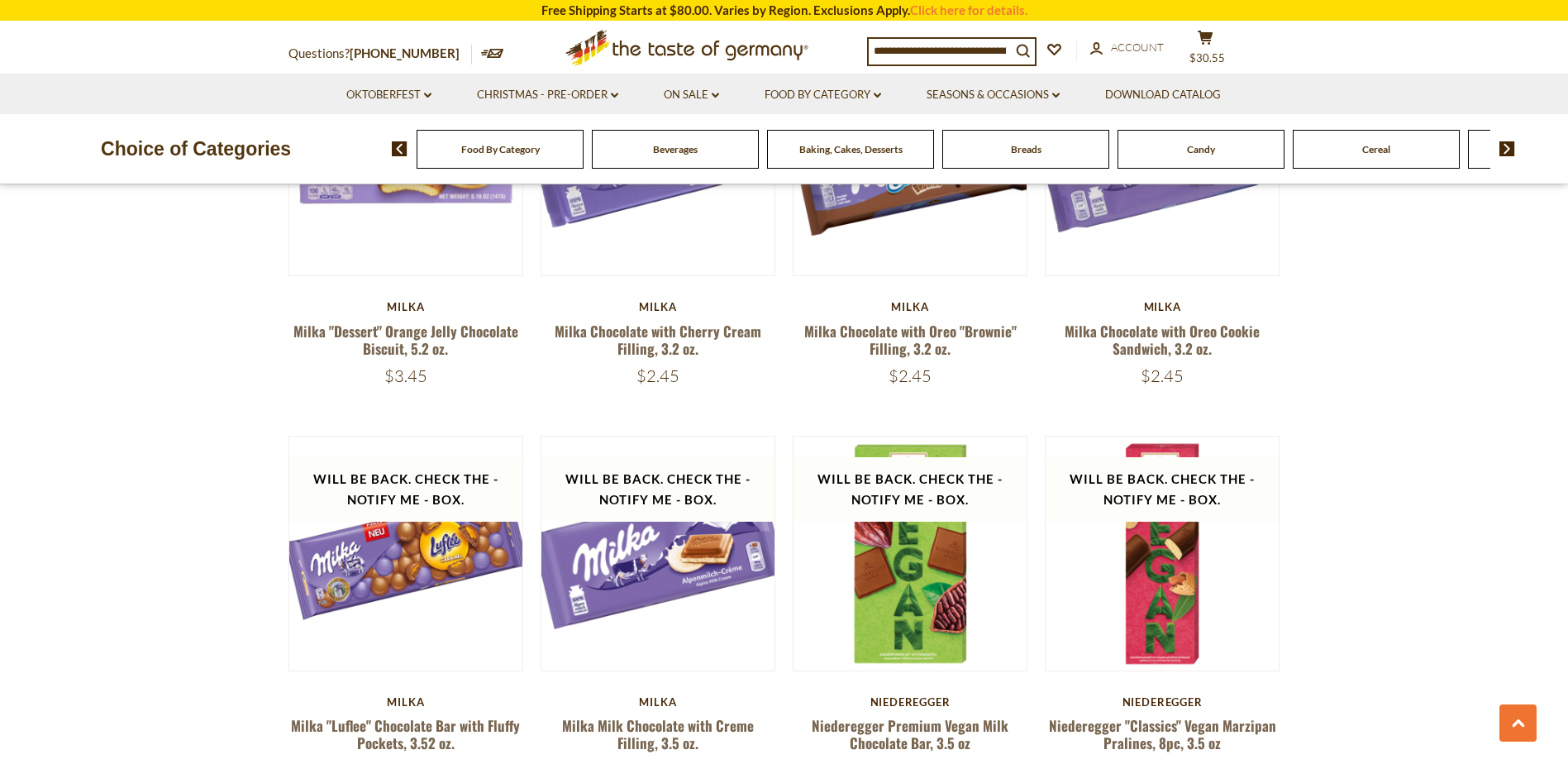
scroll to position [1520, 0]
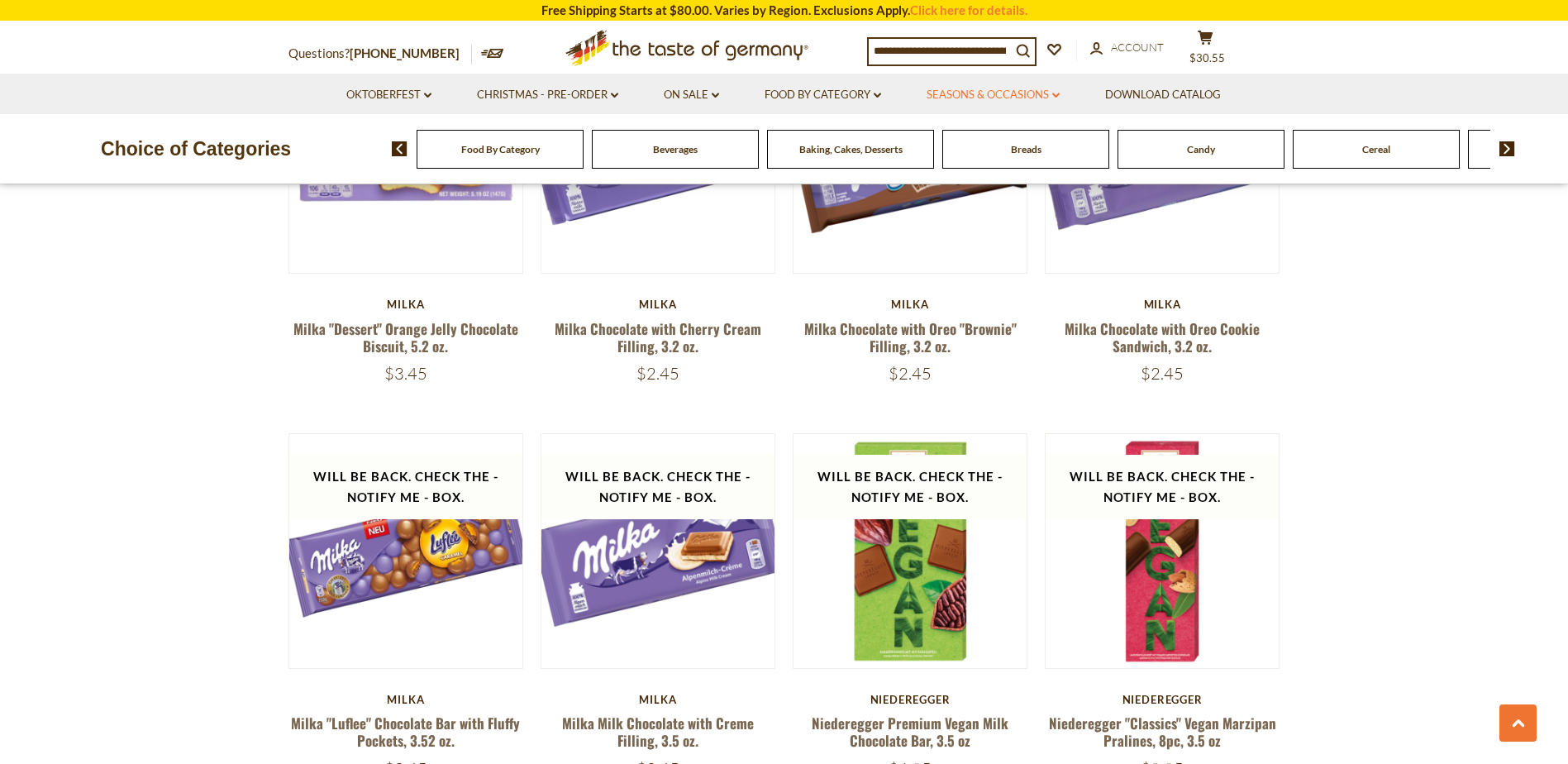
click at [1007, 94] on link "Seasons & Occasions dropdown_arrow" at bounding box center [993, 95] width 133 height 19
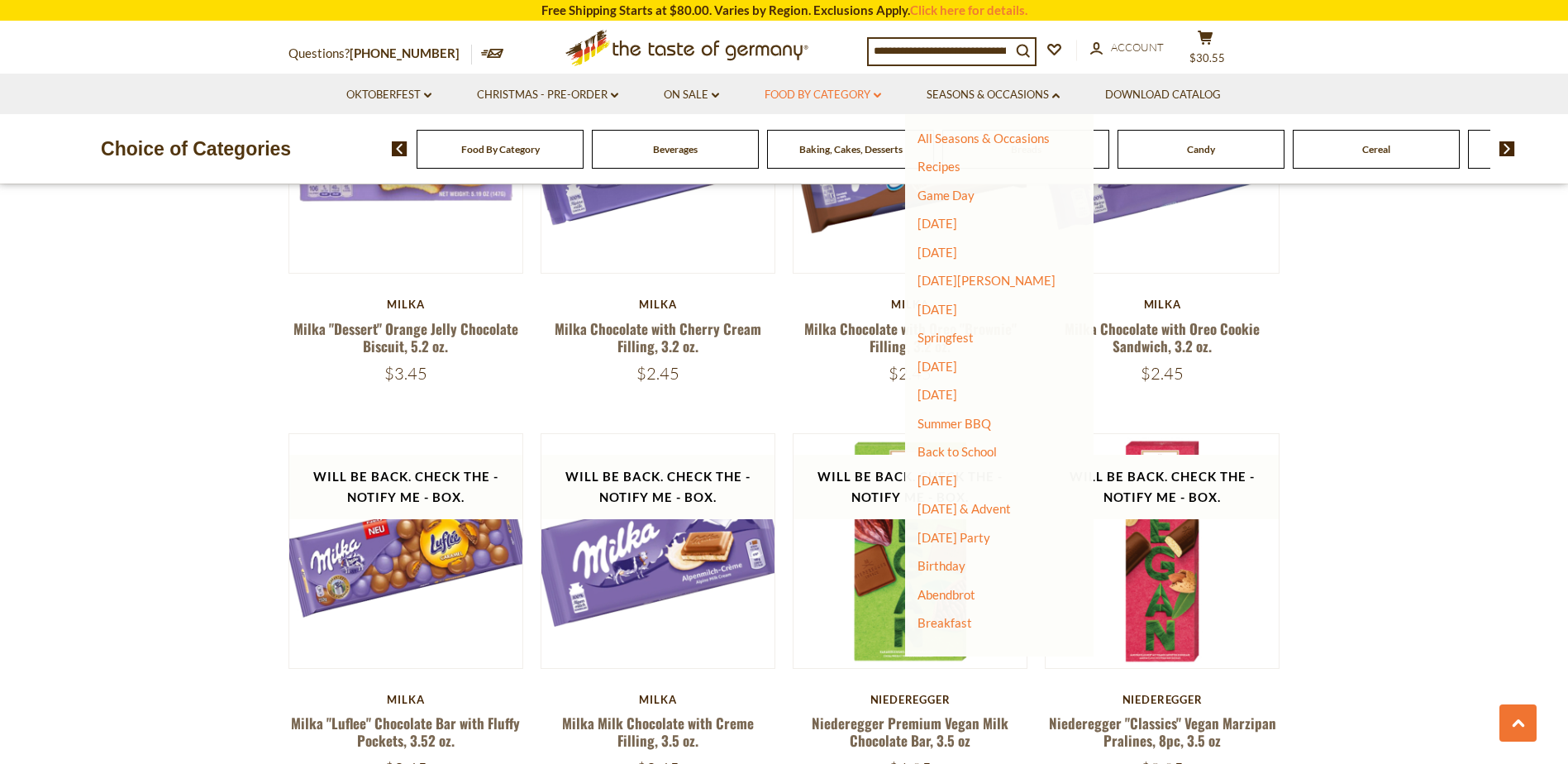
click at [820, 99] on link "Food By Category dropdown_arrow" at bounding box center [823, 95] width 116 height 19
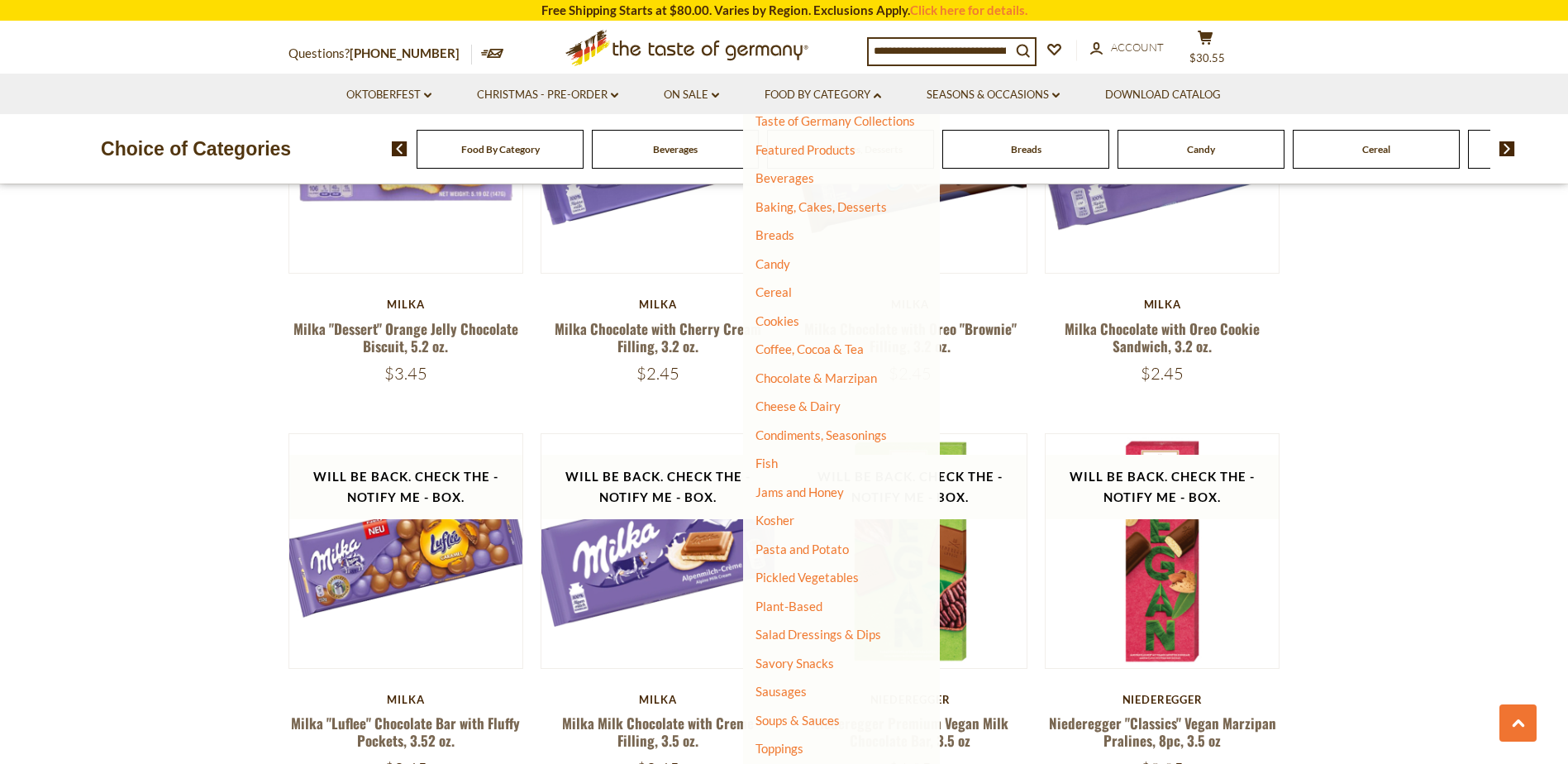
scroll to position [127, 0]
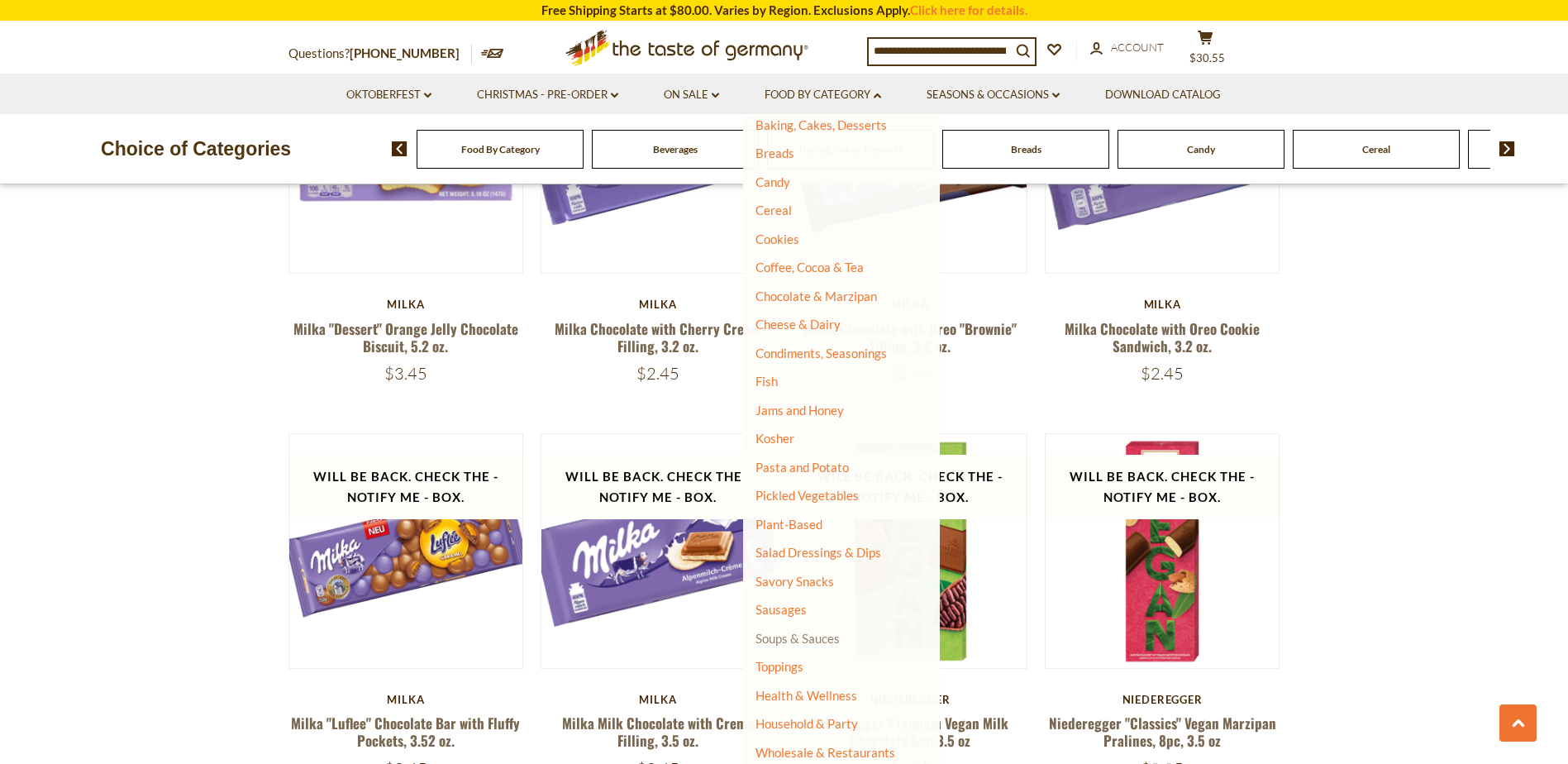
click at [801, 642] on link "Soups & Sauces" at bounding box center [798, 638] width 85 height 15
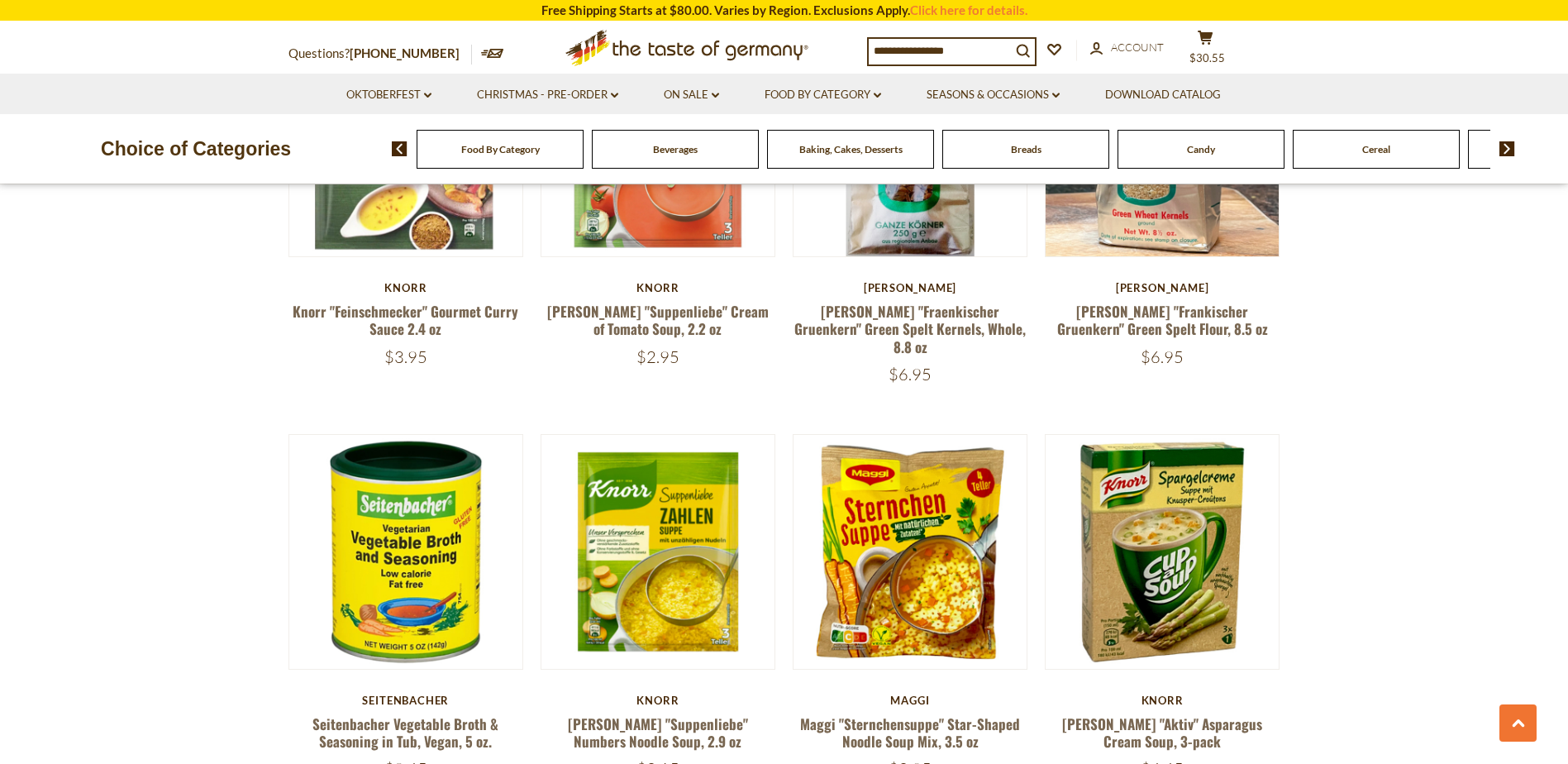
scroll to position [3306, 0]
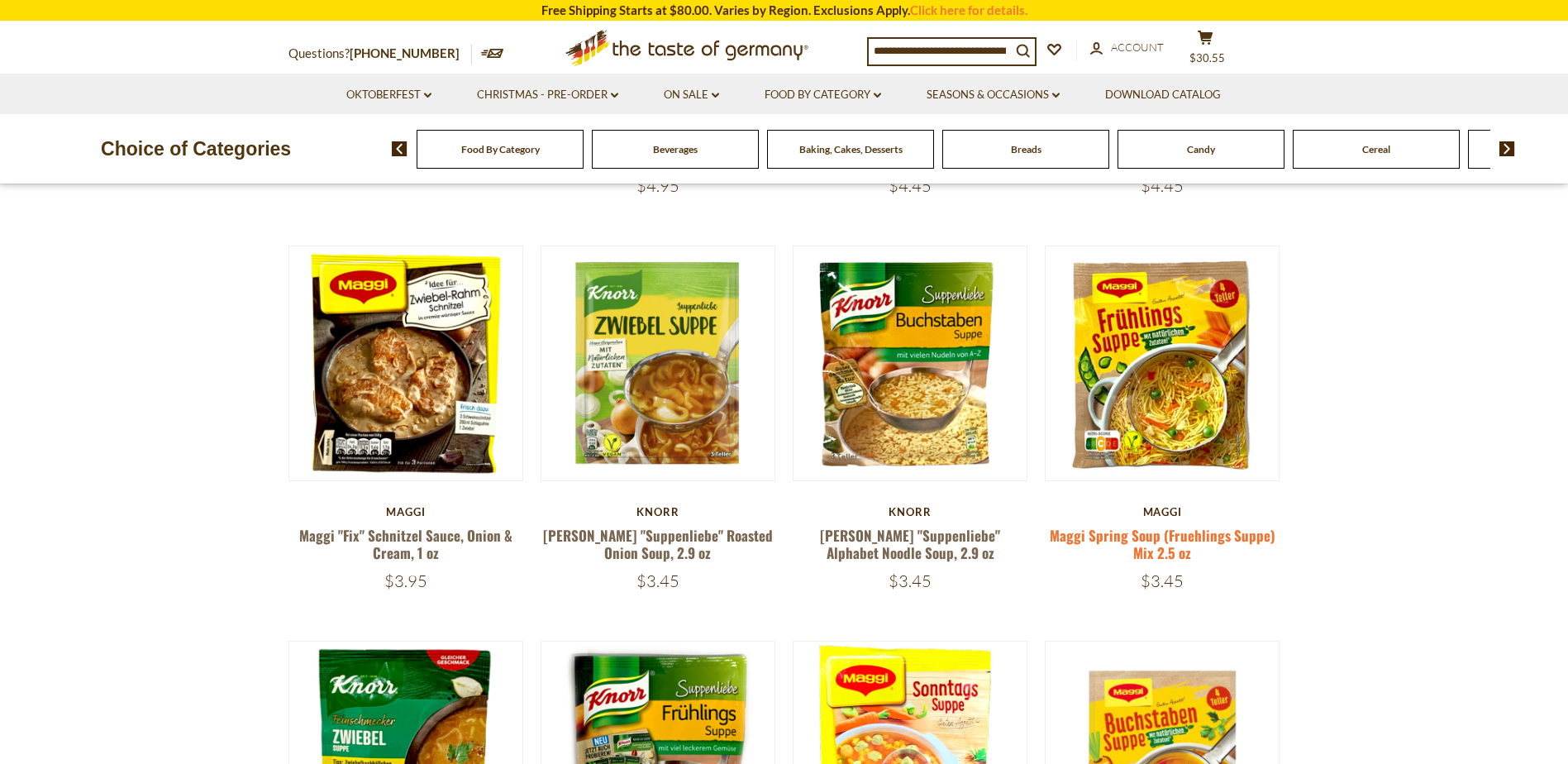
scroll to position [576, 0]
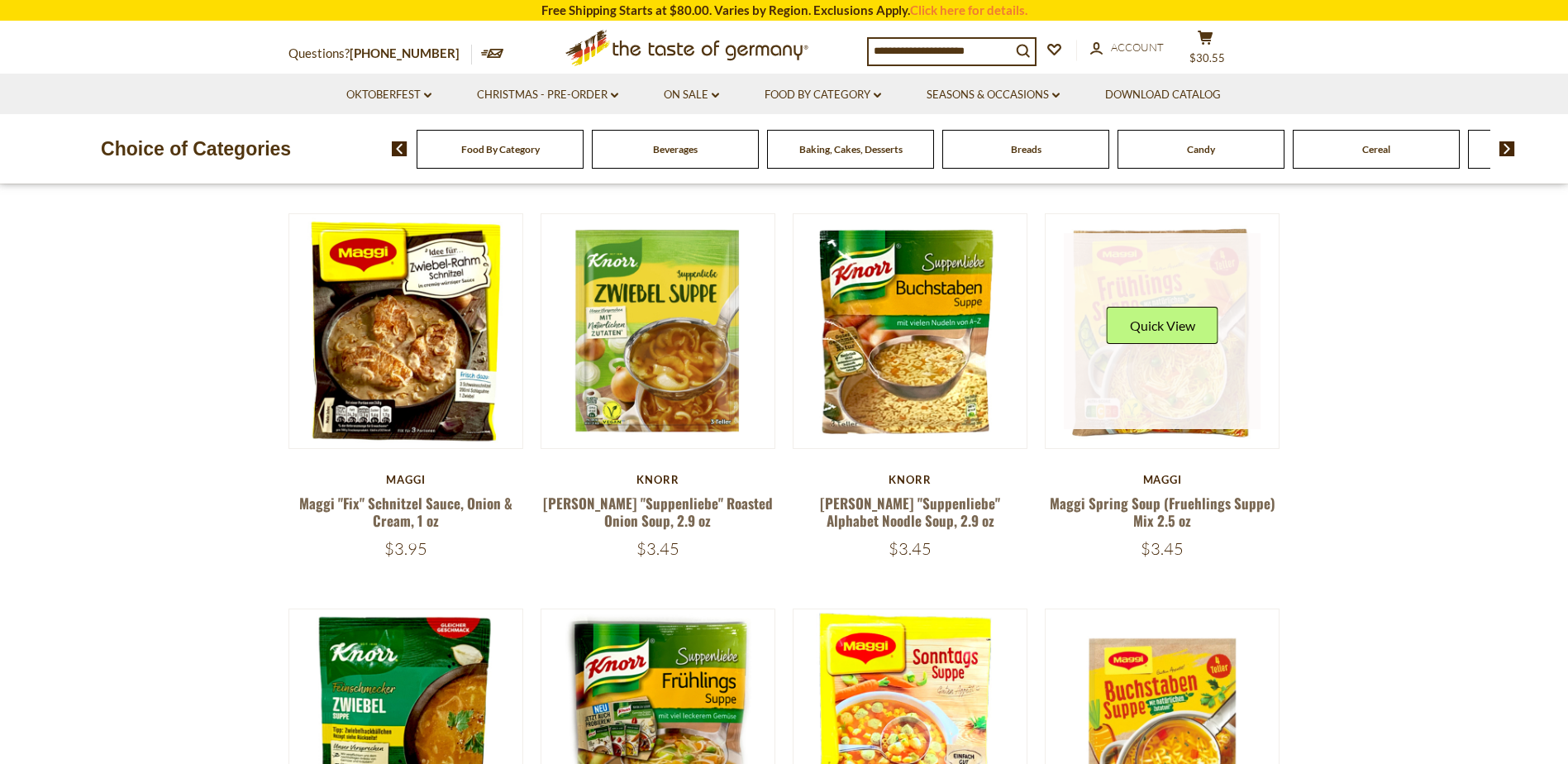
click at [1192, 373] on link at bounding box center [1162, 331] width 197 height 197
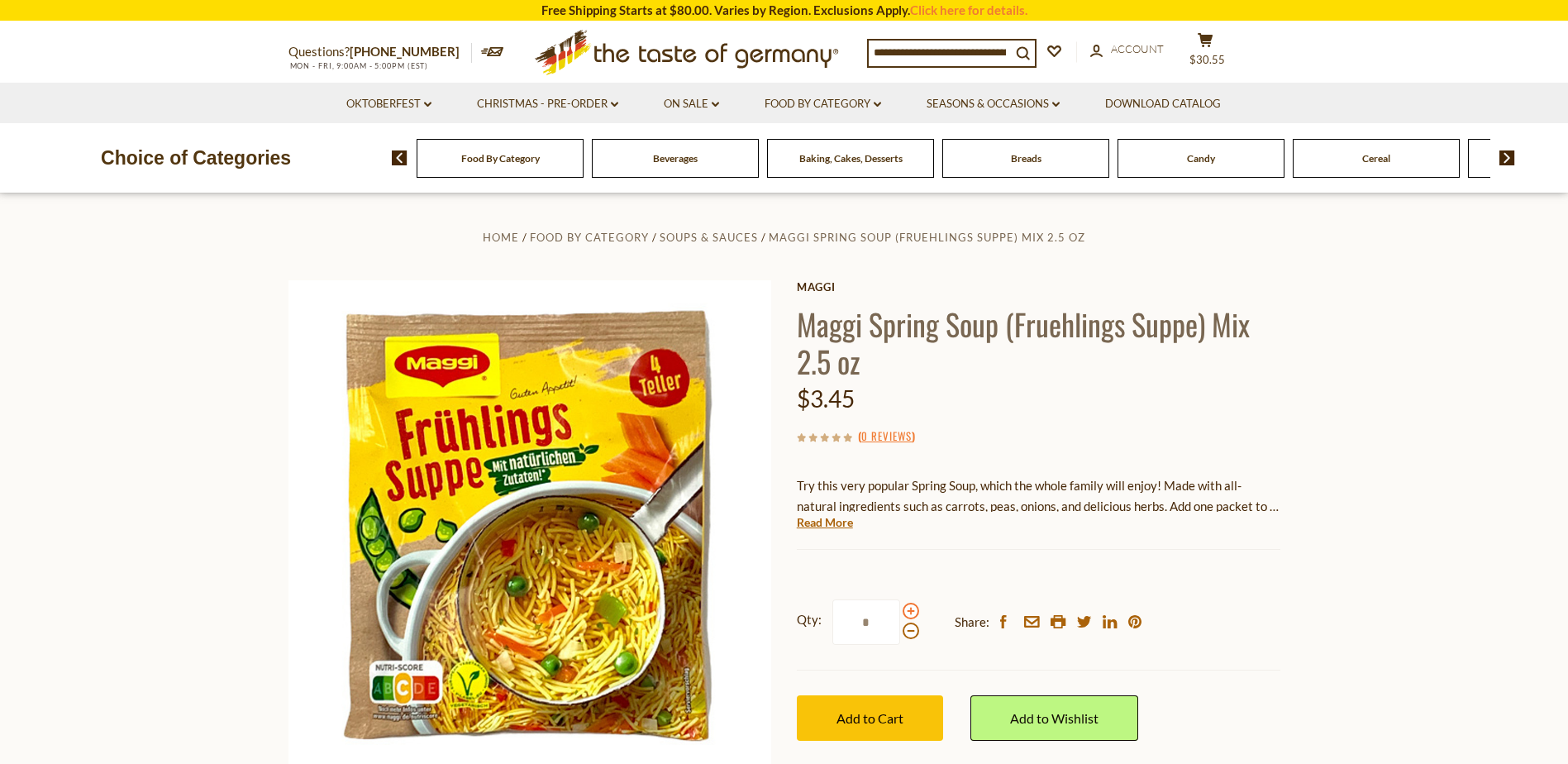
click at [911, 607] on span at bounding box center [910, 611] width 17 height 17
click at [900, 607] on input "*" at bounding box center [866, 622] width 68 height 46
type input "*"
click at [868, 722] on span "Add to Cart" at bounding box center [870, 718] width 67 height 16
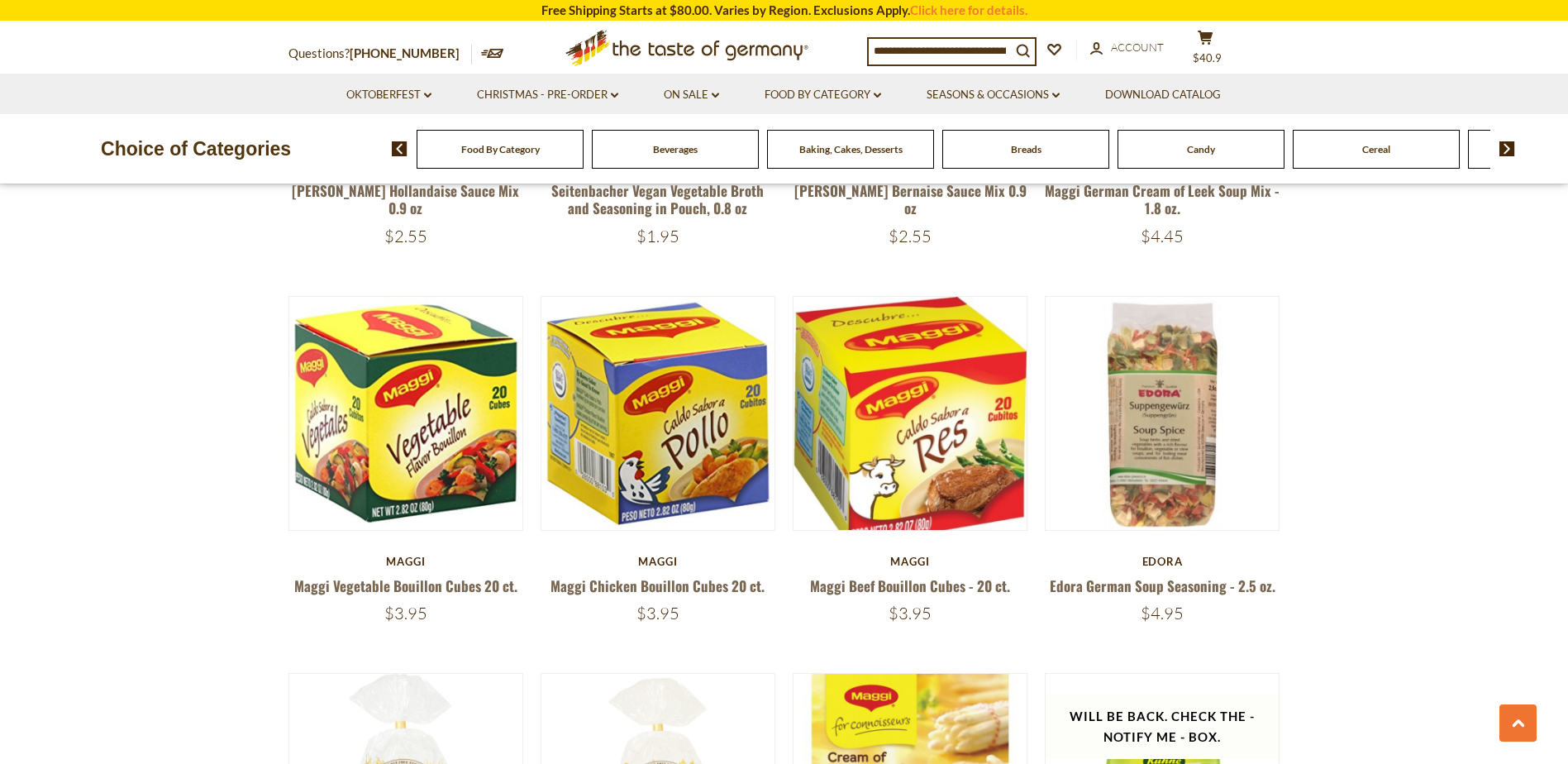
scroll to position [1954, 0]
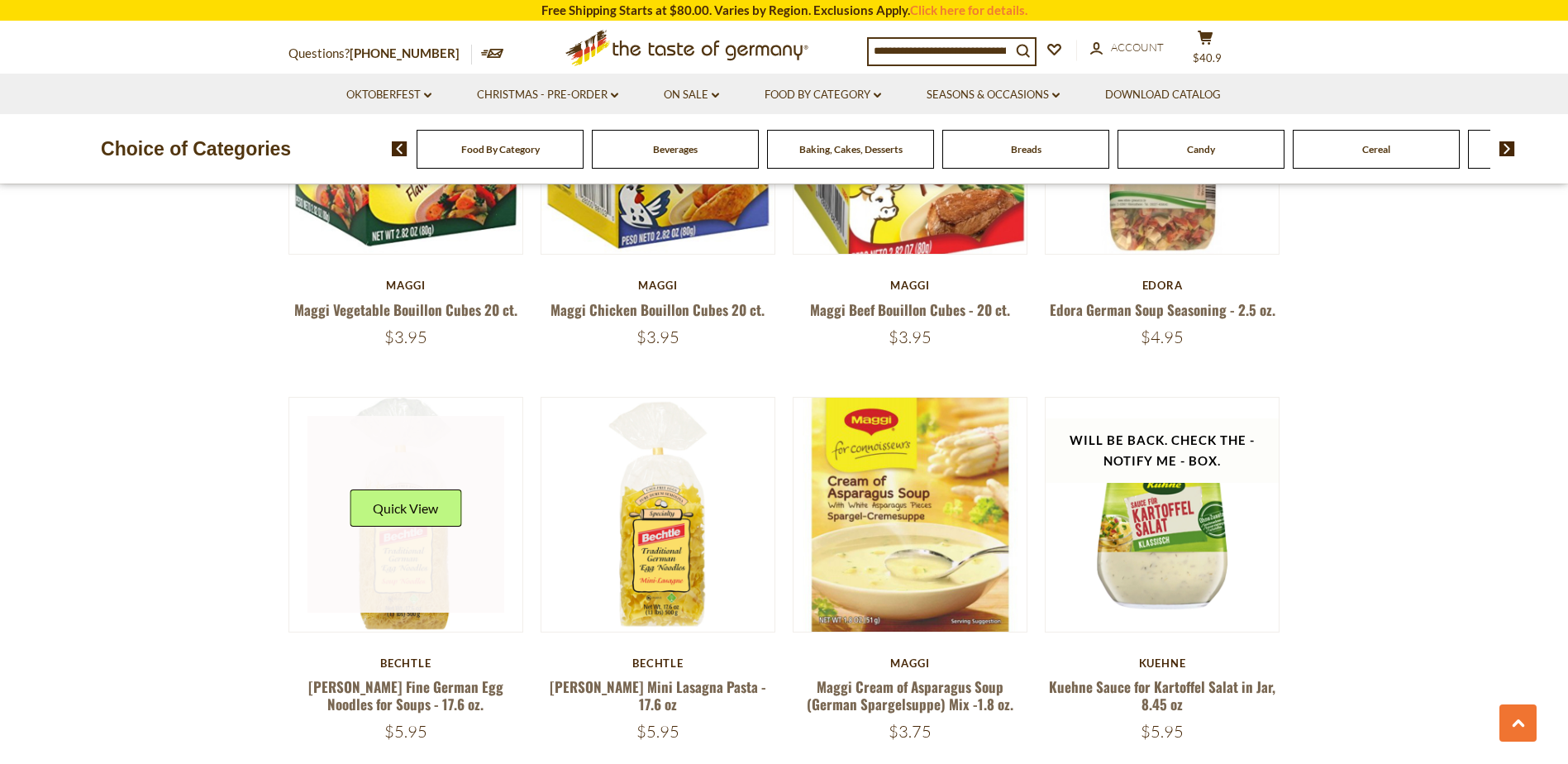
click at [417, 591] on link at bounding box center [405, 514] width 197 height 197
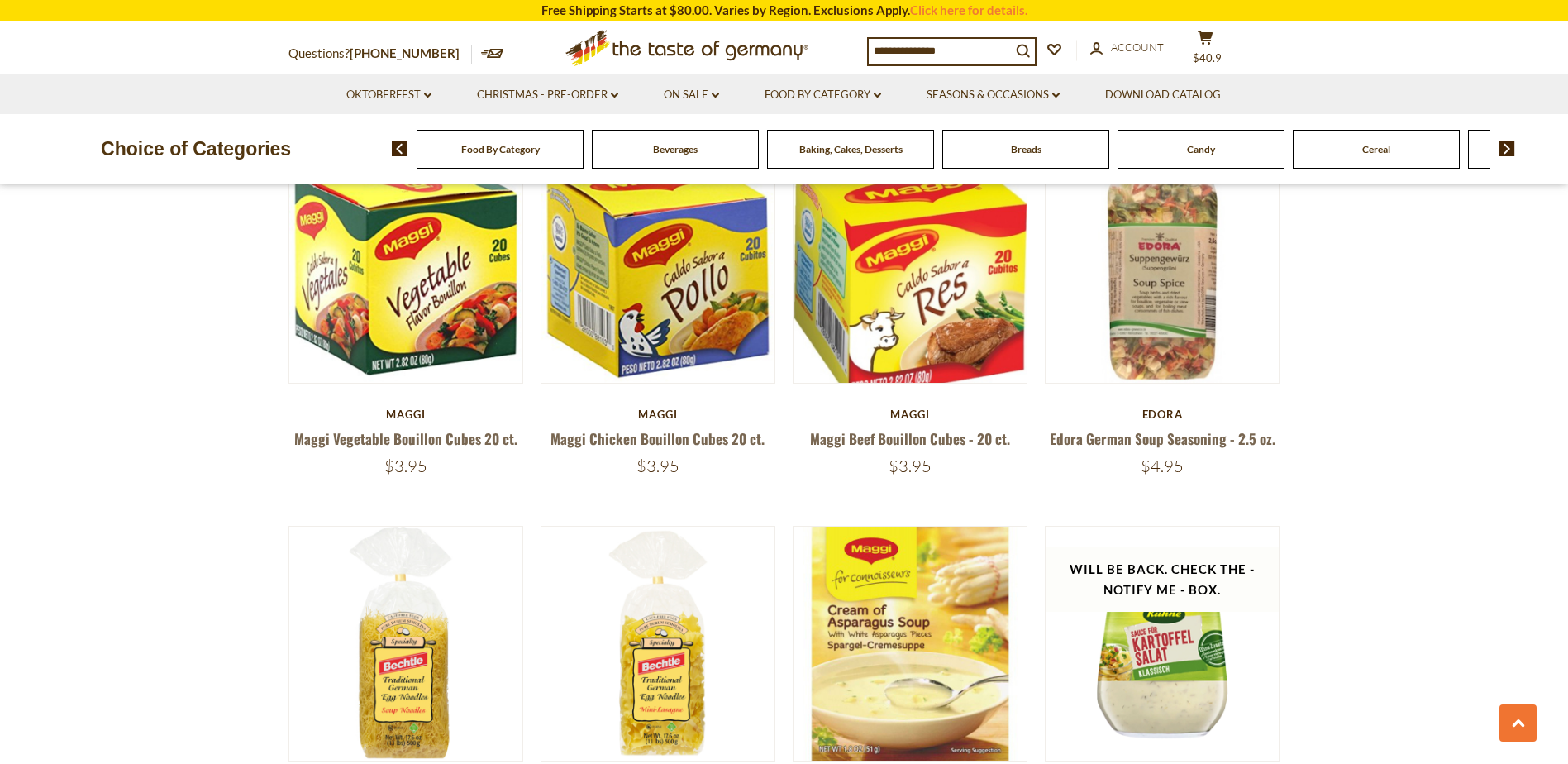
scroll to position [1954, 0]
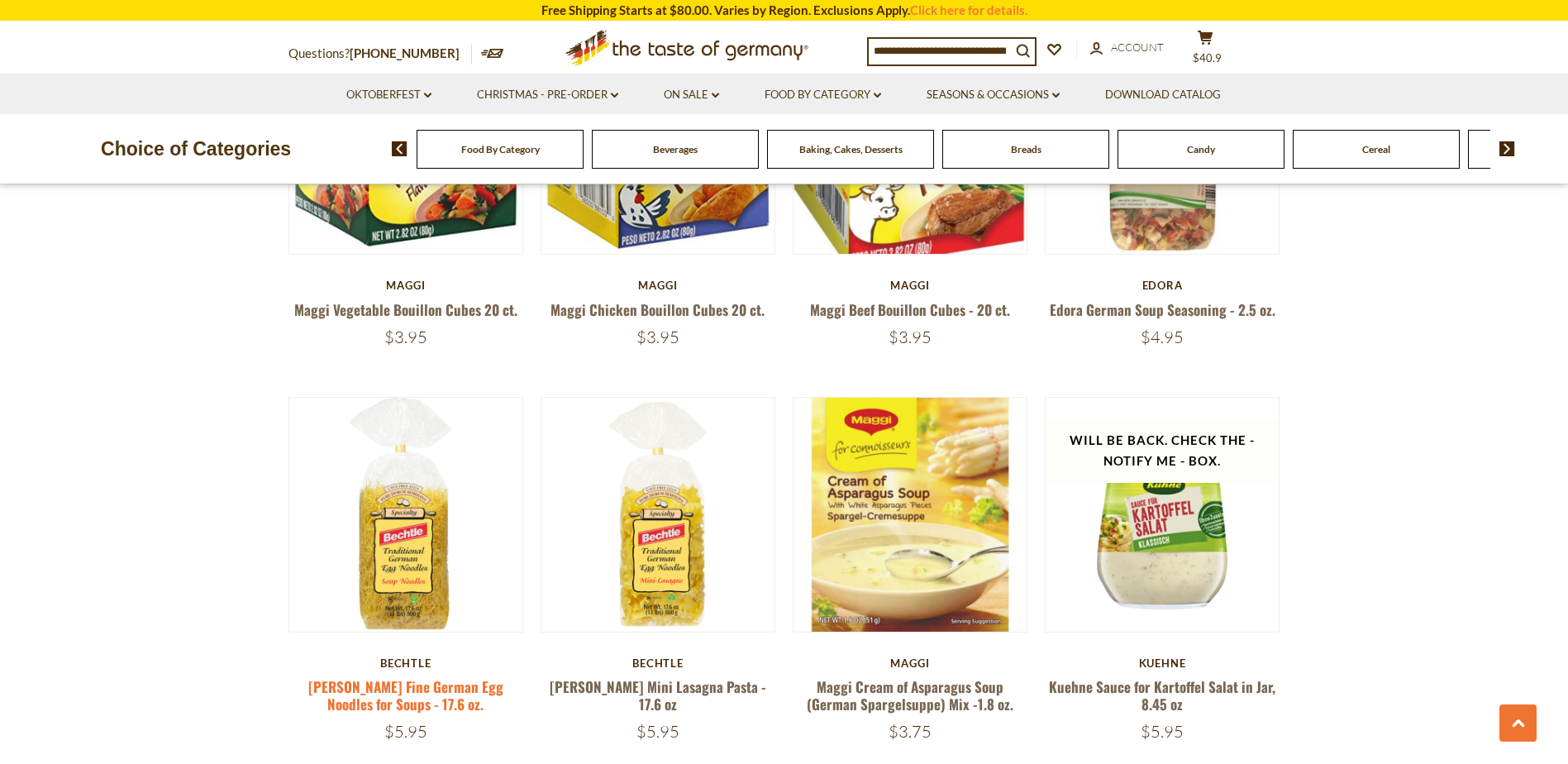
click at [393, 698] on link "[PERSON_NAME] Fine German Egg Noodles for Soups - 17.6 oz." at bounding box center [405, 694] width 195 height 38
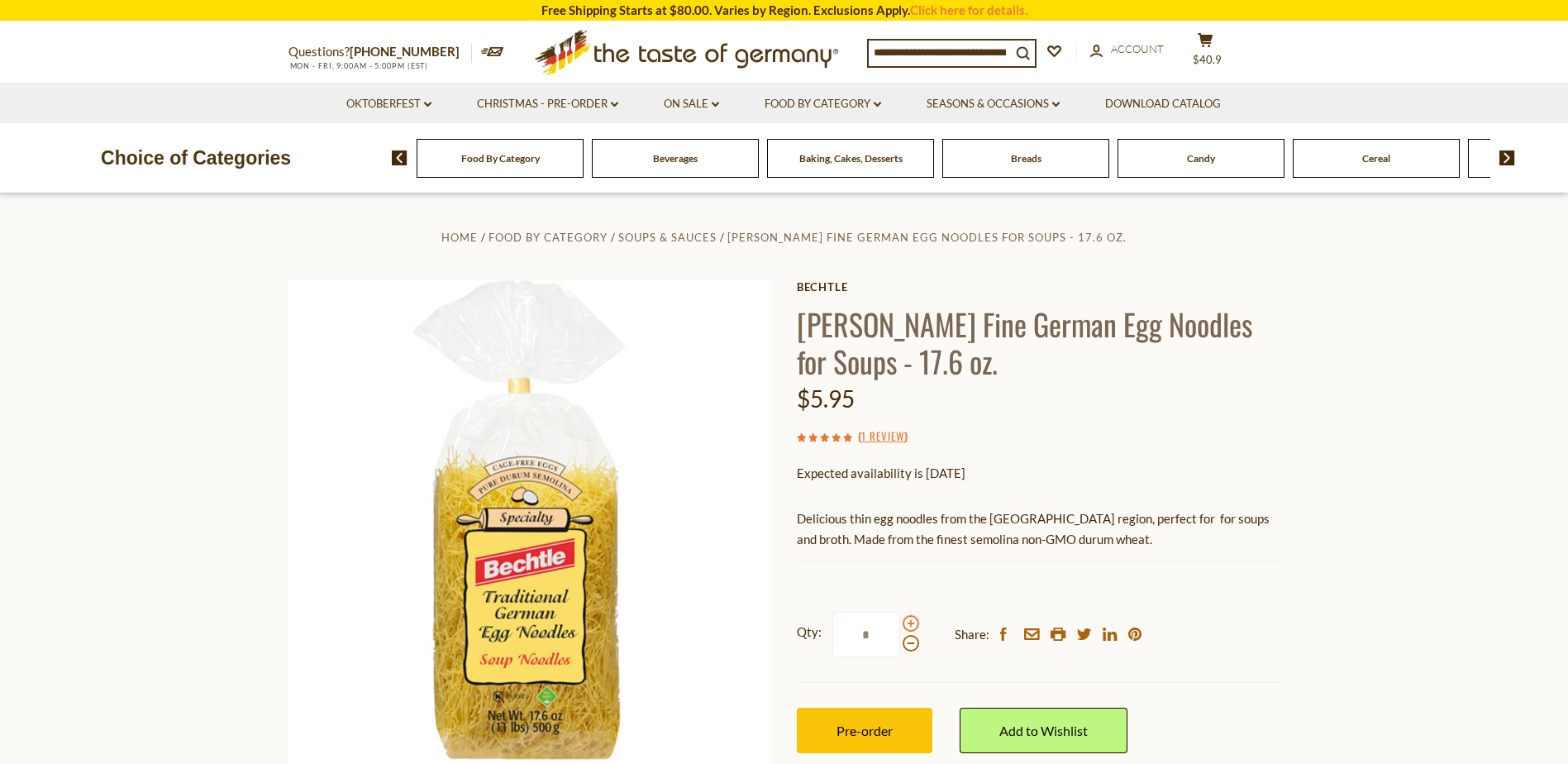
click at [910, 622] on span at bounding box center [910, 623] width 17 height 17
click at [900, 622] on input "*" at bounding box center [866, 634] width 68 height 46
type input "*"
click at [862, 727] on span "Pre-order" at bounding box center [865, 731] width 56 height 16
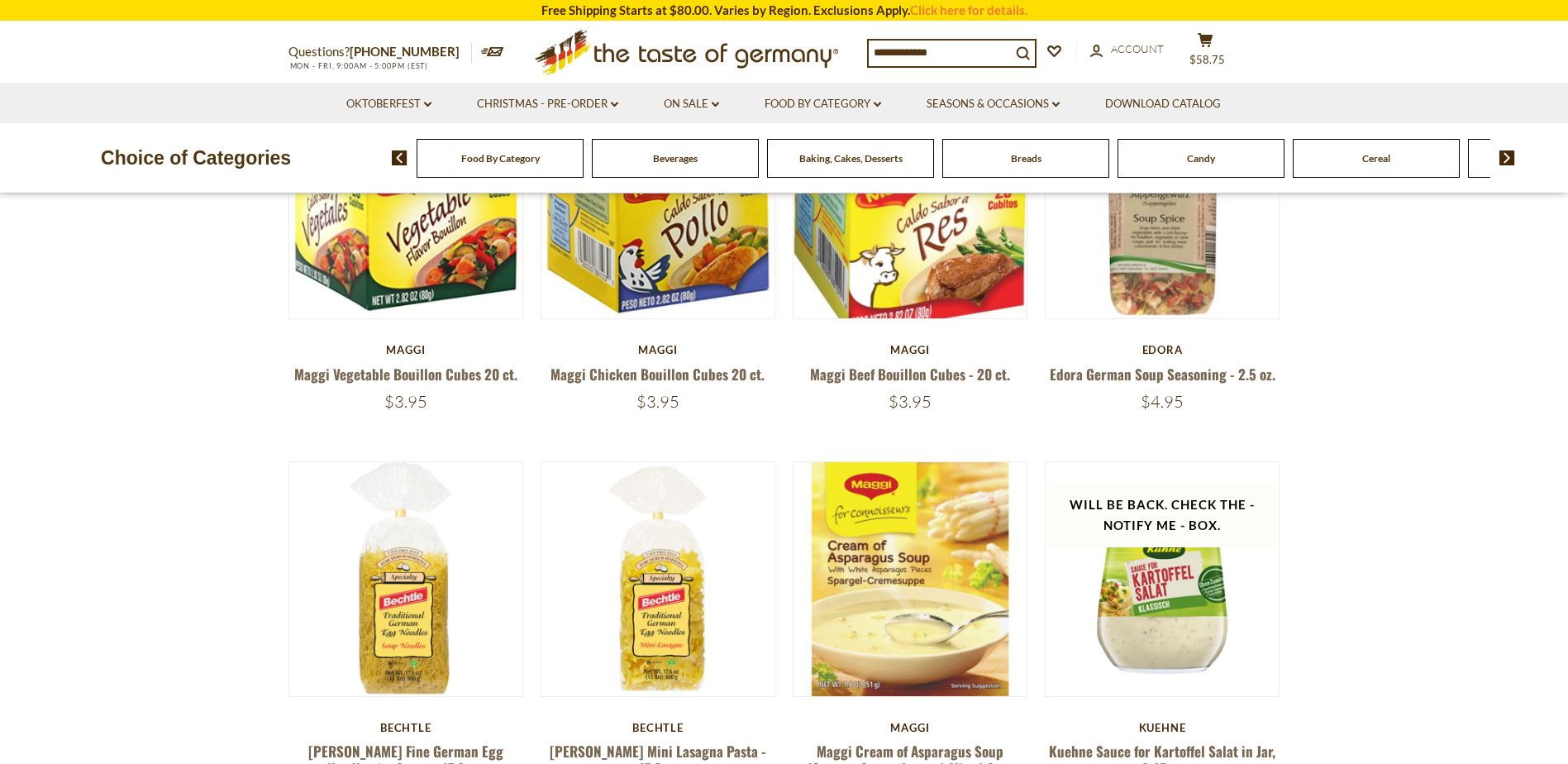
scroll to position [1954, 0]
